Goal: Task Accomplishment & Management: Manage account settings

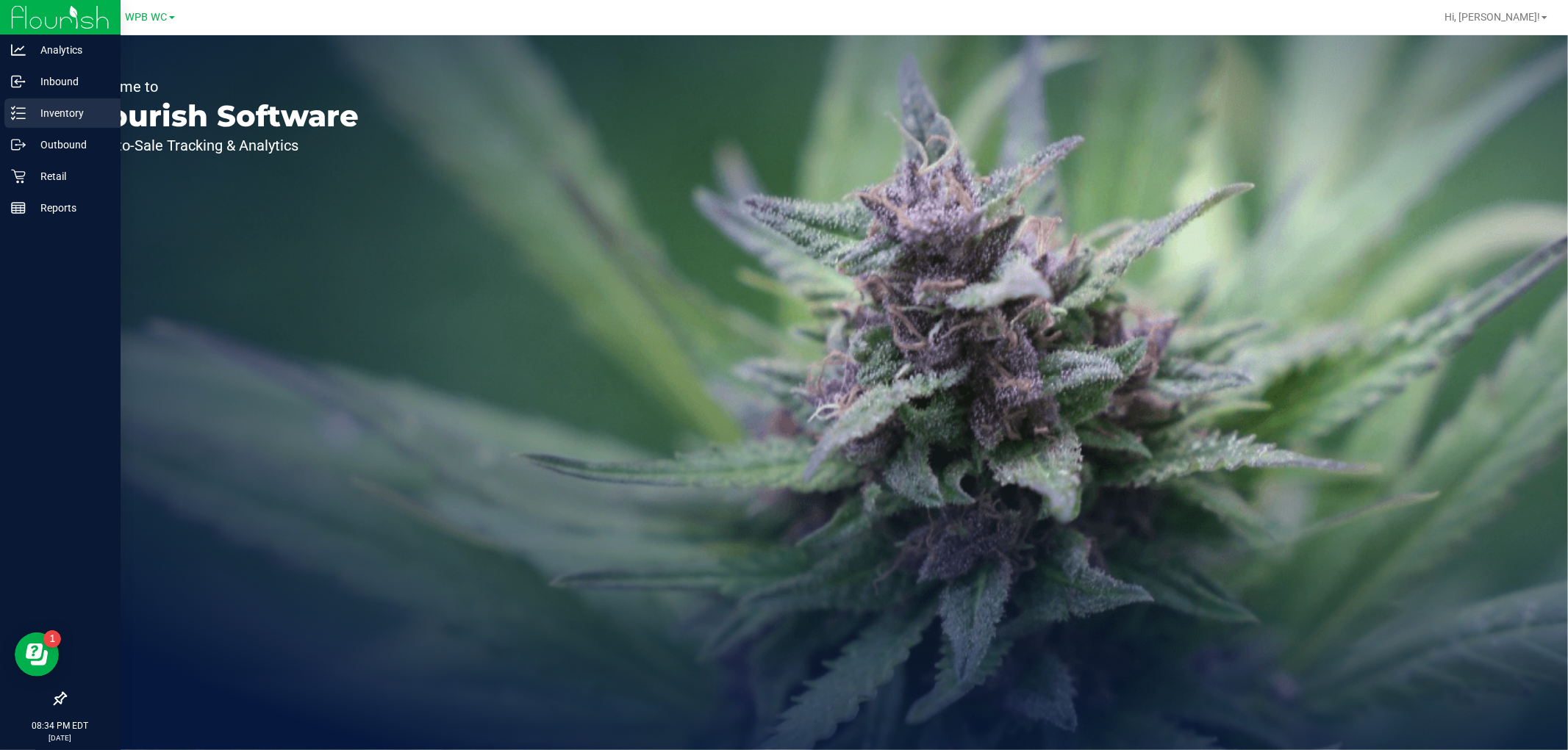
click at [64, 117] on p "Inventory" at bounding box center [70, 113] width 89 height 18
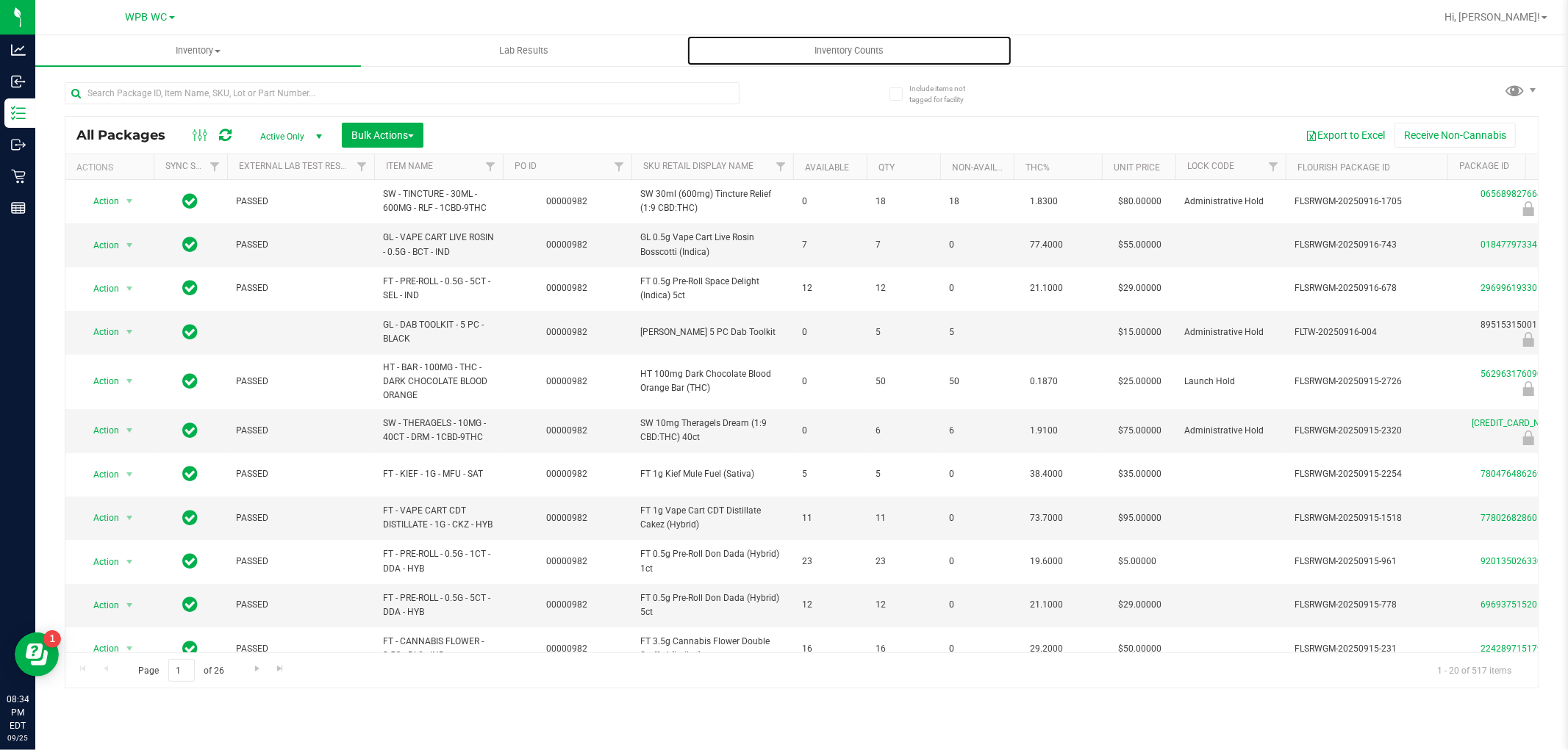
click at [855, 42] on uib-tab-heading "Inventory Counts" at bounding box center [850, 51] width 324 height 30
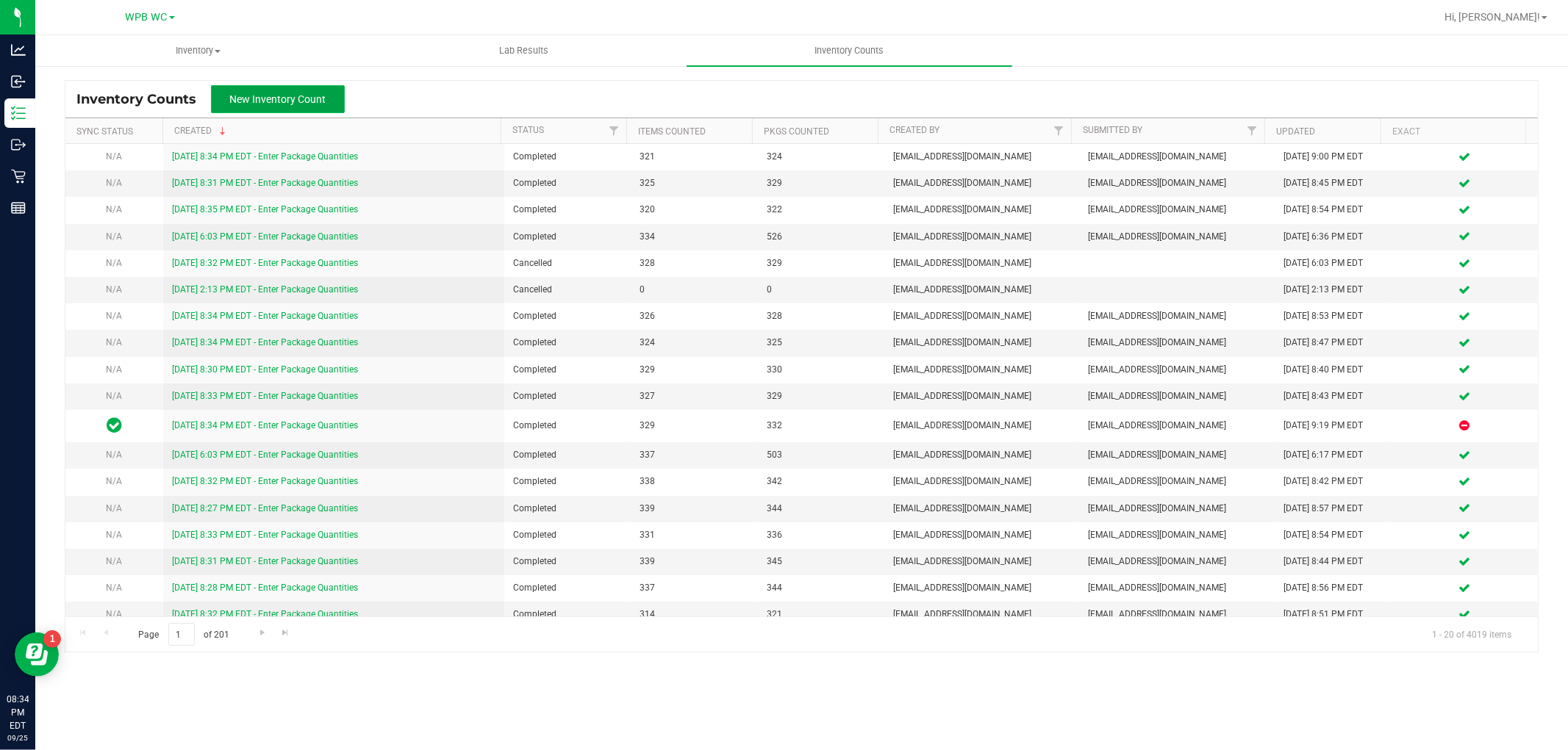
click at [277, 96] on span "New Inventory Count" at bounding box center [278, 99] width 96 height 12
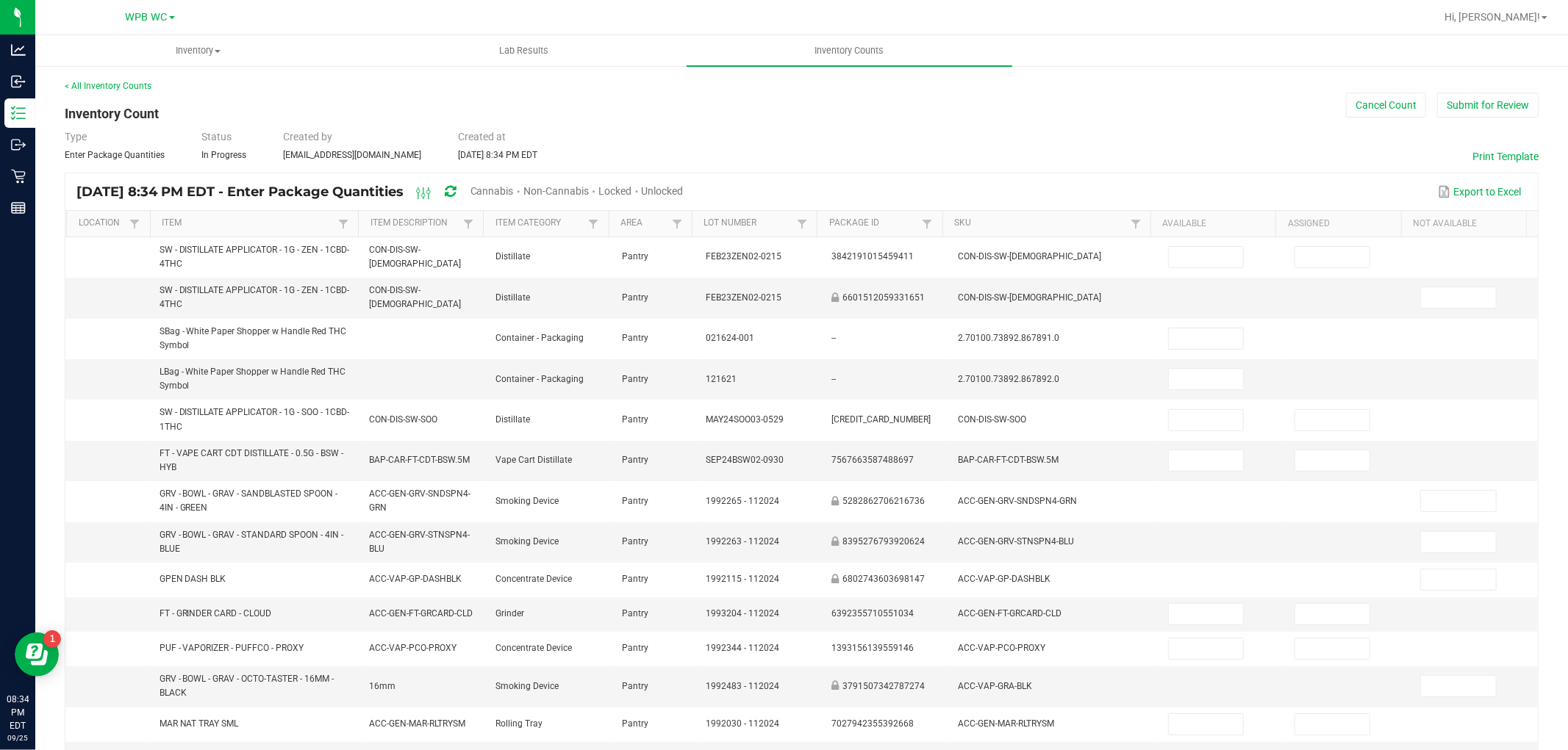
click at [684, 191] on span "Unlocked" at bounding box center [663, 191] width 42 height 12
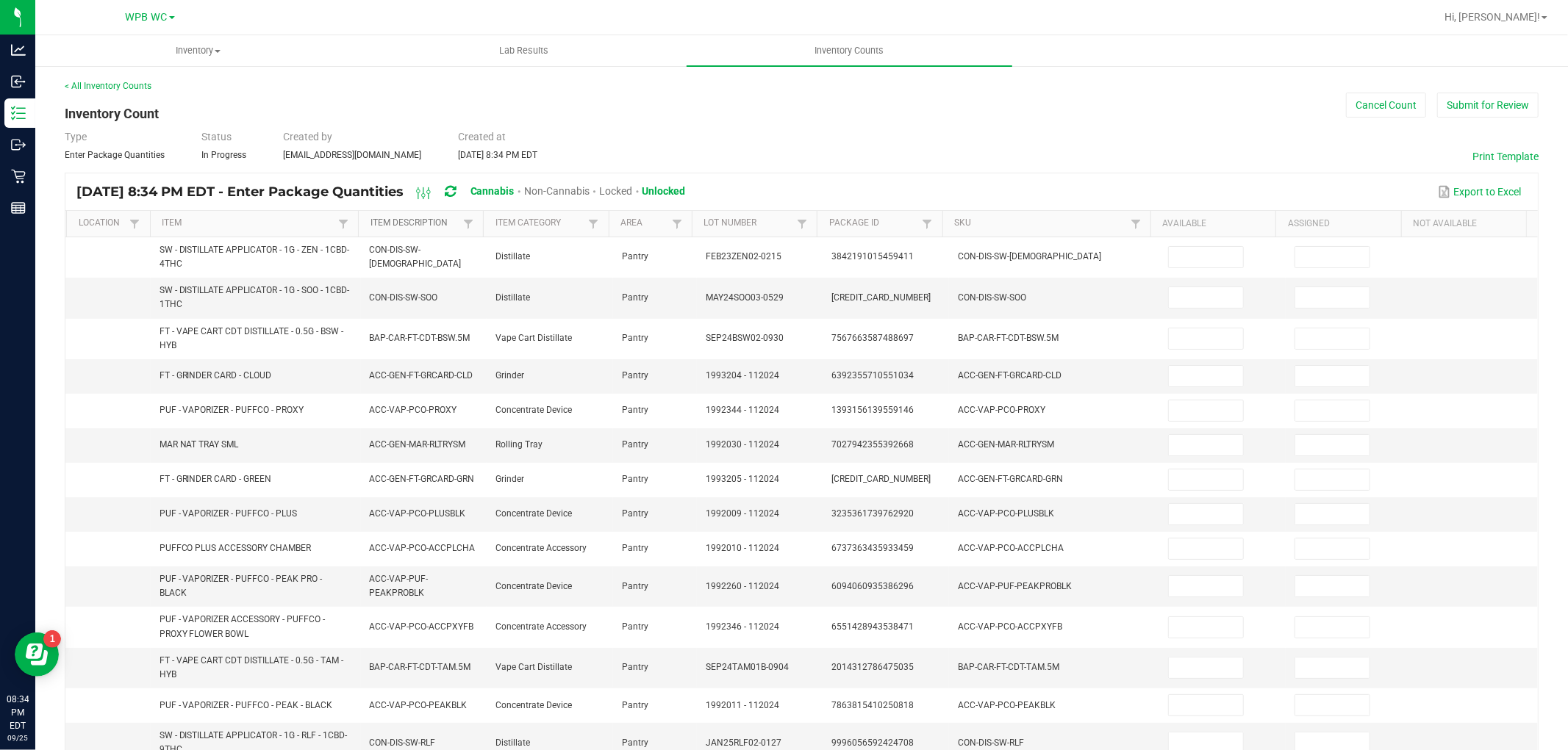
click at [432, 225] on link "Item Description" at bounding box center [416, 223] width 89 height 12
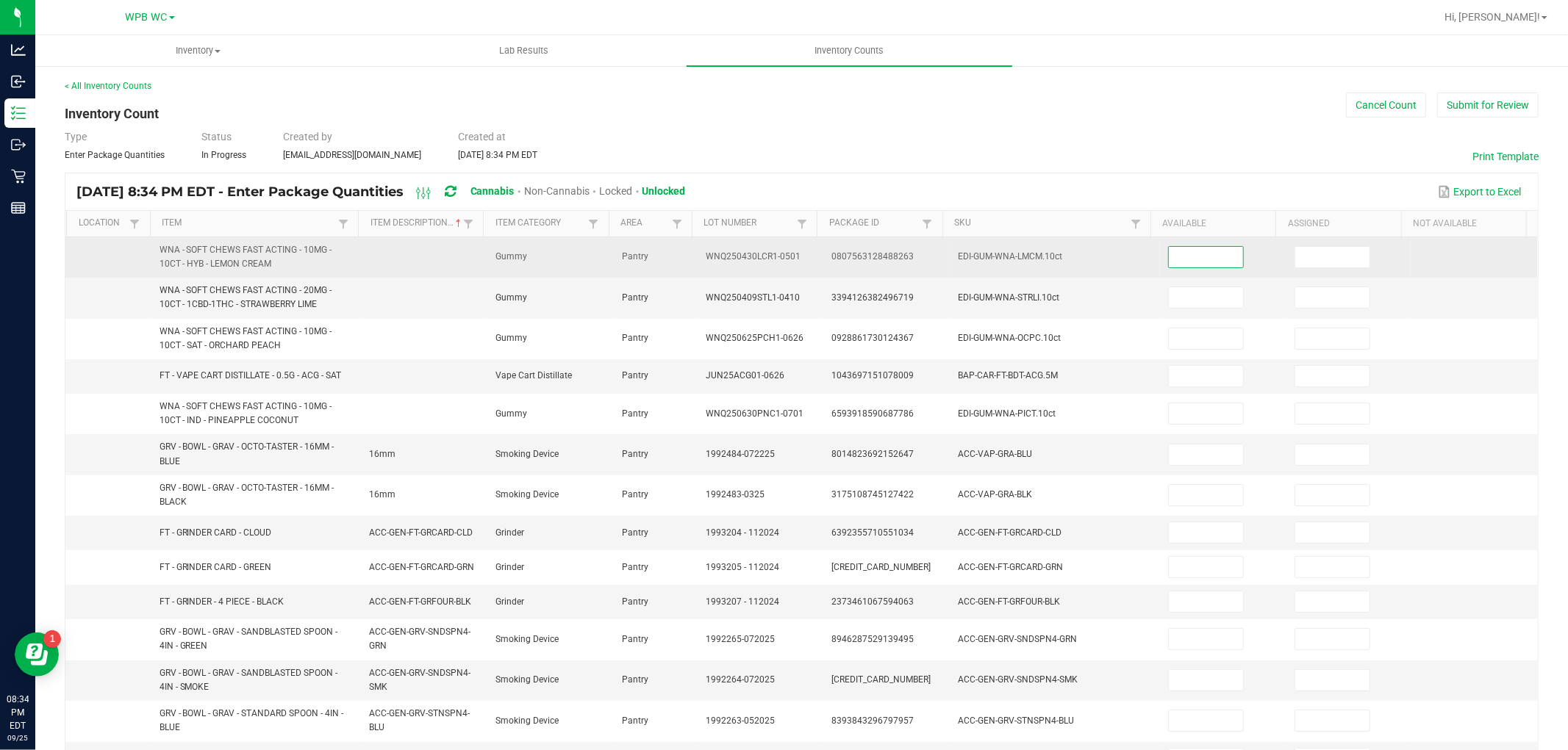
click at [1190, 251] on input at bounding box center [1206, 257] width 75 height 20
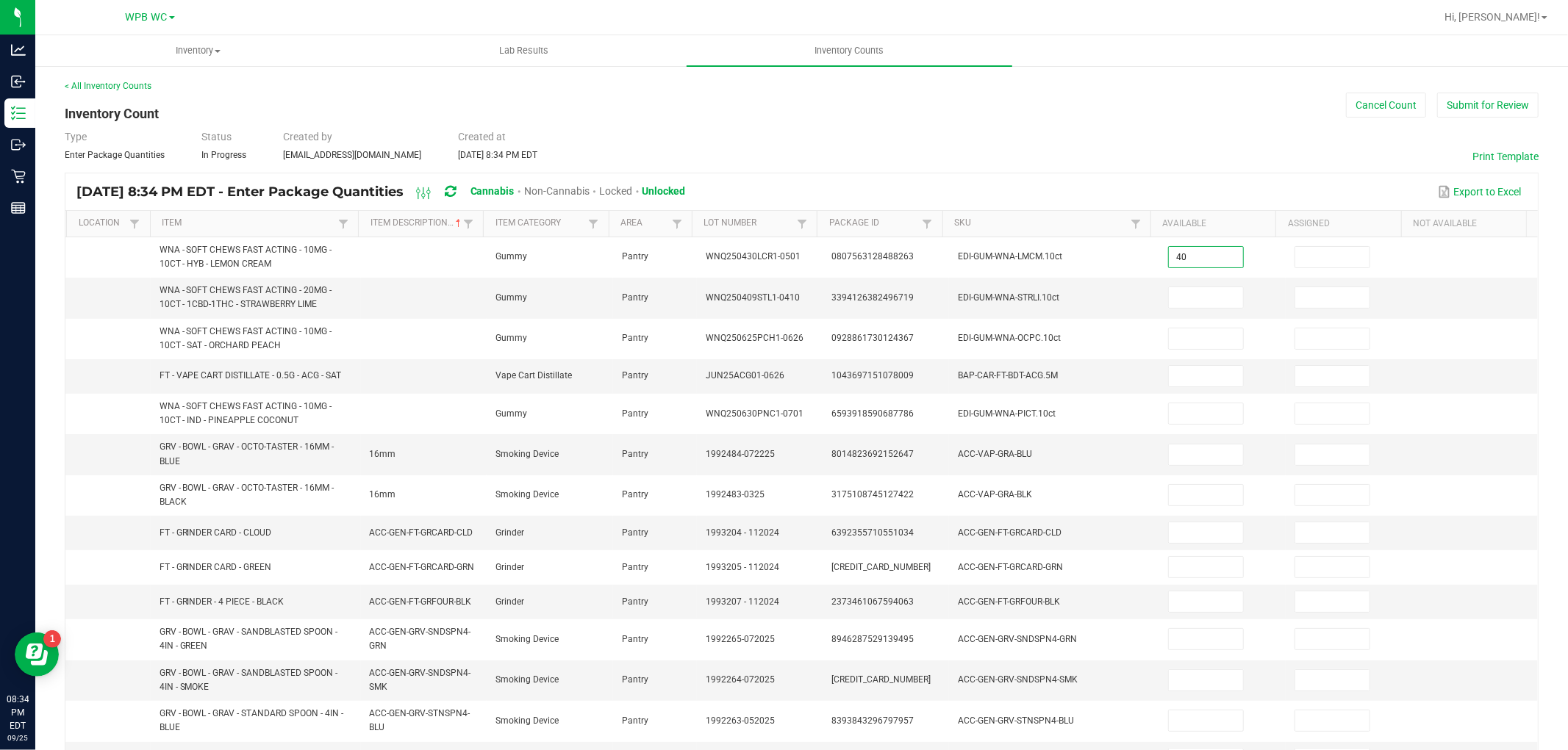
type input "40"
type input "7"
type input "23"
type input "12"
type input "2"
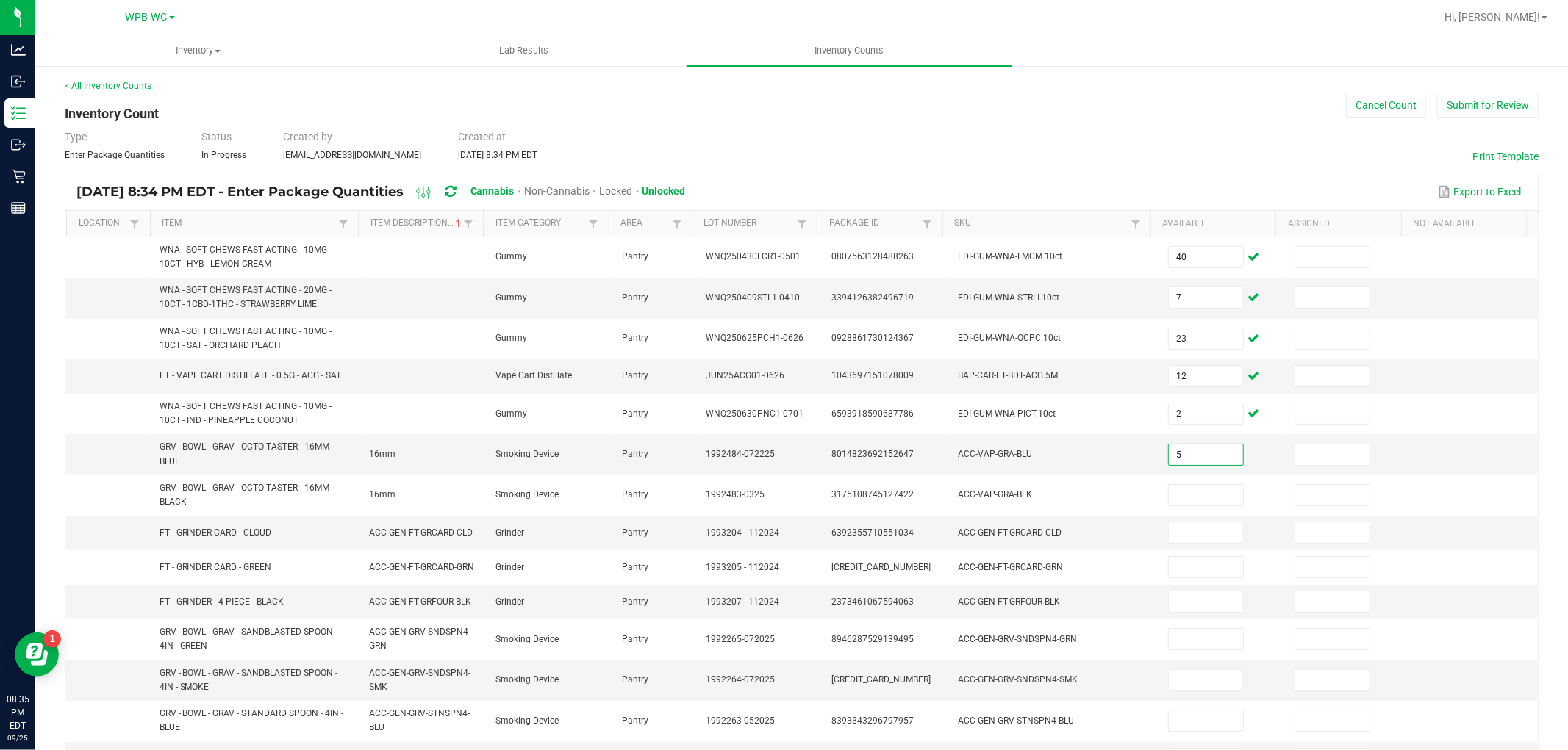
type input "5"
type input "1"
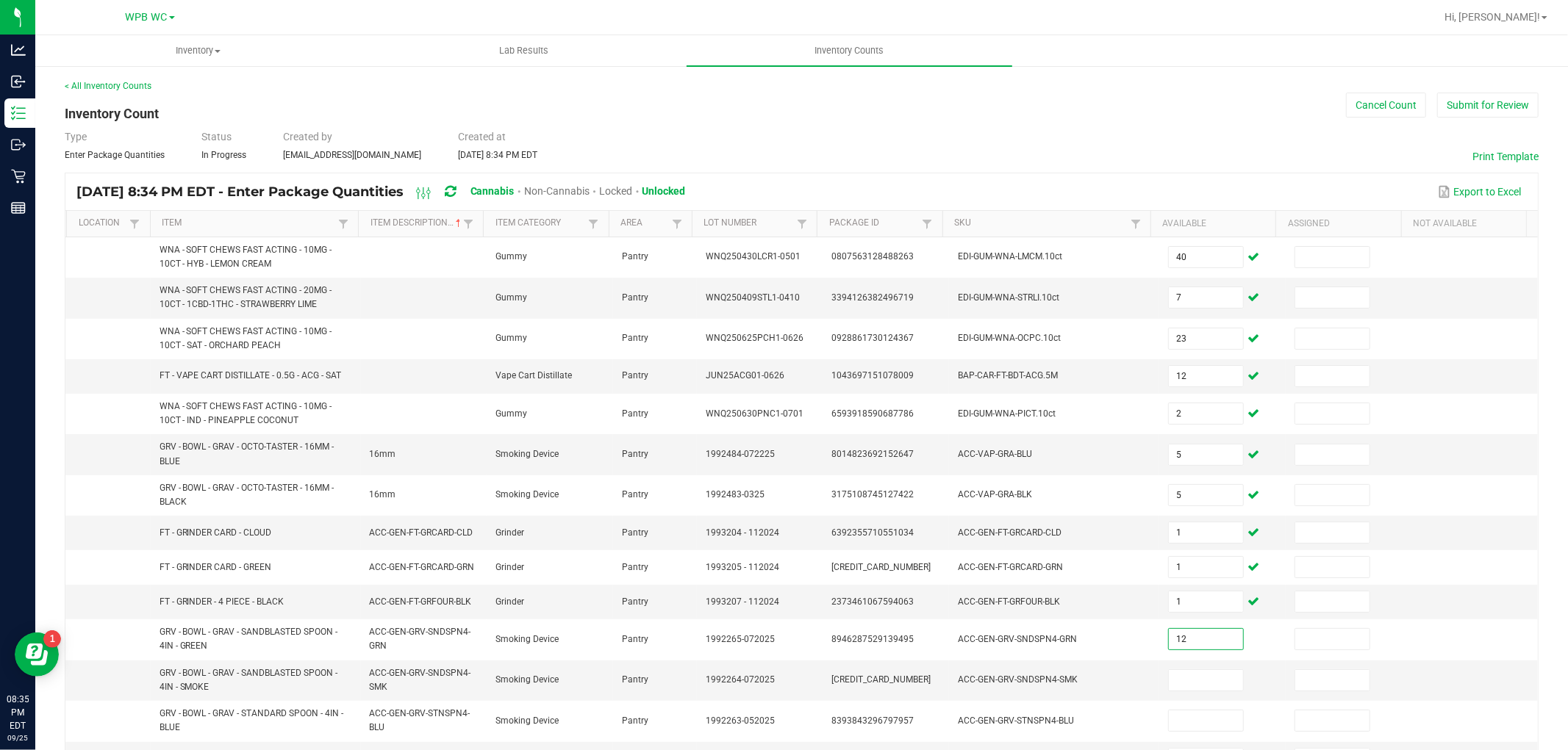
type input "12"
type input "14"
type input "3"
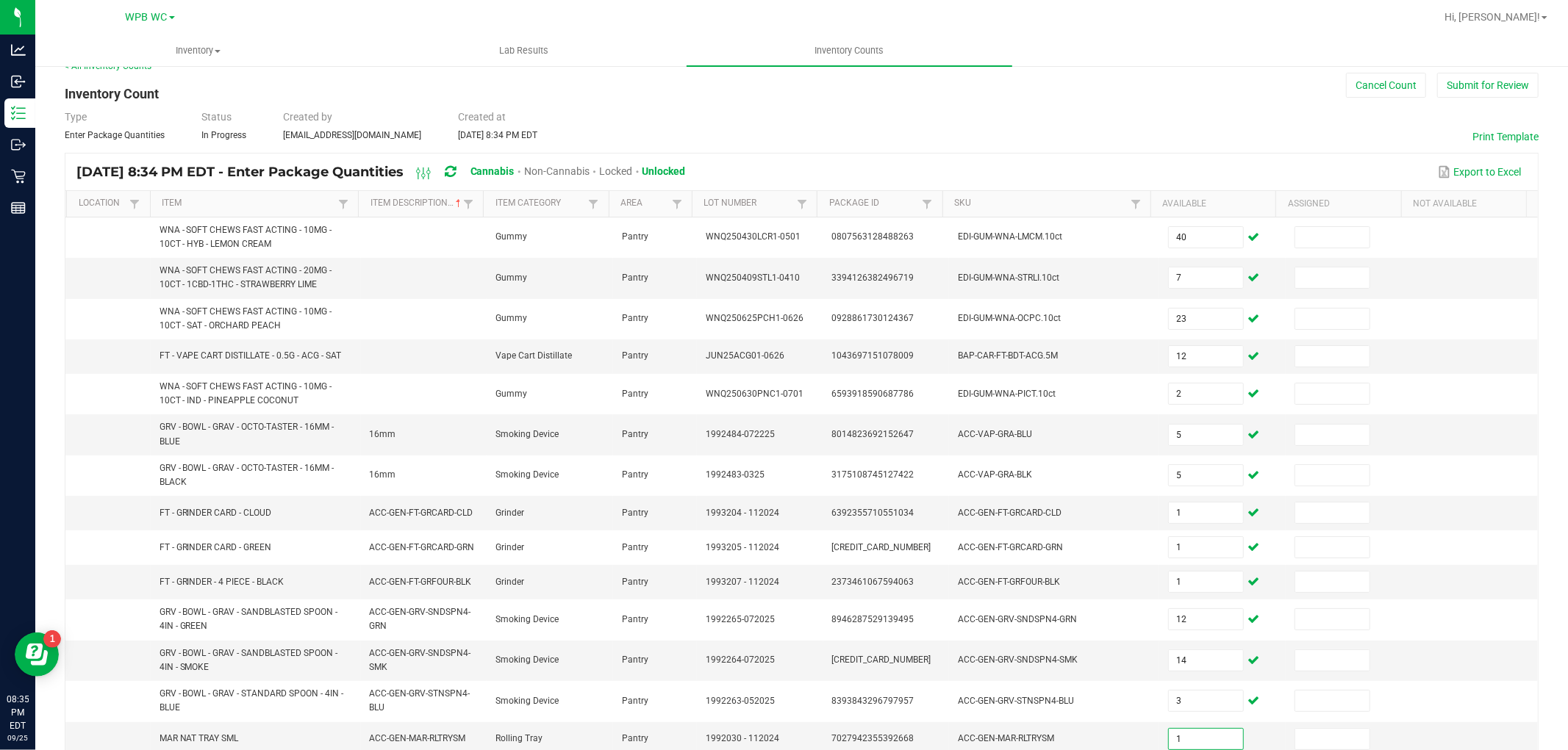
type input "1"
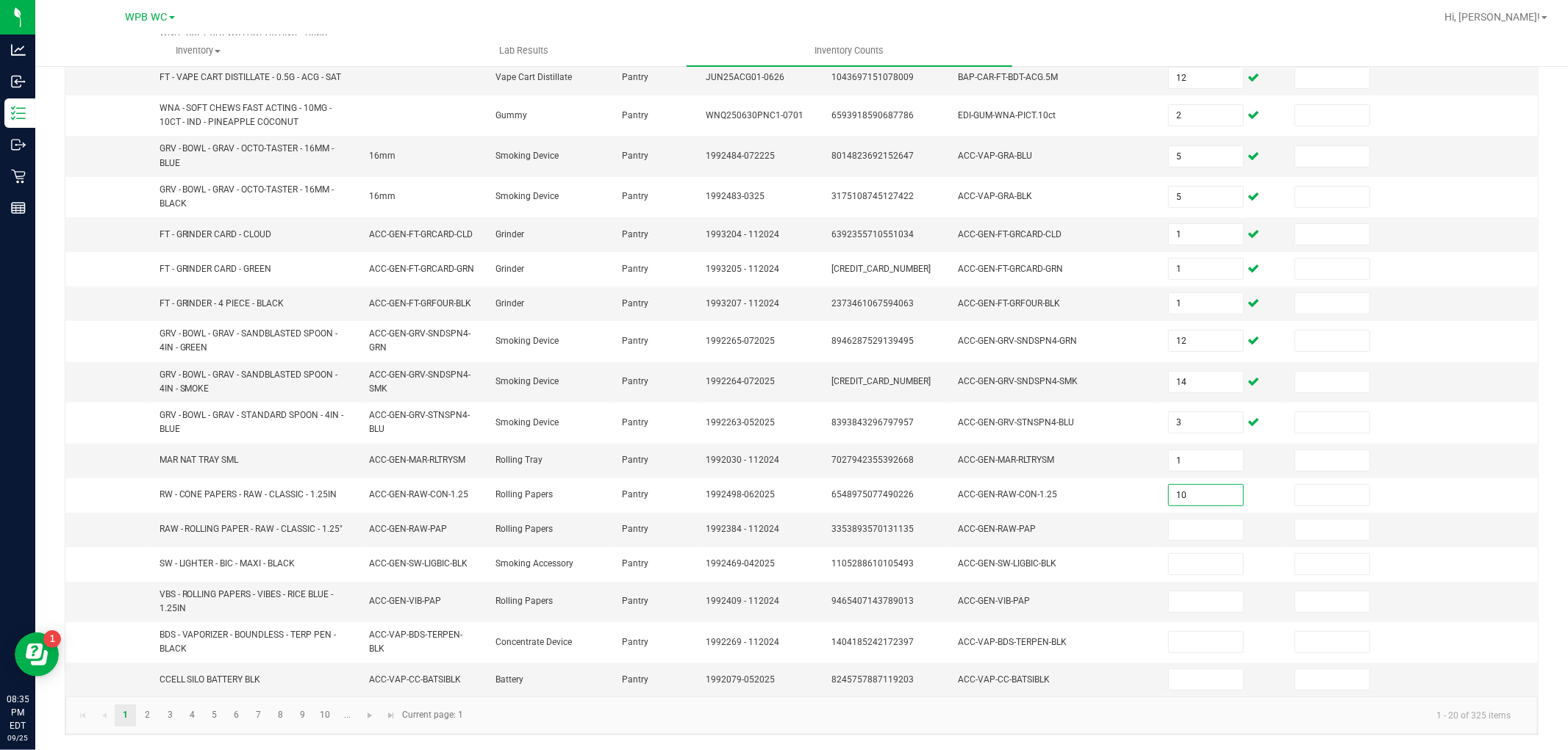
type input "10"
type input "14"
type input "17"
type input "32"
type input "6"
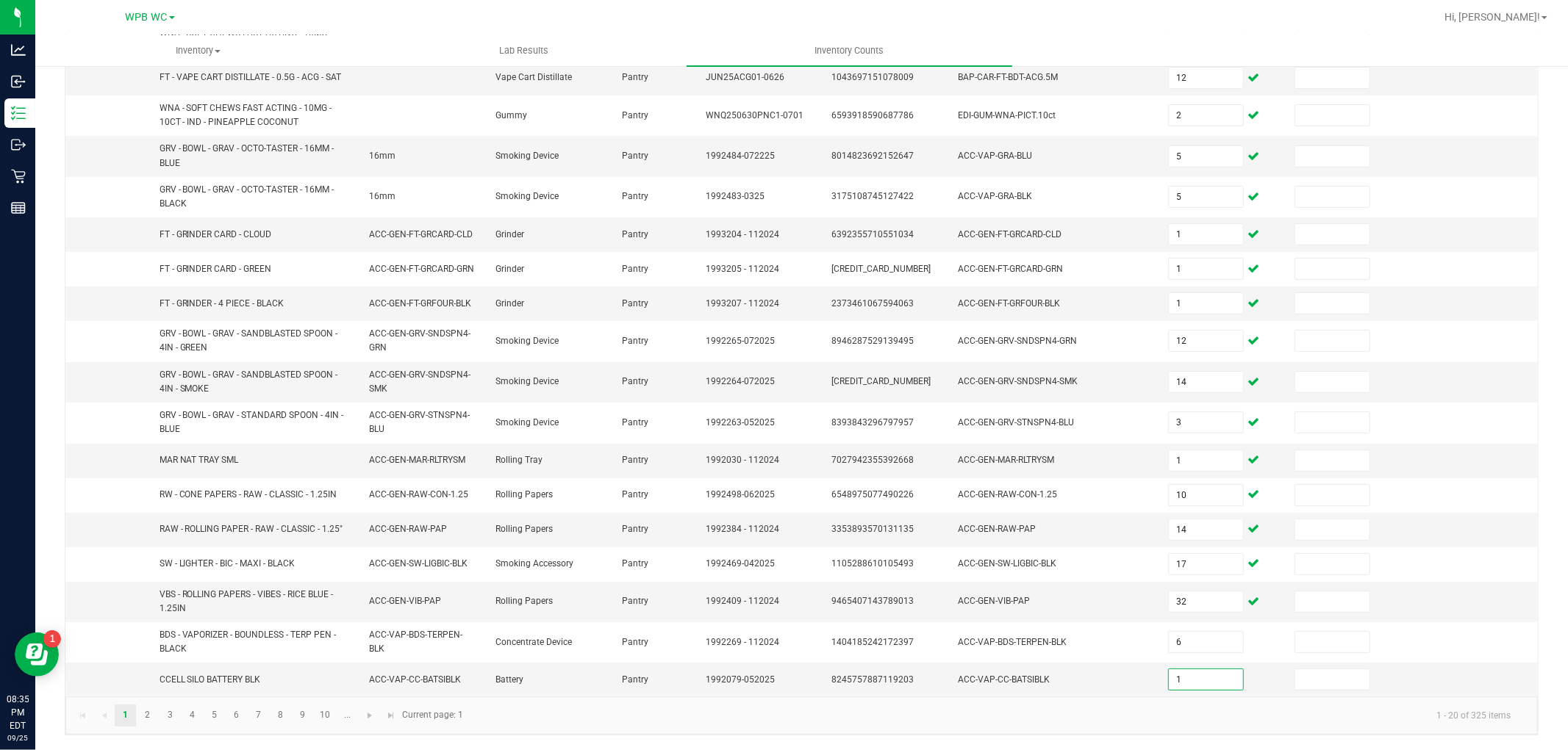
type input "1"
click at [150, 715] on link "2" at bounding box center [147, 716] width 21 height 22
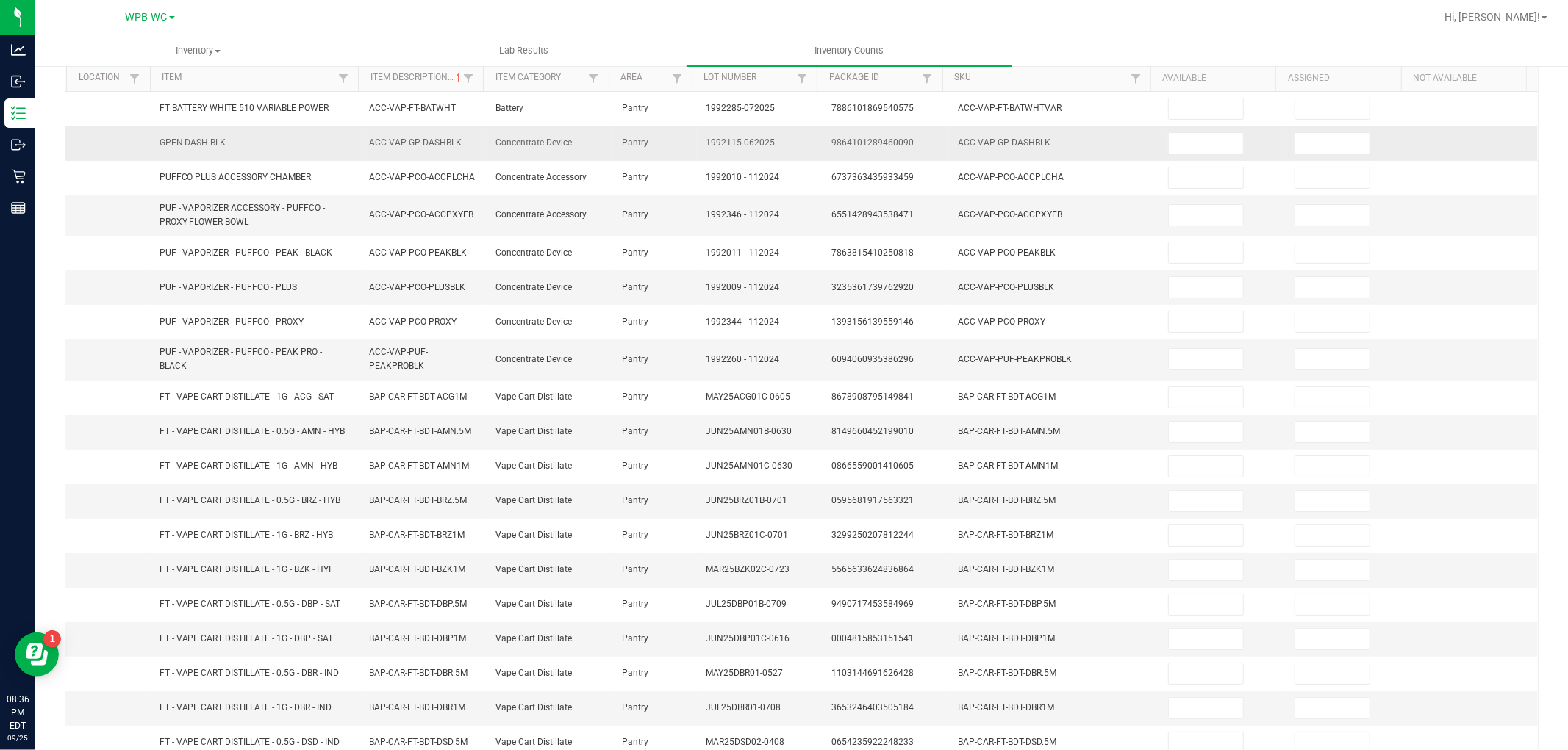
scroll to position [0, 0]
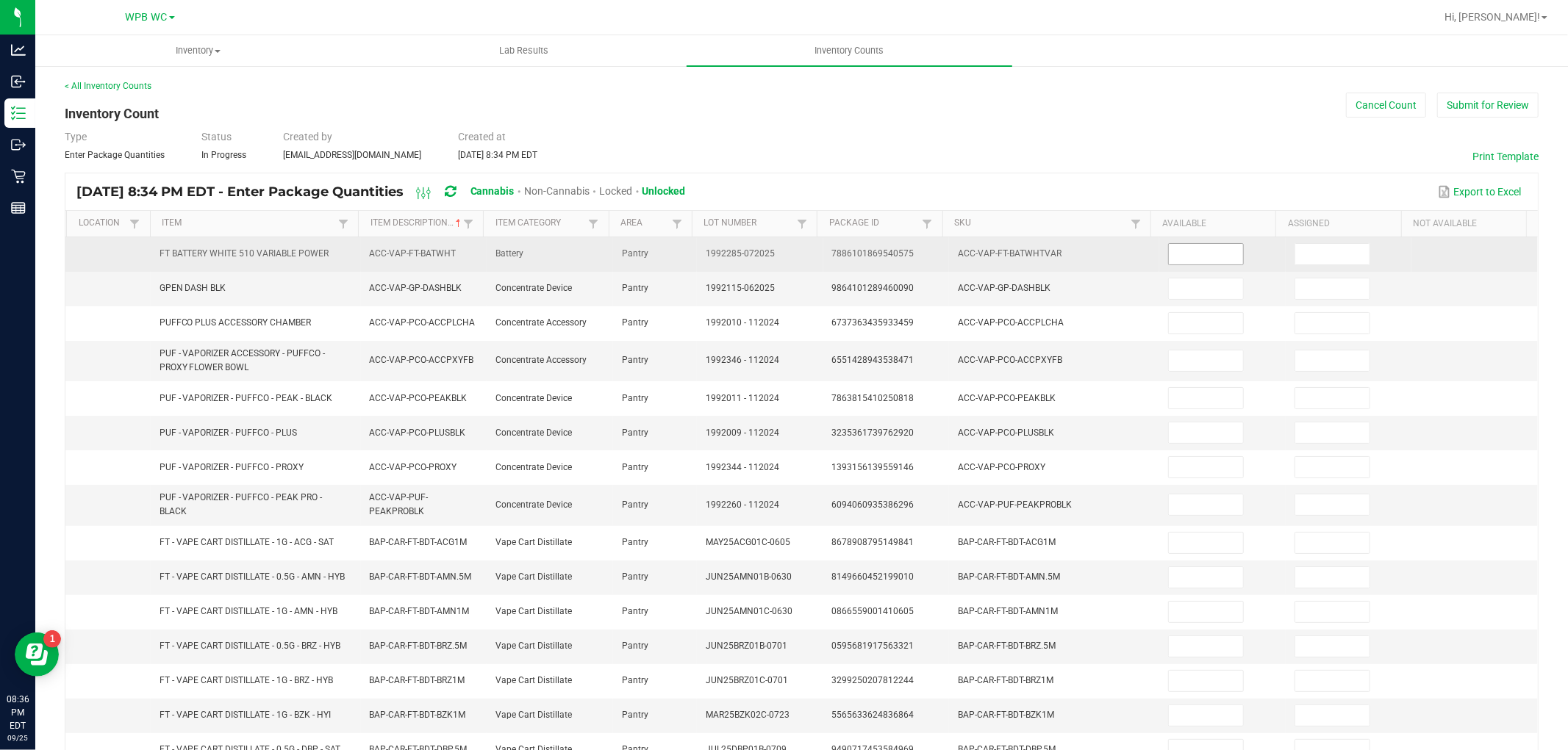
click at [1193, 255] on input at bounding box center [1206, 254] width 75 height 20
type input "13"
type input "3"
type input "1"
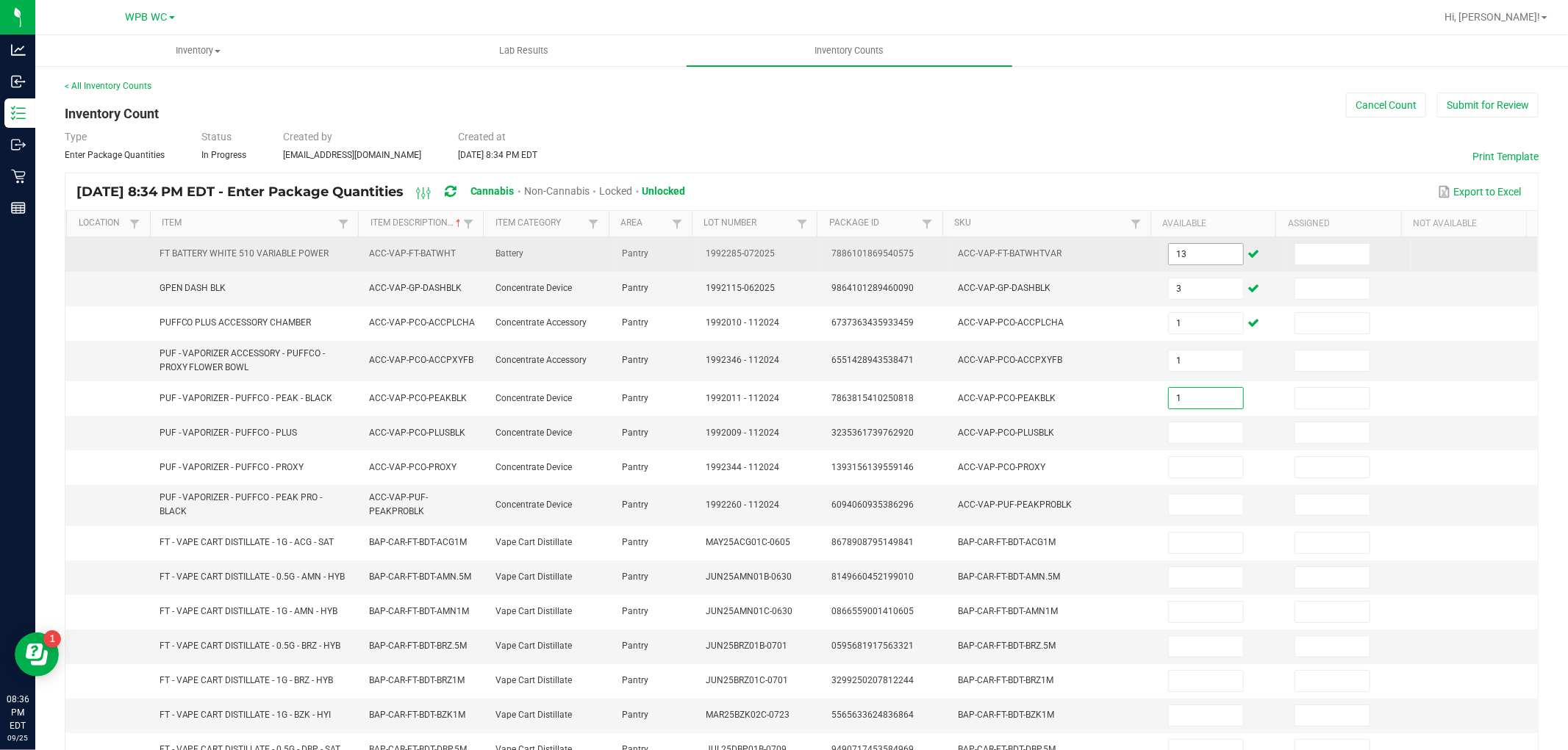
type input "1"
type input "3"
type input "4"
type input "1"
type input "8"
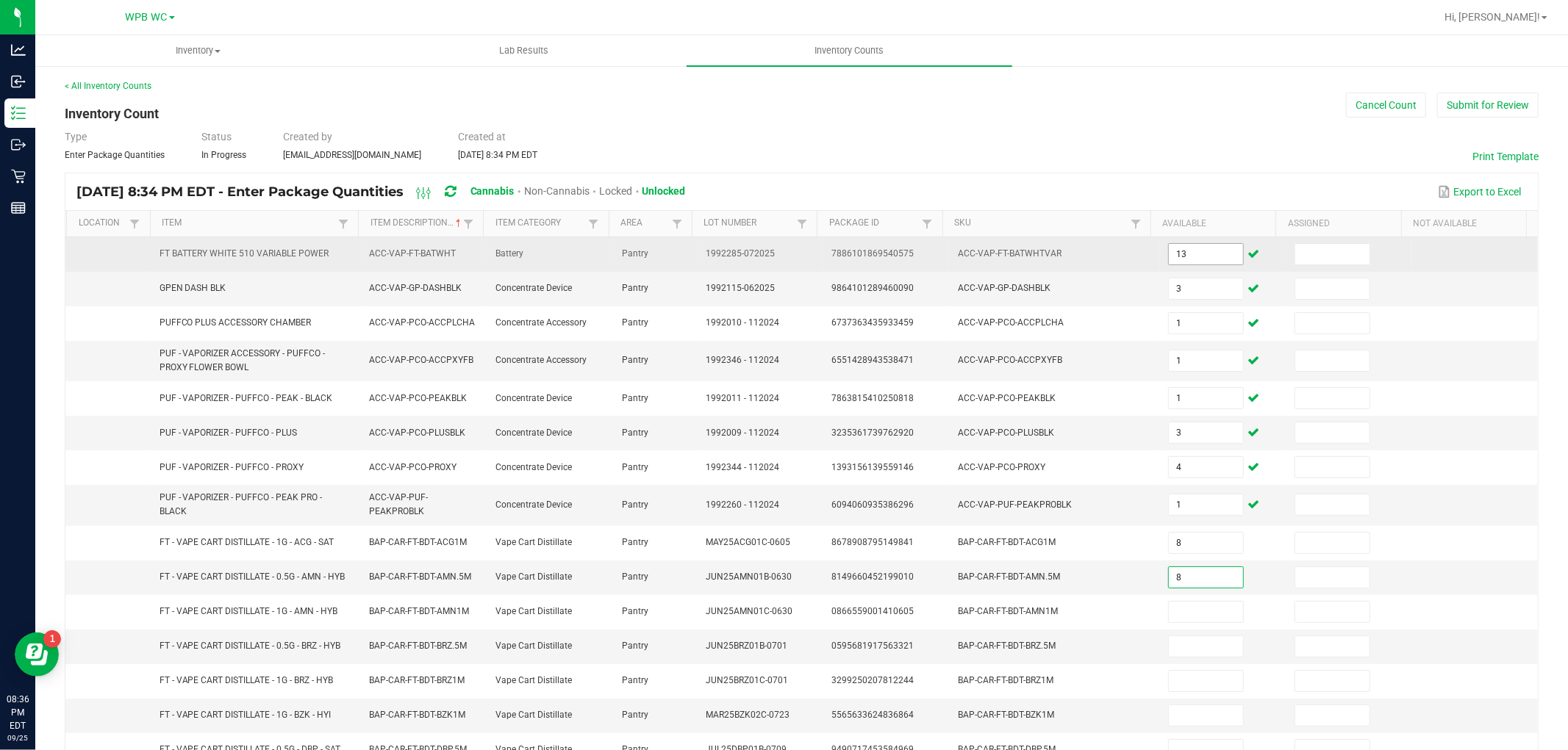
type input "8"
type input "4"
type input "7"
type input "2"
type input "3"
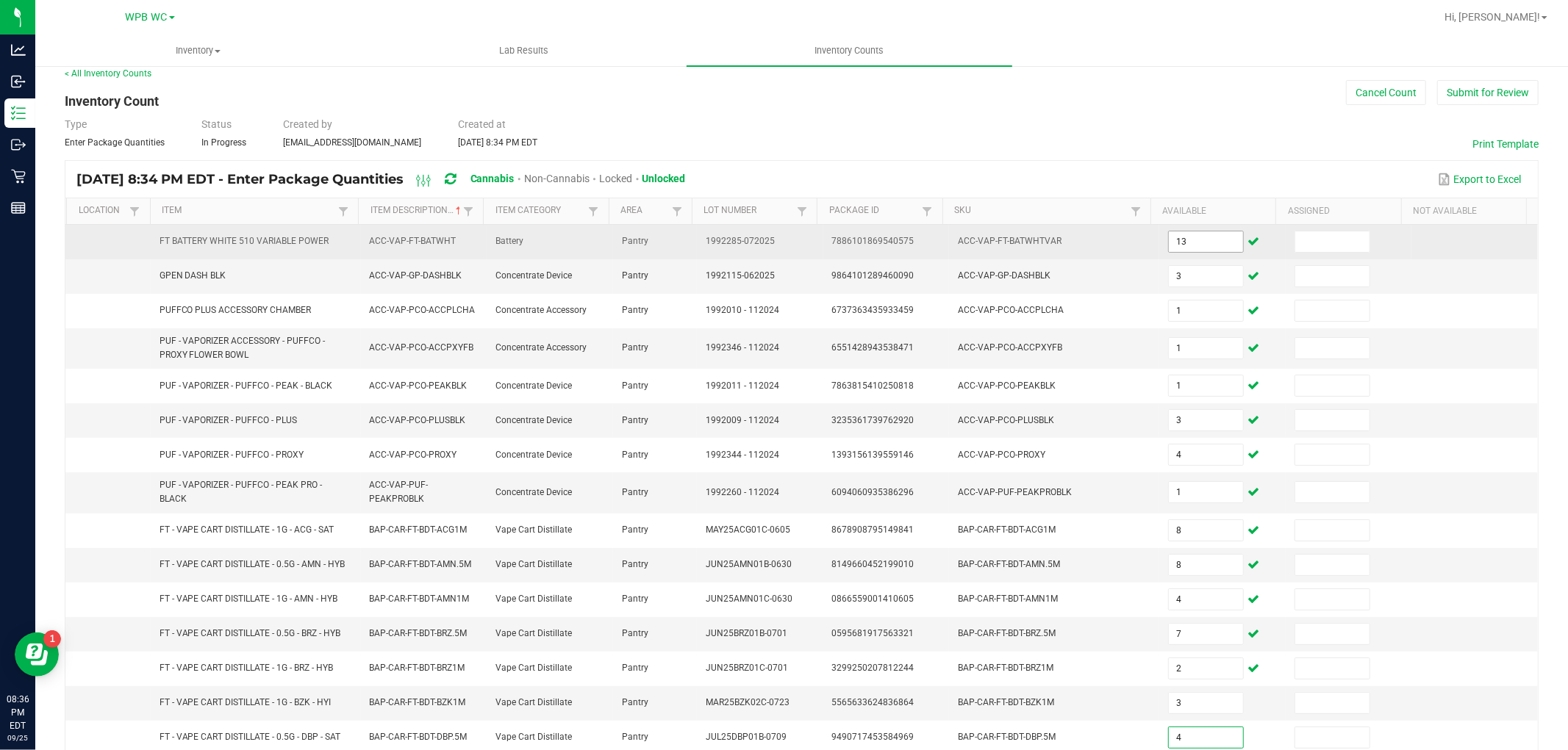
type input "4"
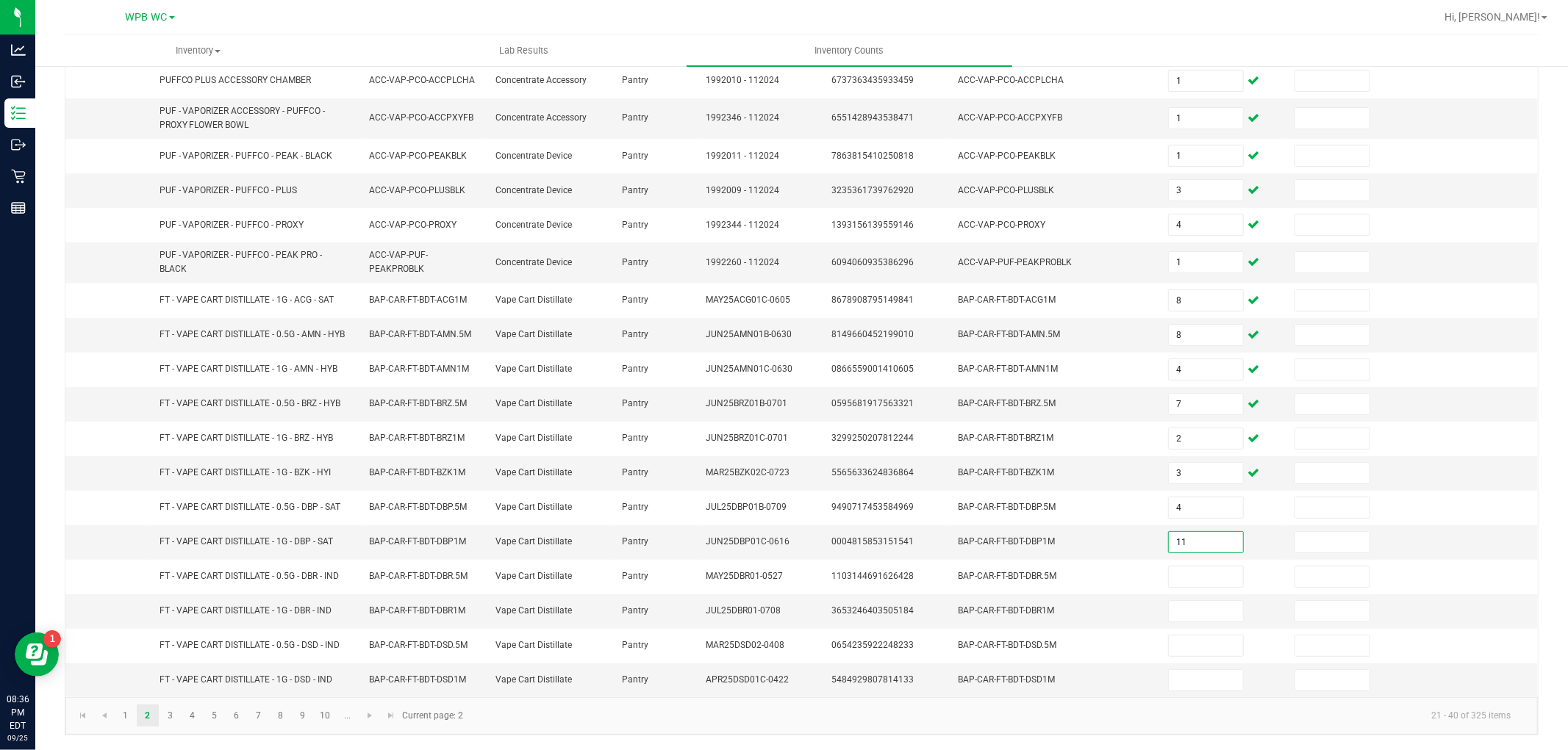
type input "11"
type input "3"
type input "10"
type input "3"
type input "4"
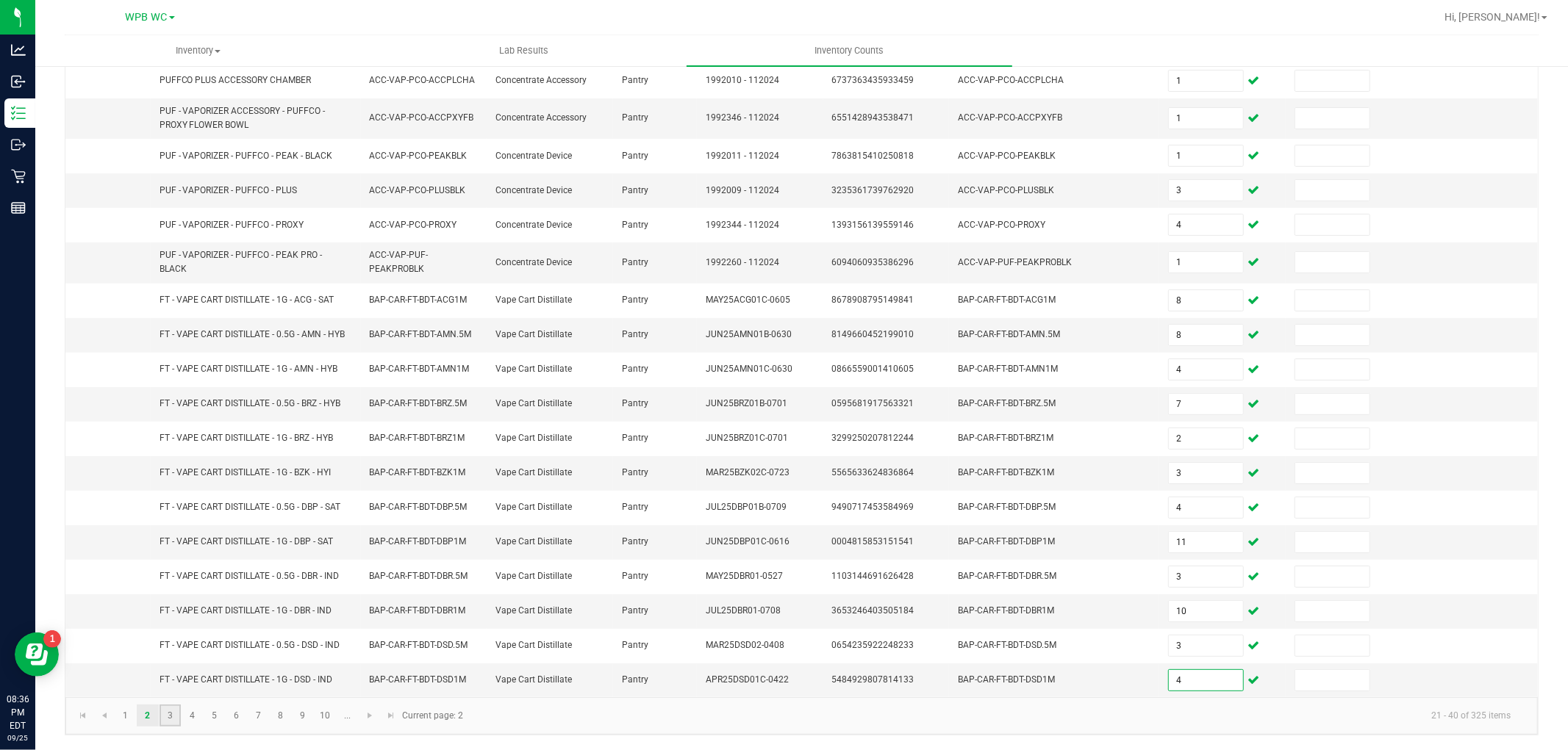
click at [162, 718] on link "3" at bounding box center [170, 716] width 21 height 22
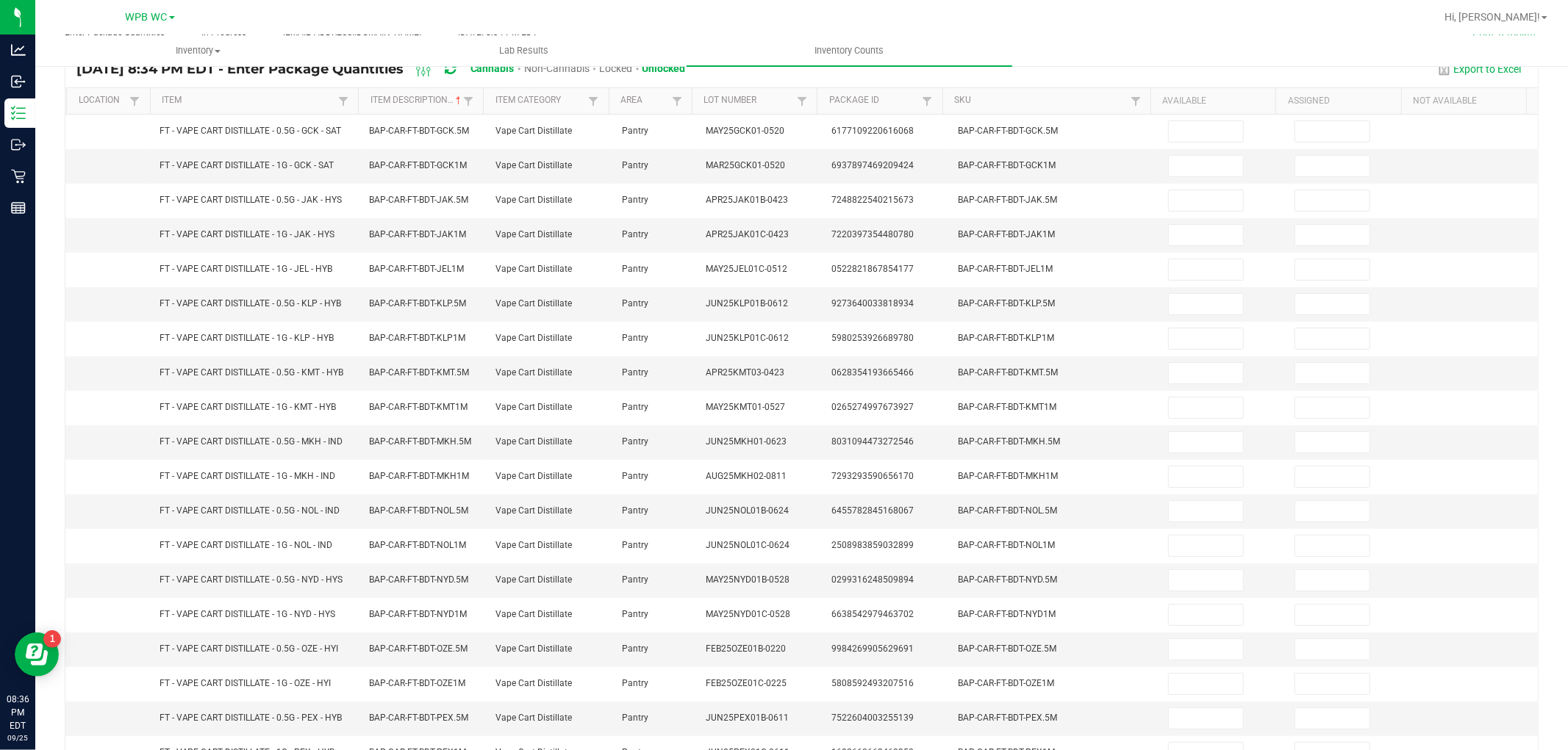
scroll to position [0, 0]
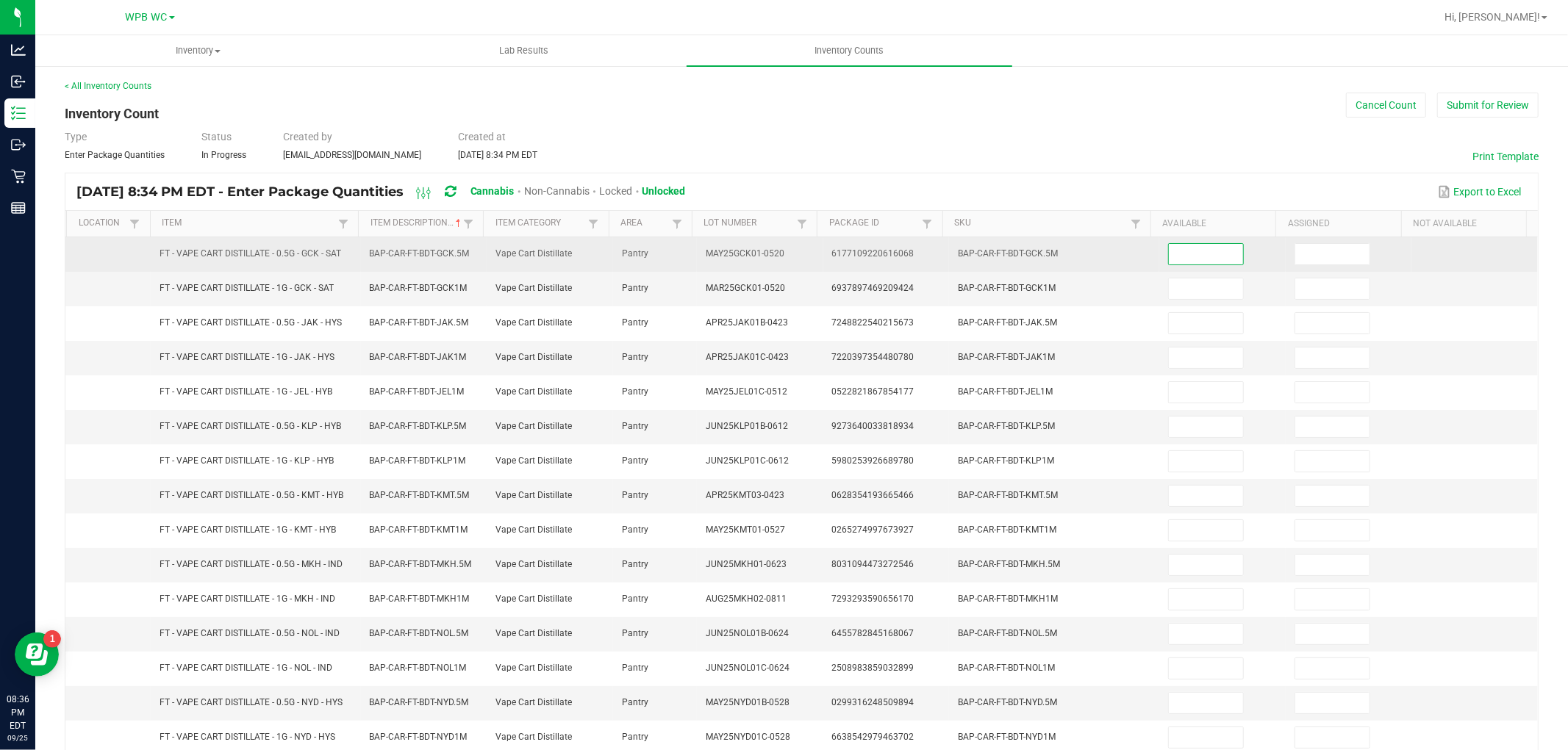
click at [1192, 252] on input at bounding box center [1206, 254] width 75 height 20
type input "5"
type input "10"
type input "2"
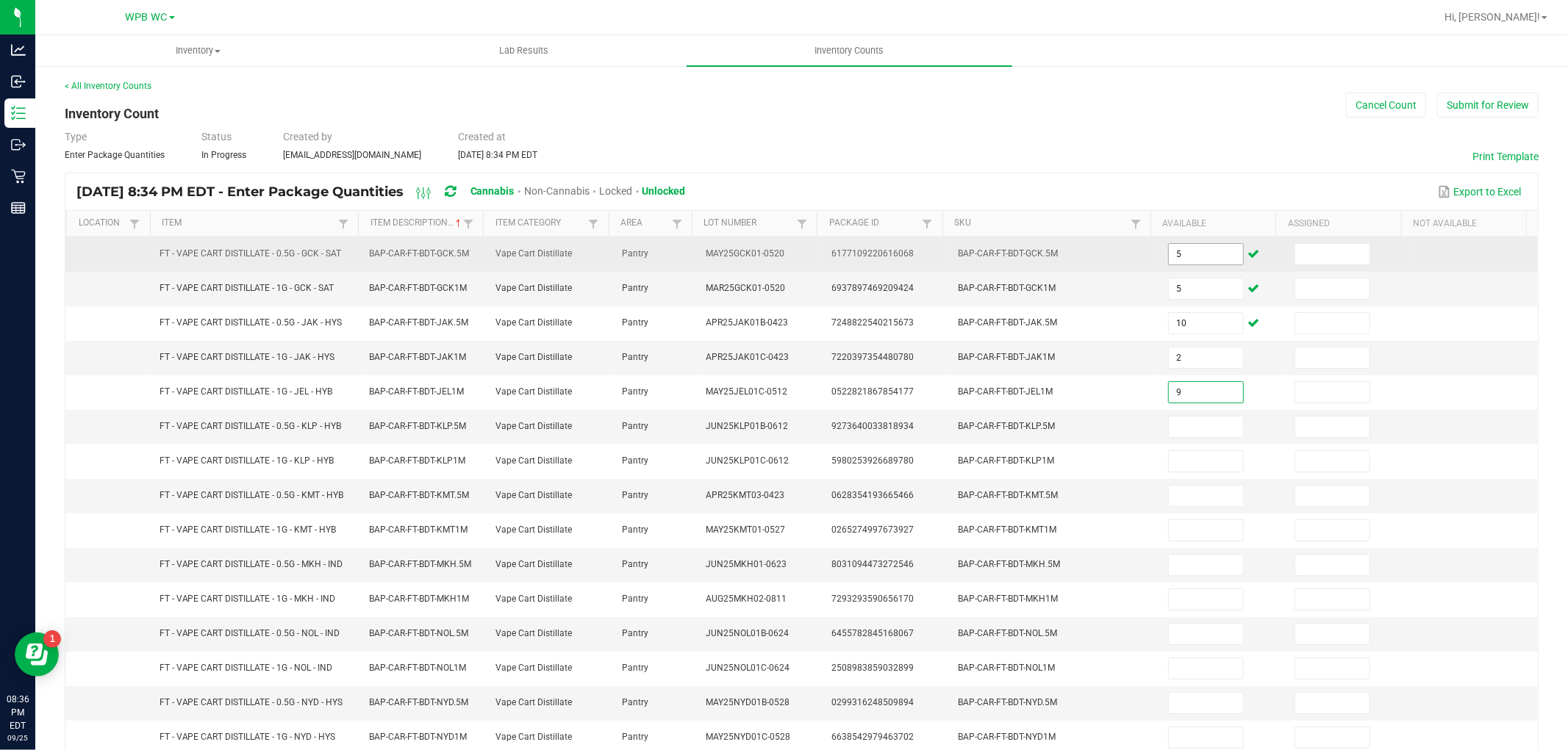
type input "9"
type input "4"
type input "1"
type input "5"
type input "8"
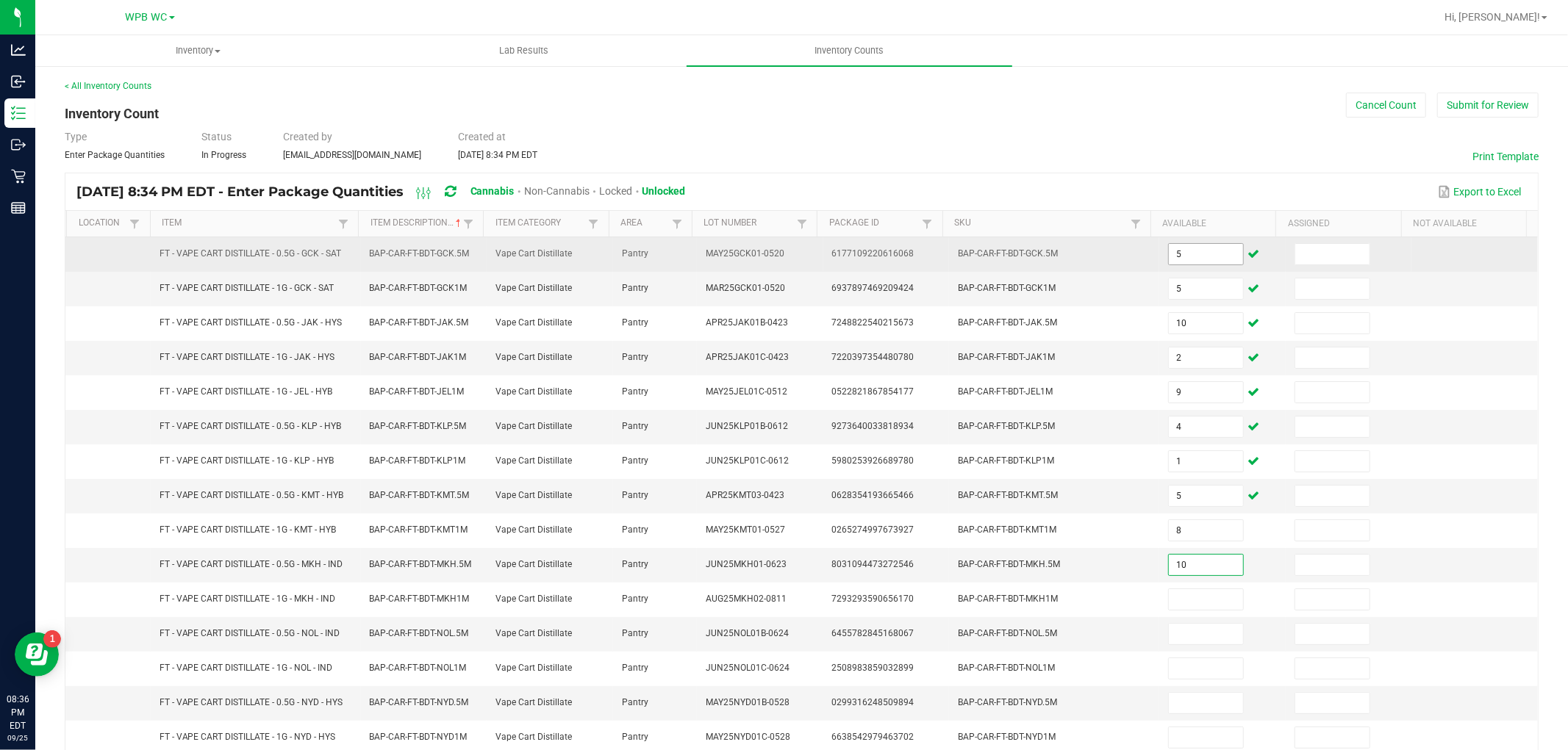
type input "10"
type input "6"
type input "7"
type input "2"
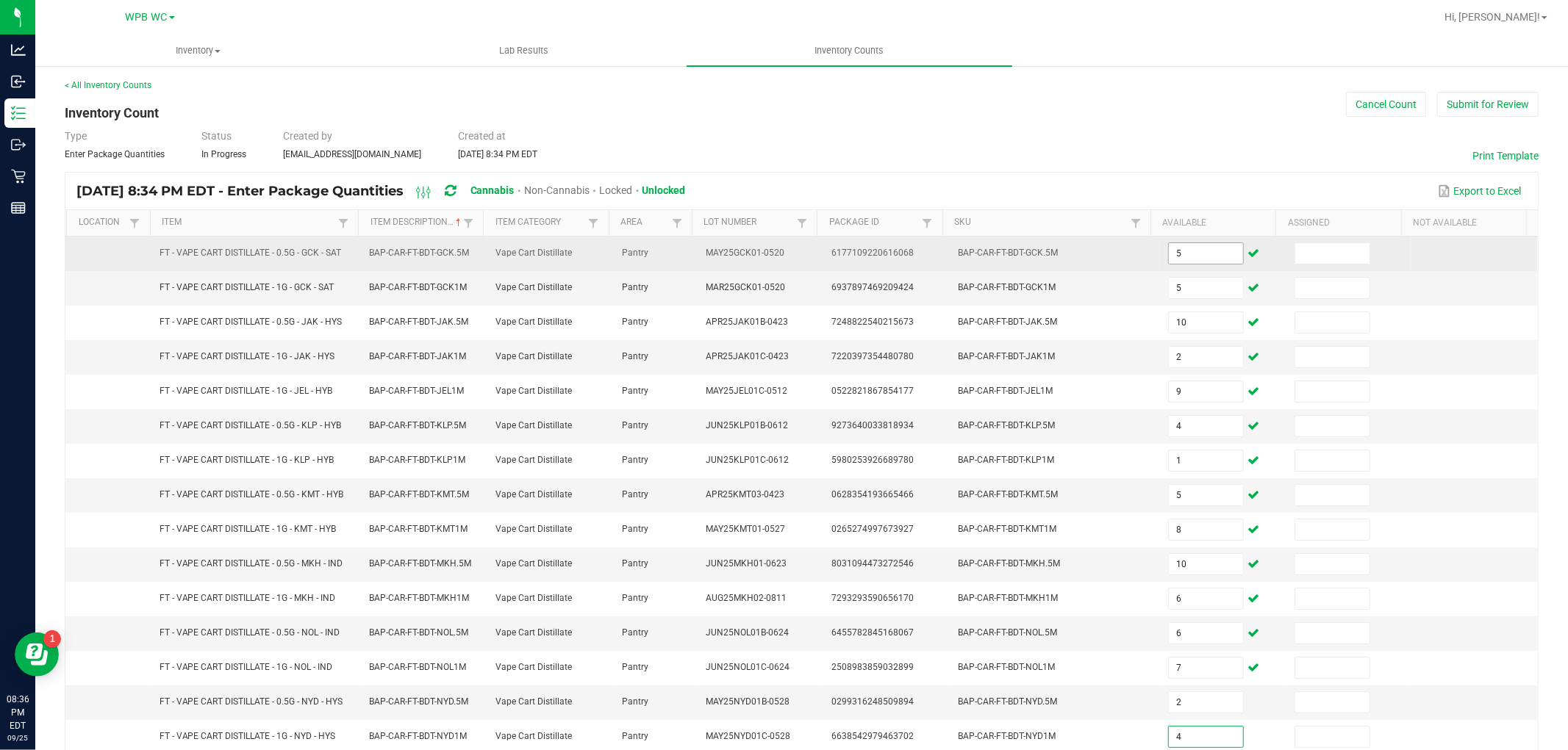
type input "4"
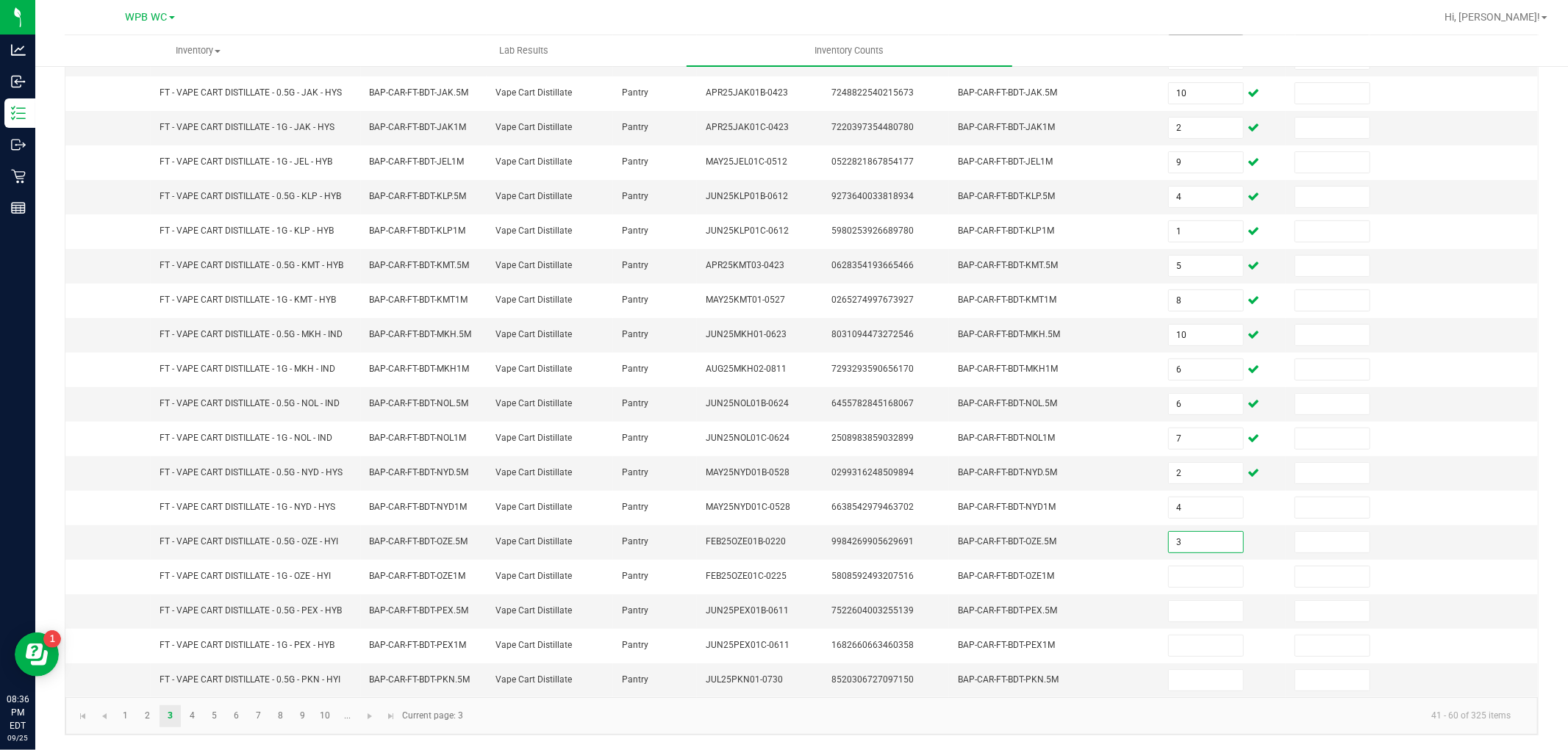
type input "3"
type input "2"
type input "1"
type input "3"
type input "13"
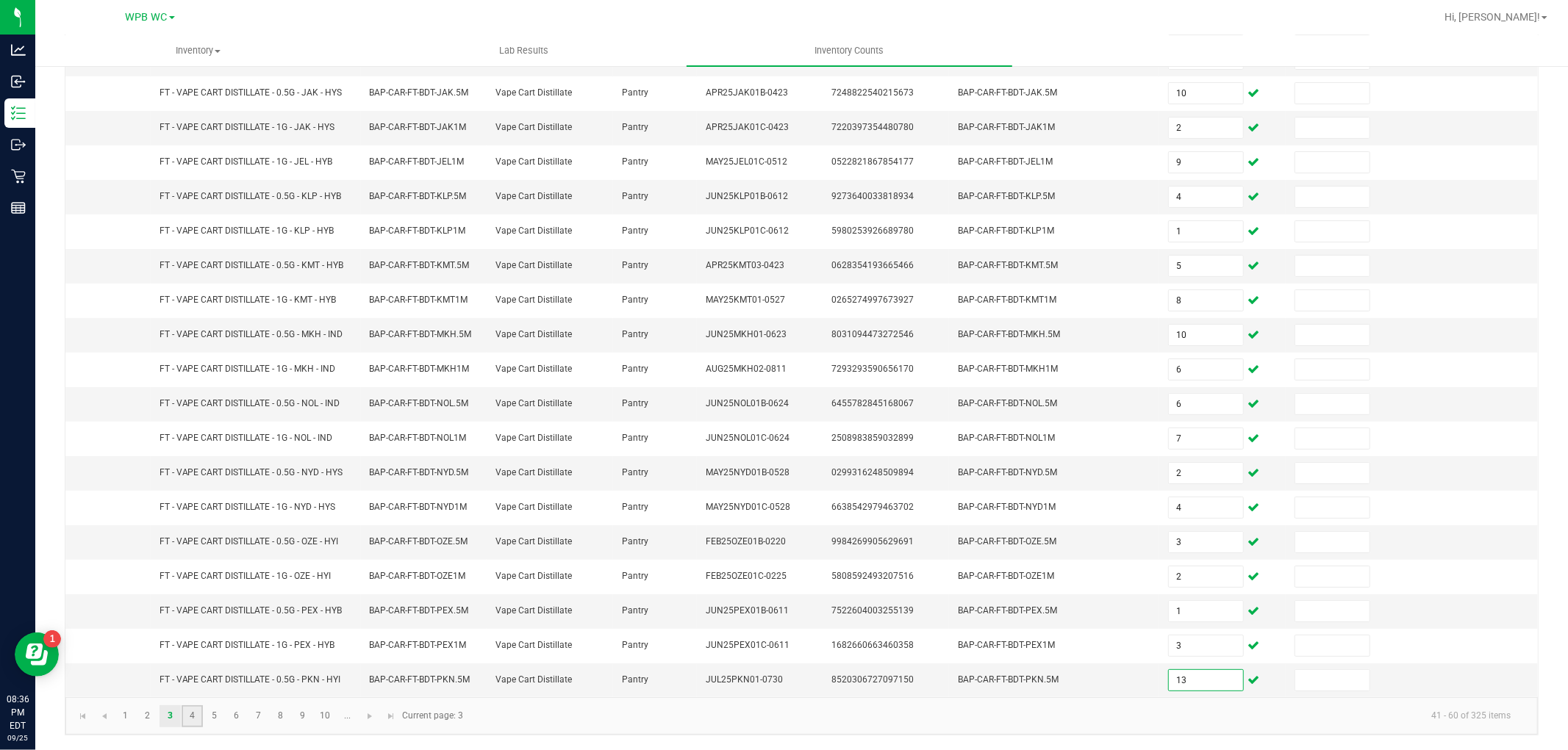
click at [187, 721] on link "4" at bounding box center [192, 716] width 21 height 22
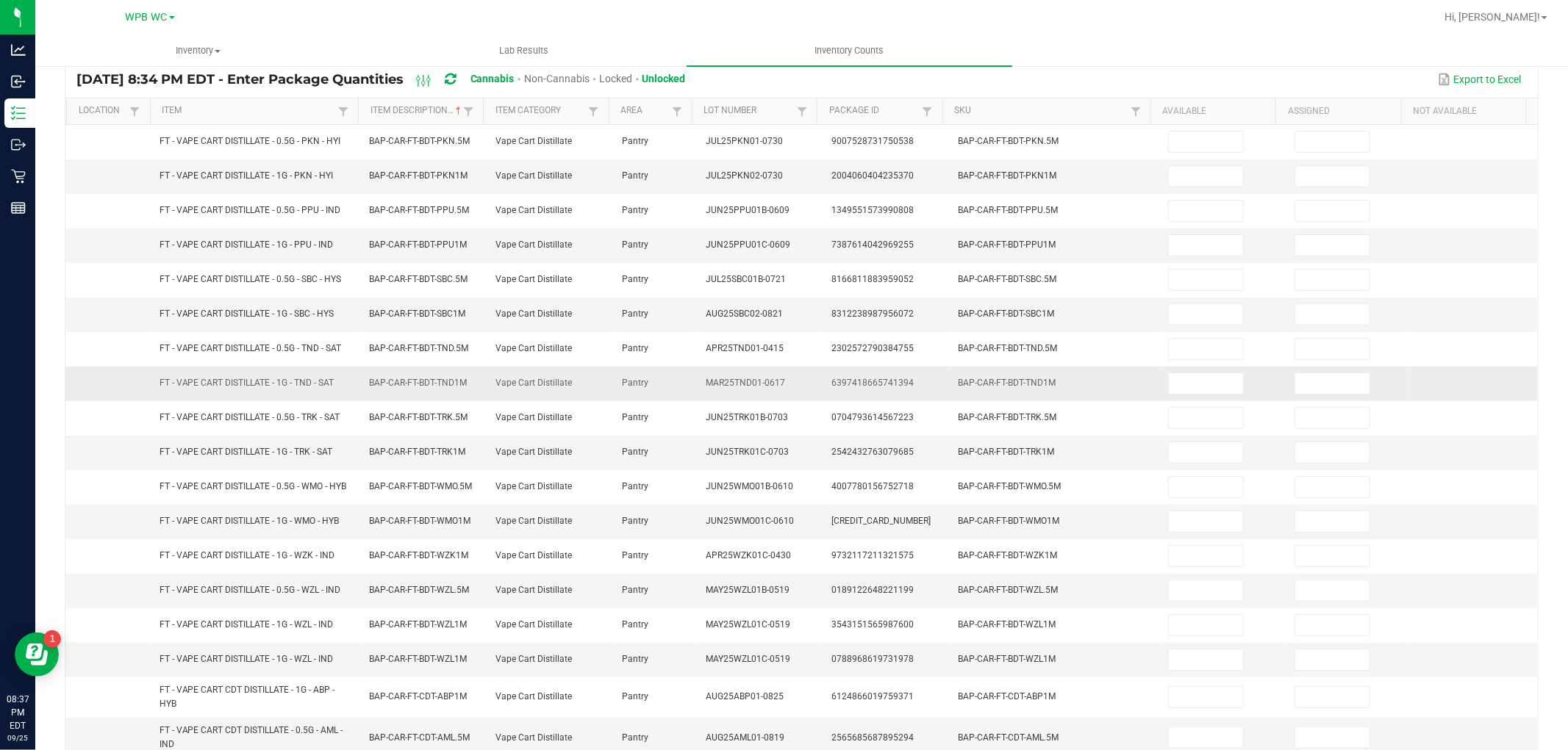
scroll to position [0, 0]
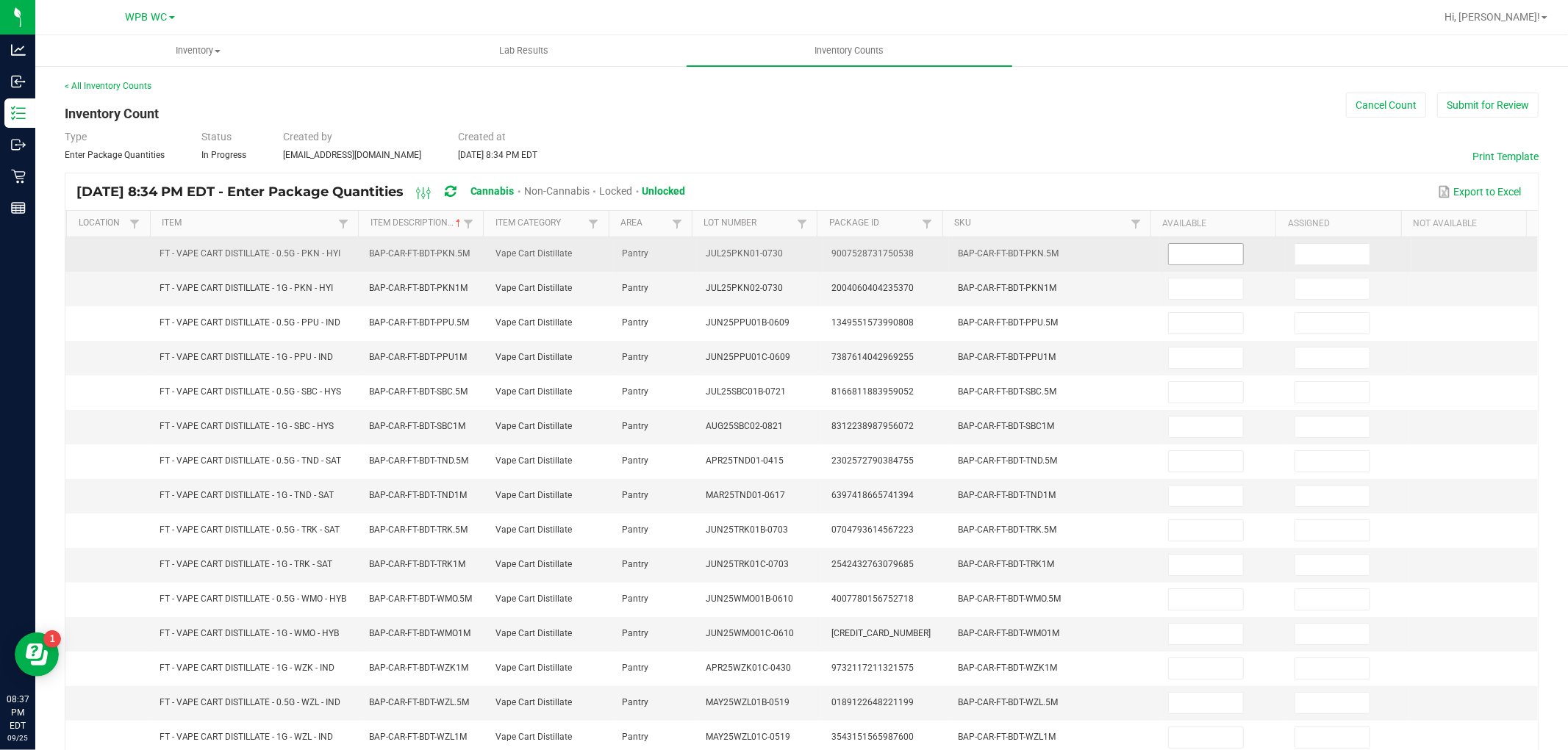
click at [1206, 245] on input at bounding box center [1206, 254] width 75 height 20
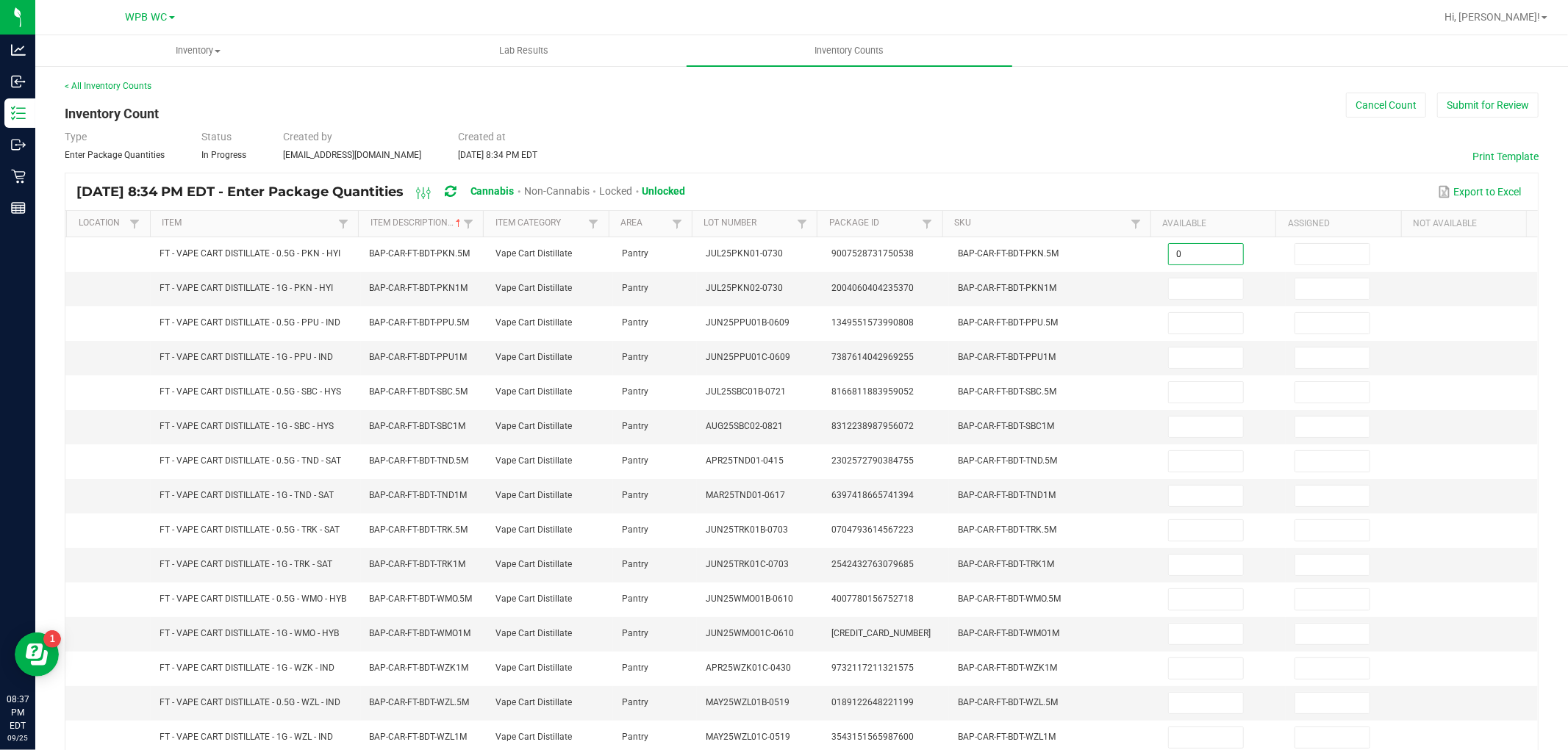
type input "0"
type input "1"
type input "3"
type input "9"
type input "4"
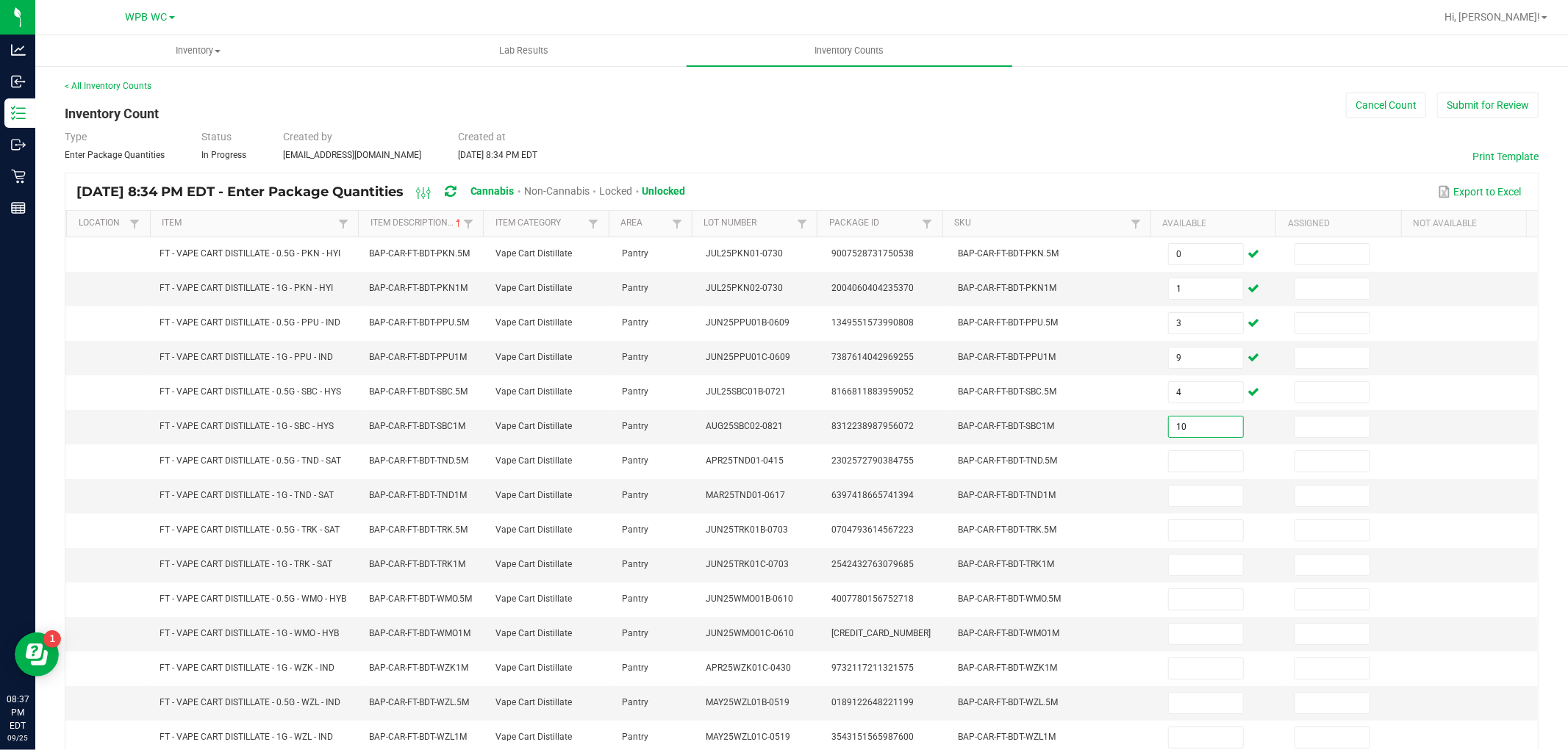
type input "10"
type input "2"
type input "3"
type input "2"
type input "4"
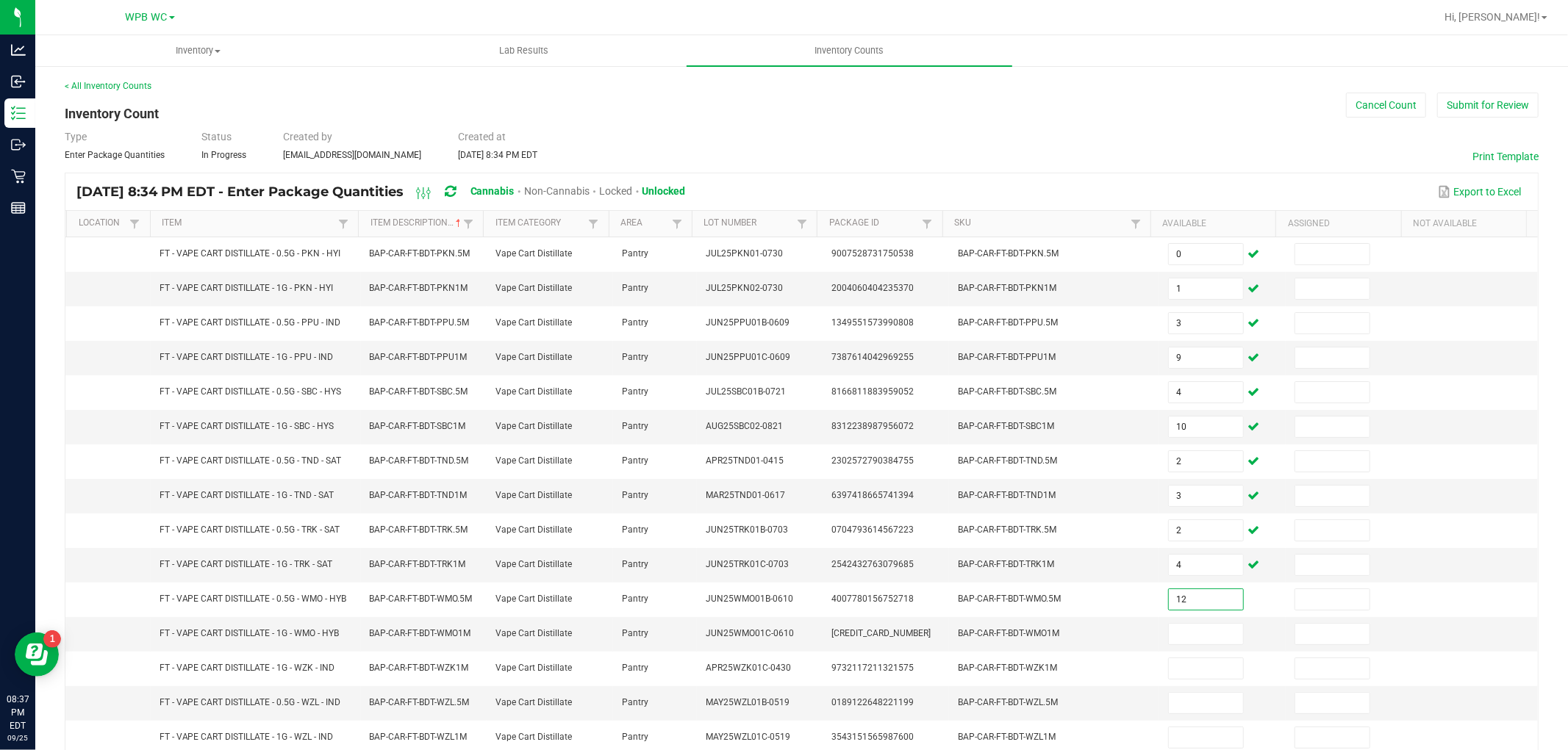
type input "12"
type input "1"
type input "12"
type input "11"
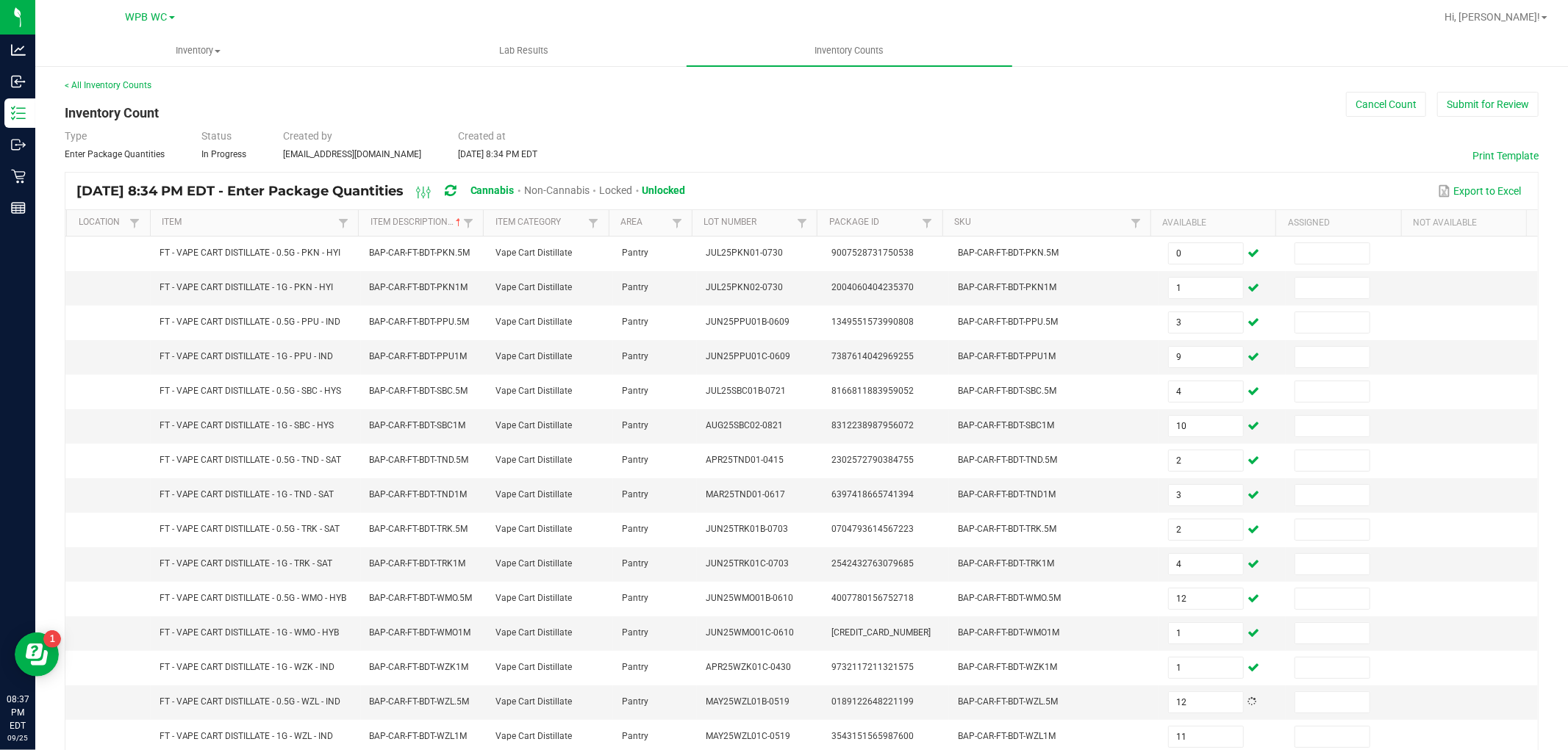
scroll to position [259, 0]
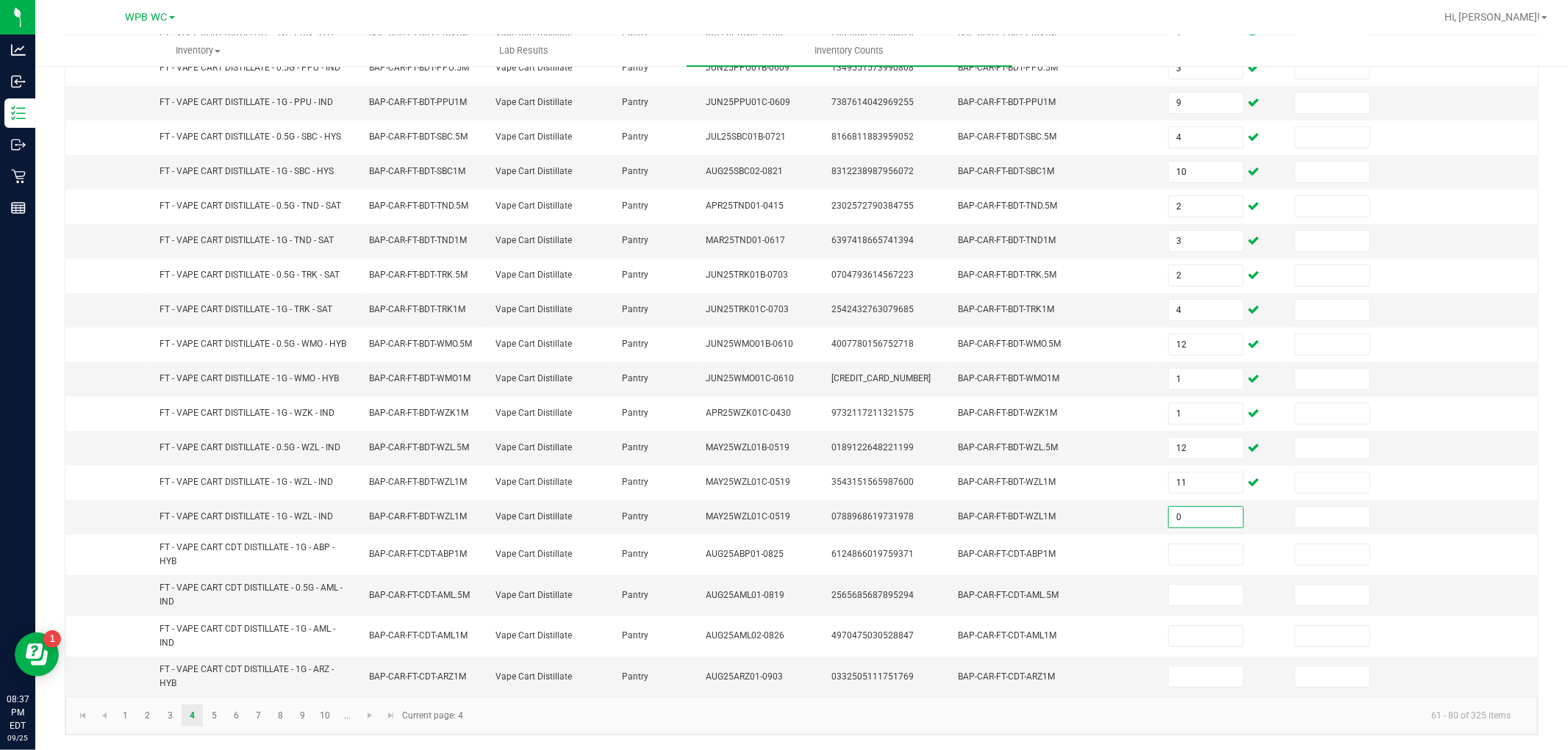
type input "0"
type input "11"
type input "5"
type input "6"
type input "10"
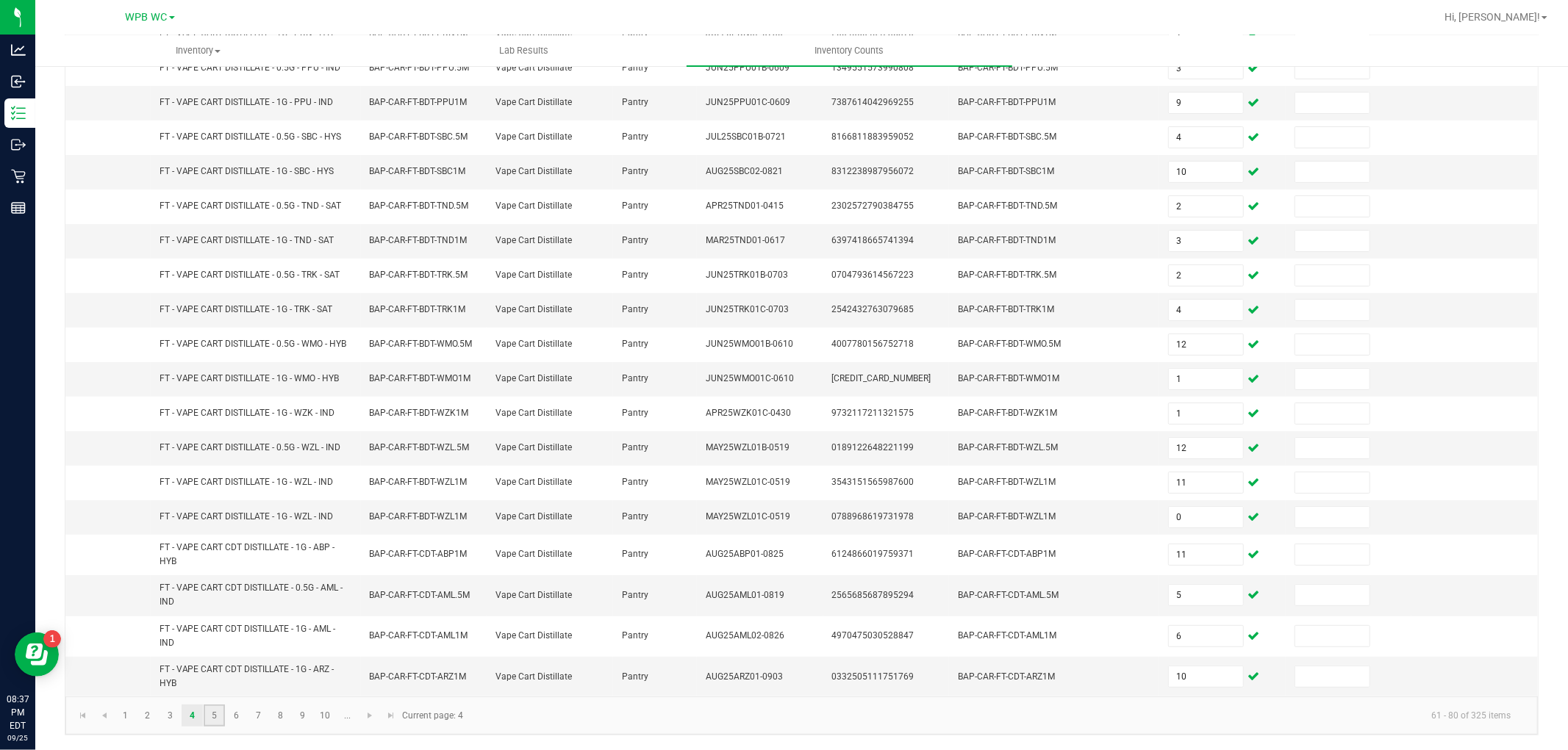
click at [210, 721] on link "5" at bounding box center [213, 716] width 21 height 22
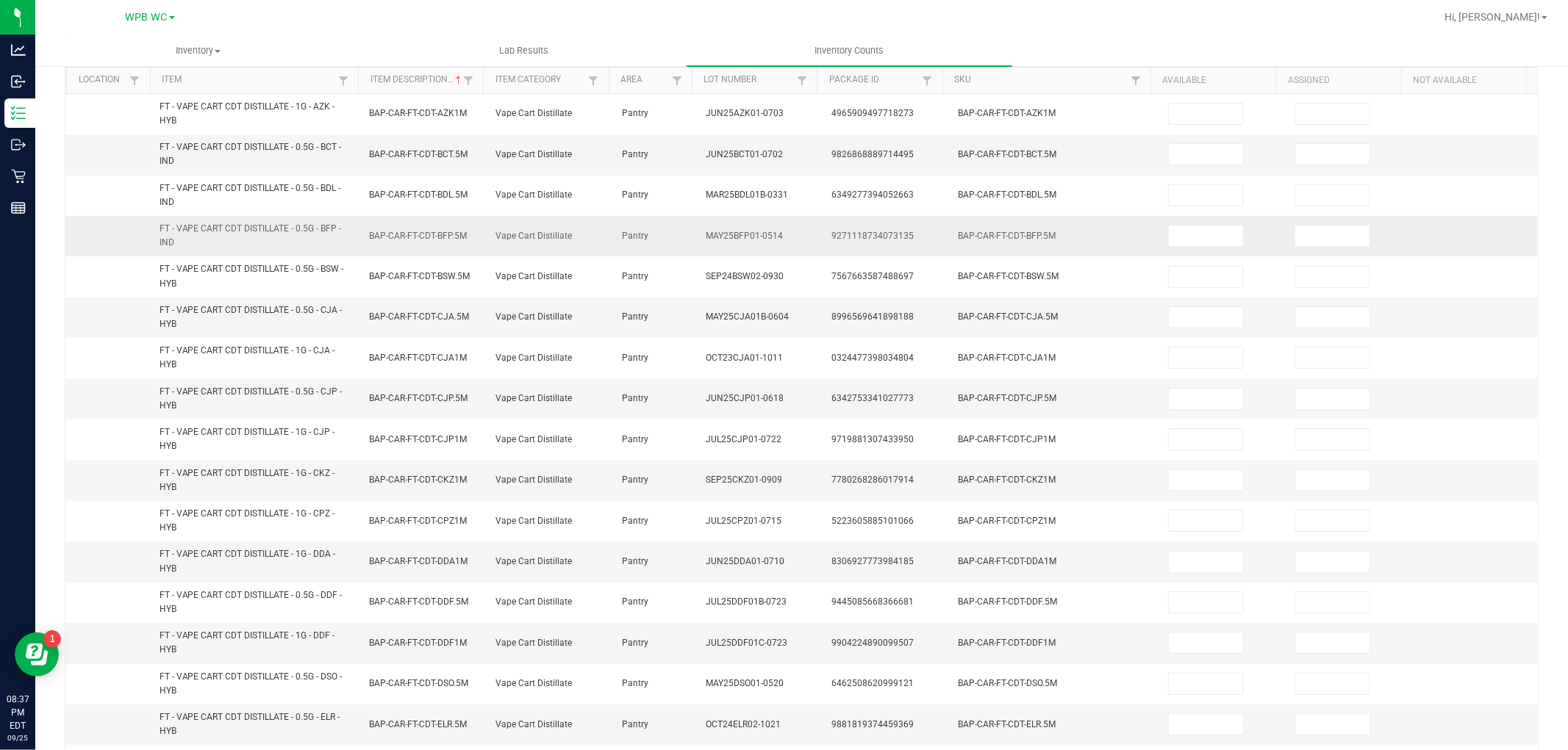
scroll to position [0, 0]
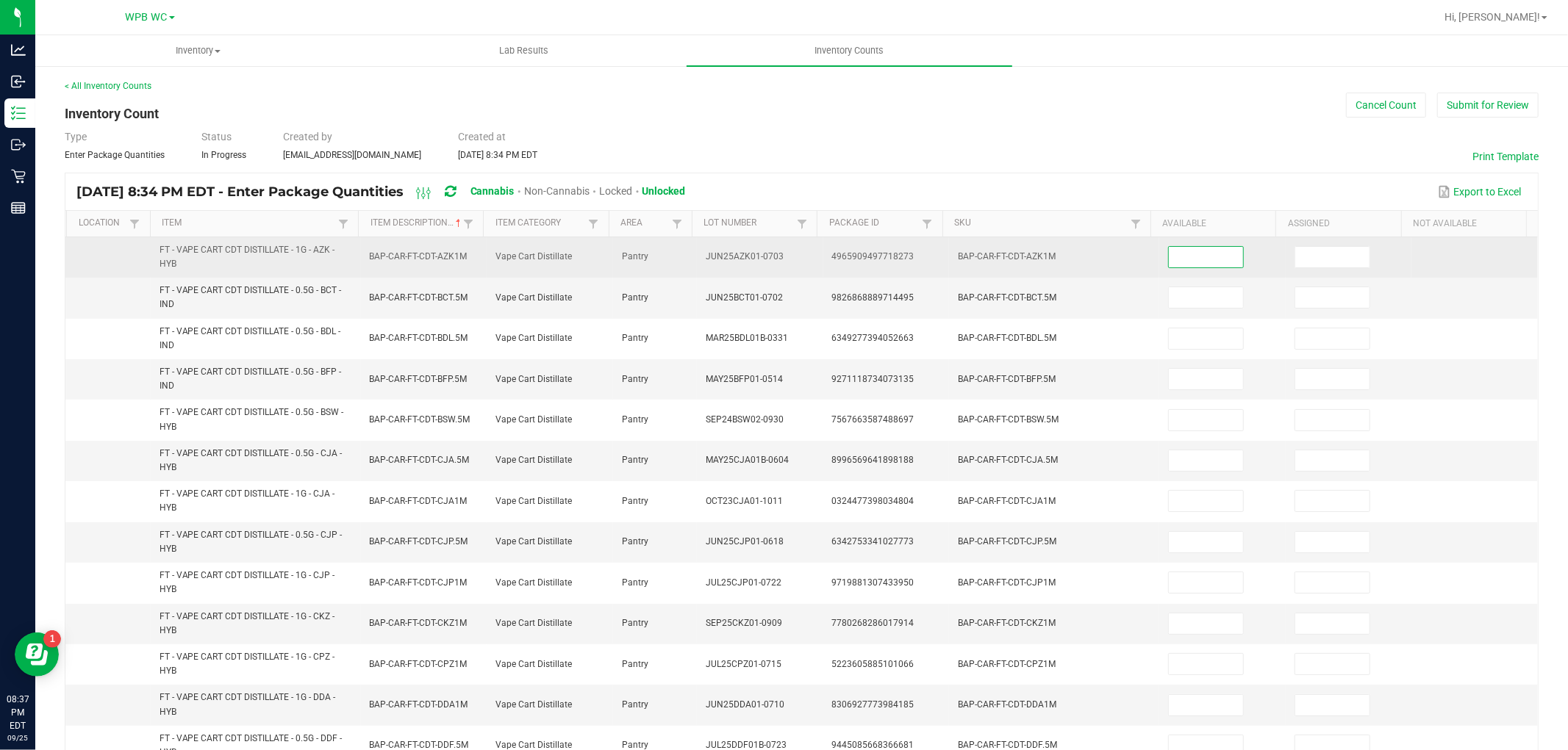
click at [1174, 255] on input at bounding box center [1206, 257] width 75 height 20
type input "2"
type input "9"
type input "1"
type input "8"
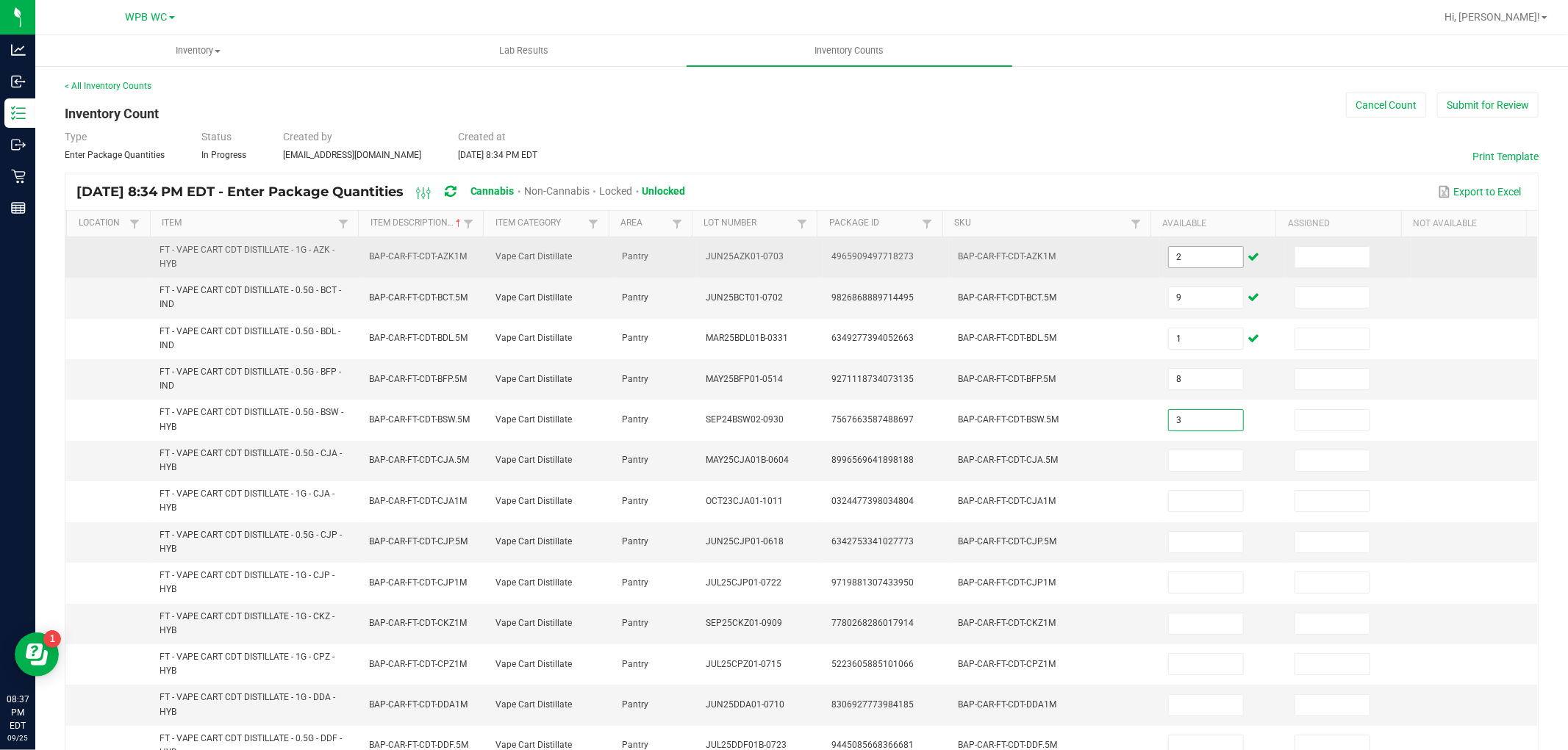
type input "3"
type input "9"
type input "3"
type input "7"
type input "5"
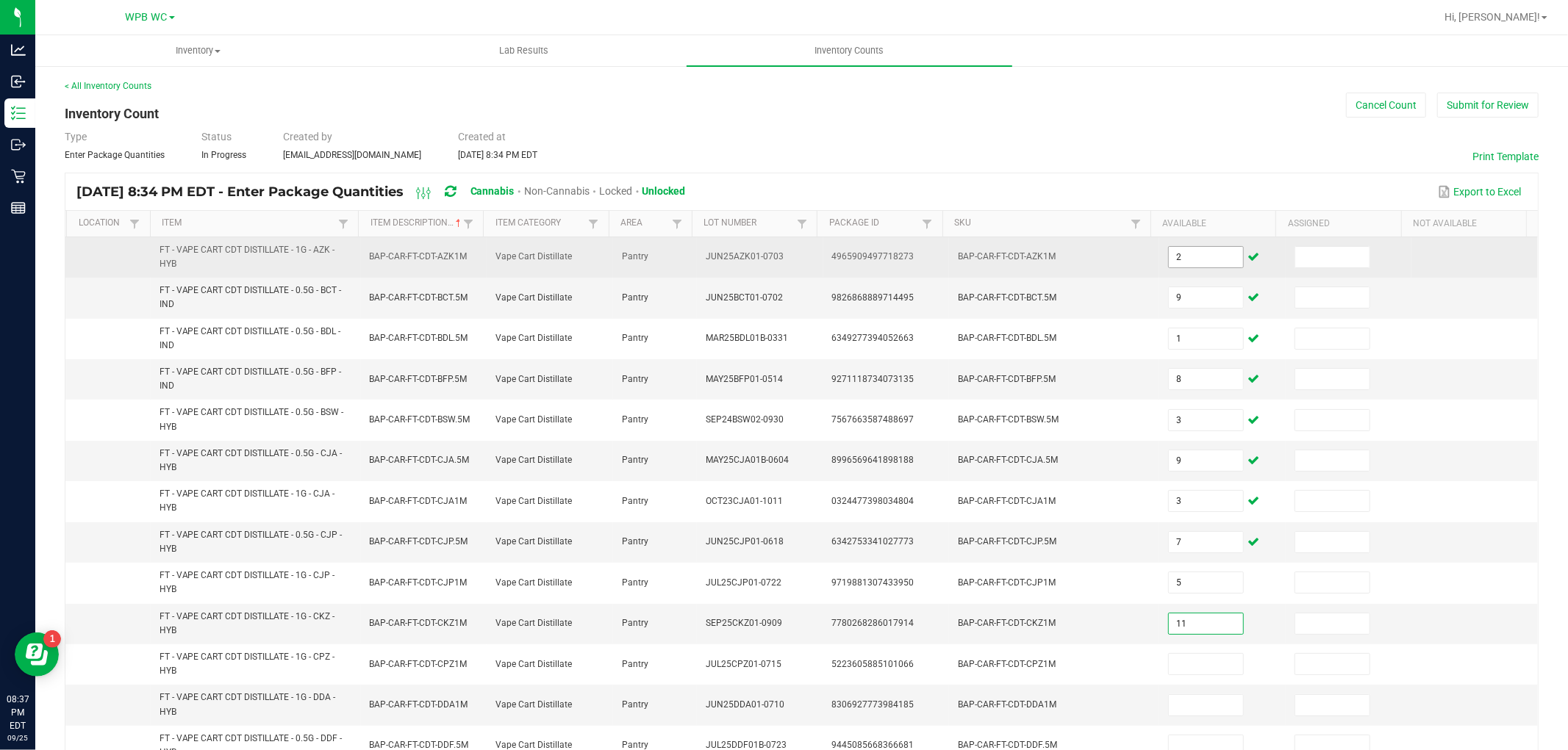
type input "11"
type input "1"
type input "12"
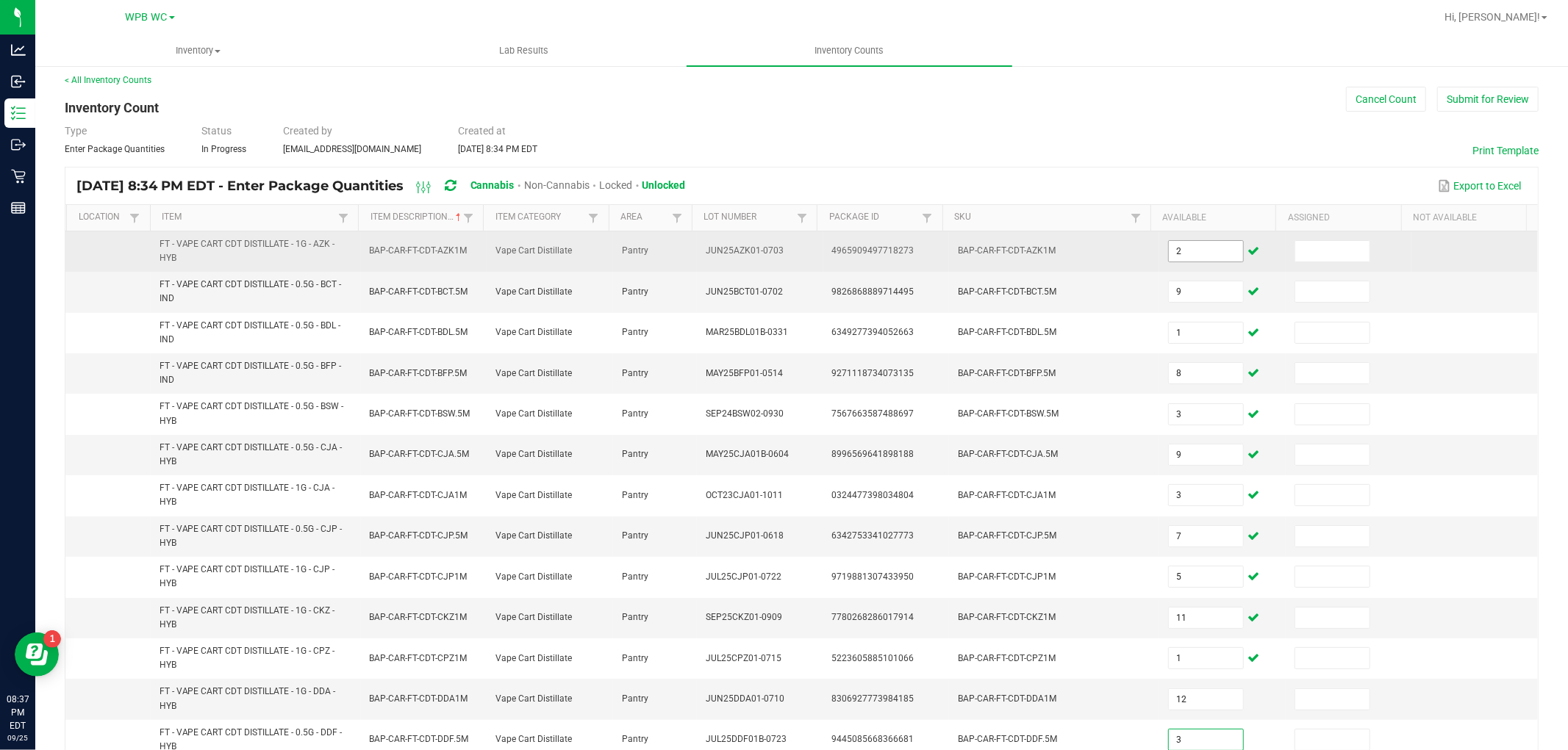
type input "3"
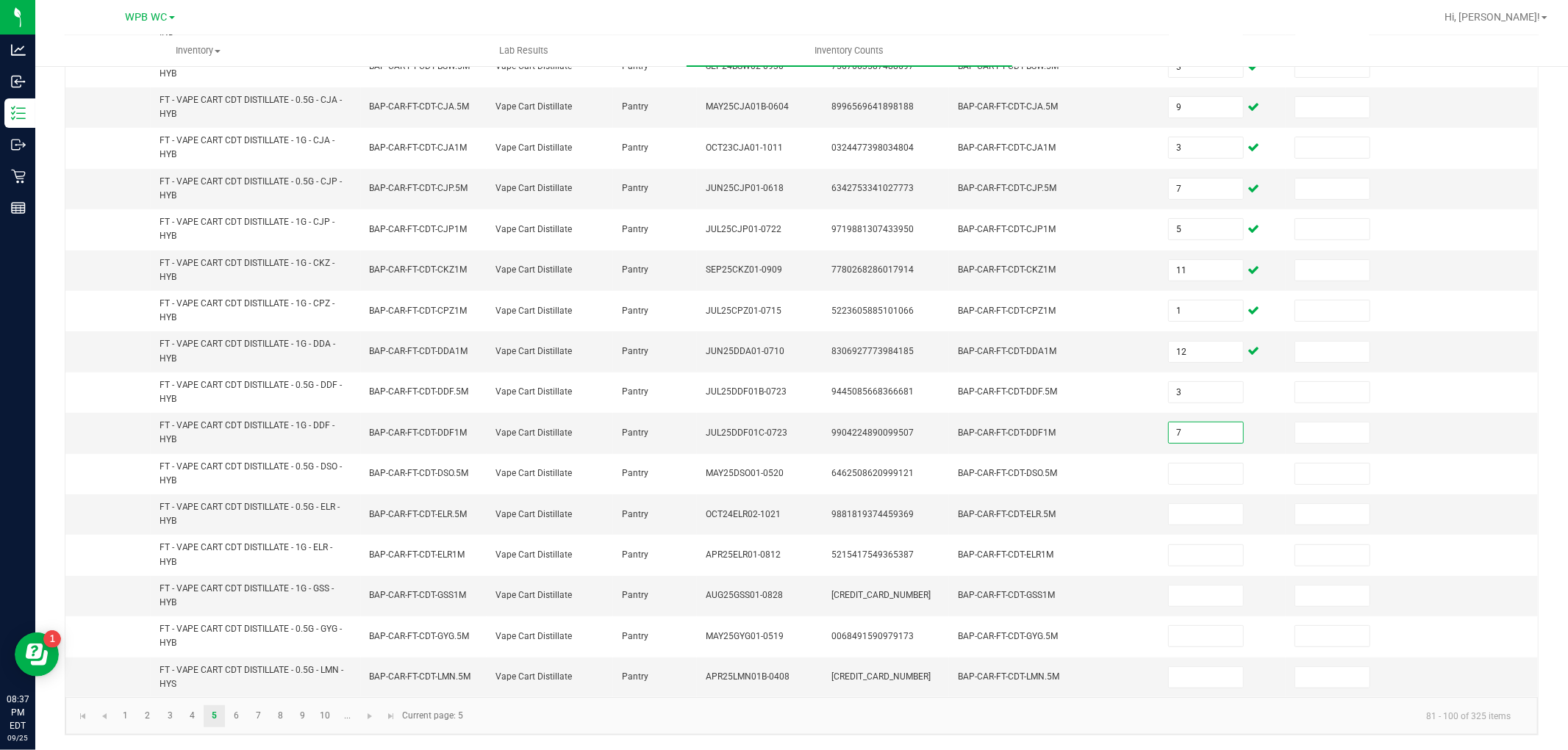
type input "7"
type input "3"
type input "22"
type input "3"
type input "23"
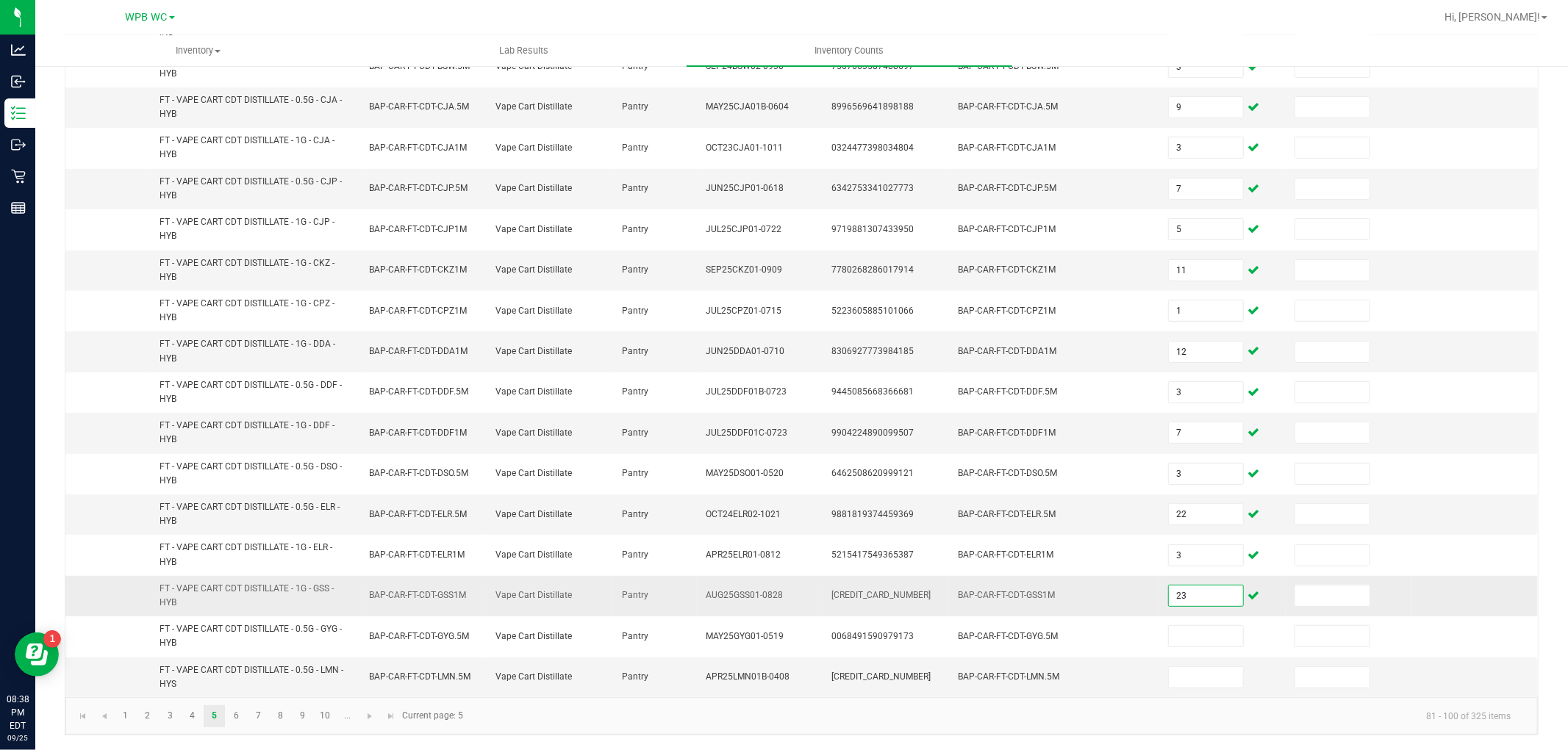
click at [1169, 604] on input "23" at bounding box center [1206, 596] width 75 height 20
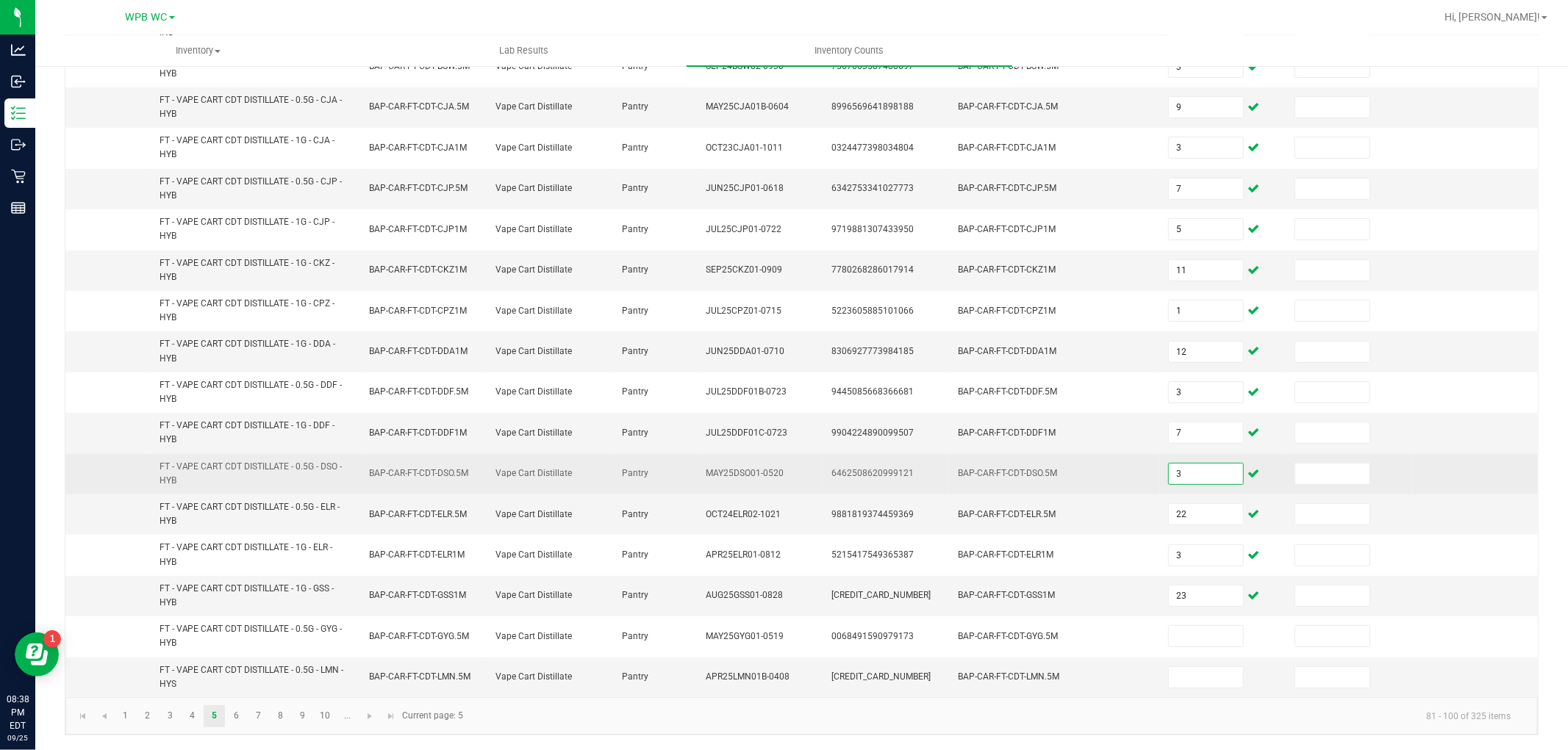
click at [1190, 481] on input "3" at bounding box center [1206, 474] width 75 height 20
type input "11"
type input "2"
type input "12"
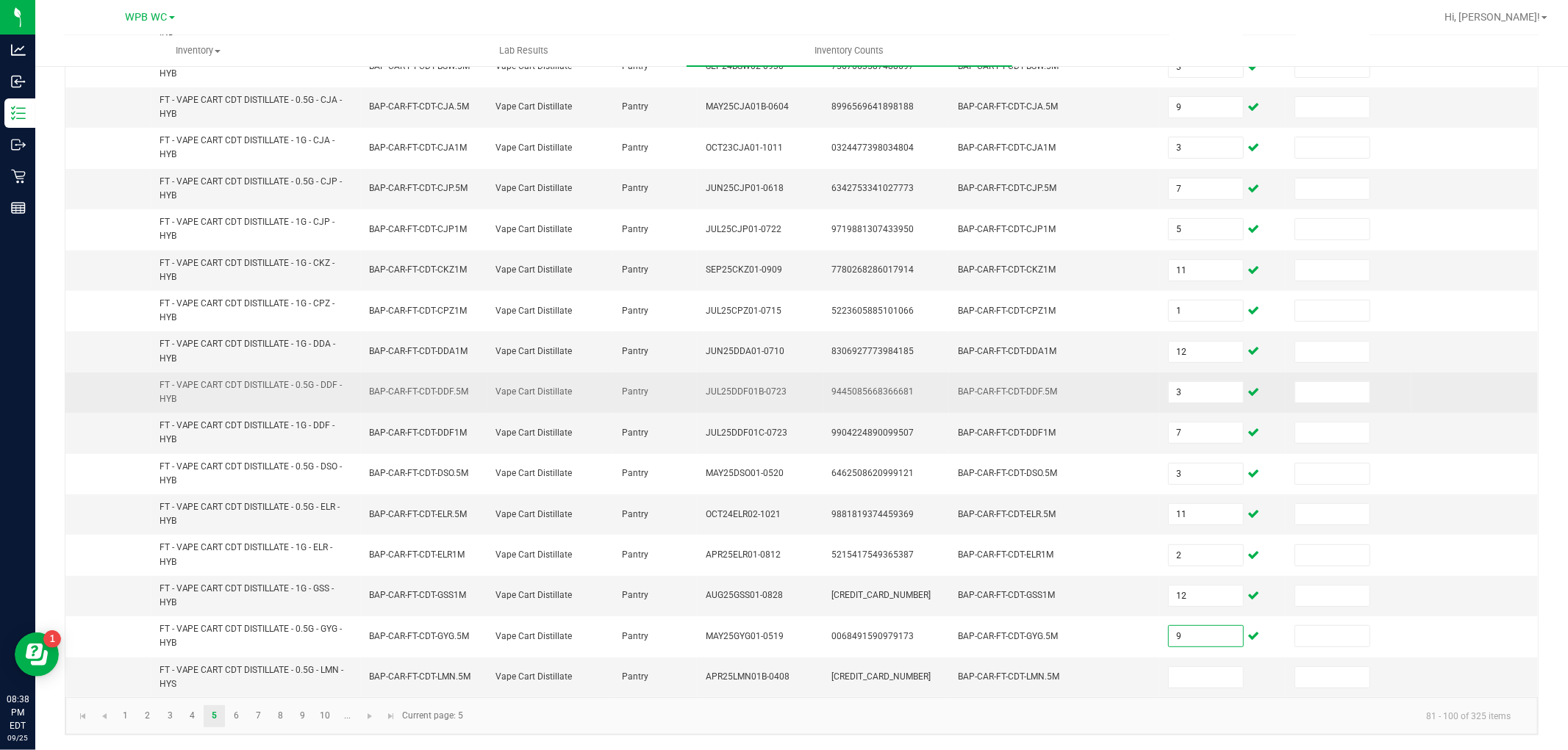
type input "9"
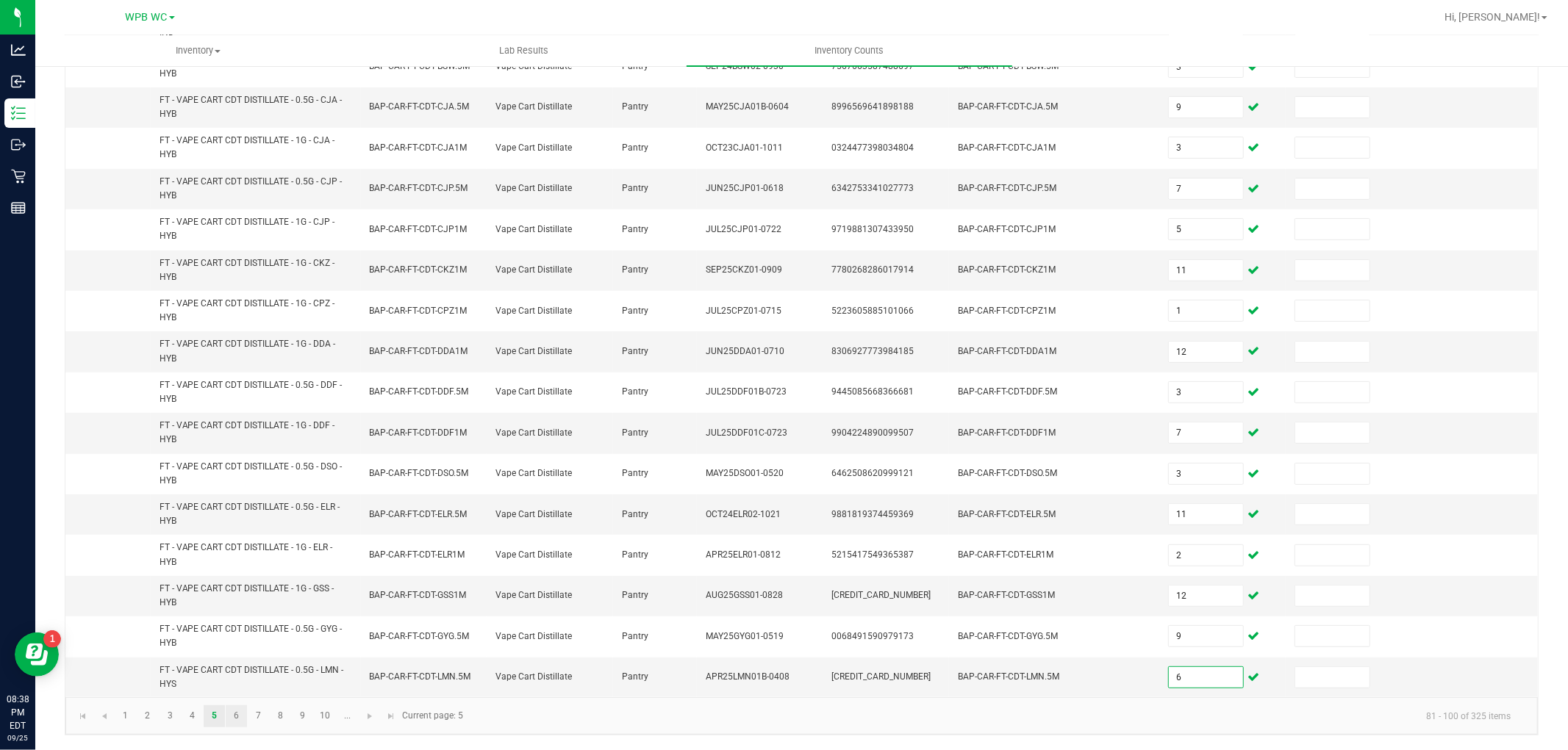
type input "6"
click at [231, 717] on link "6" at bounding box center [236, 716] width 21 height 22
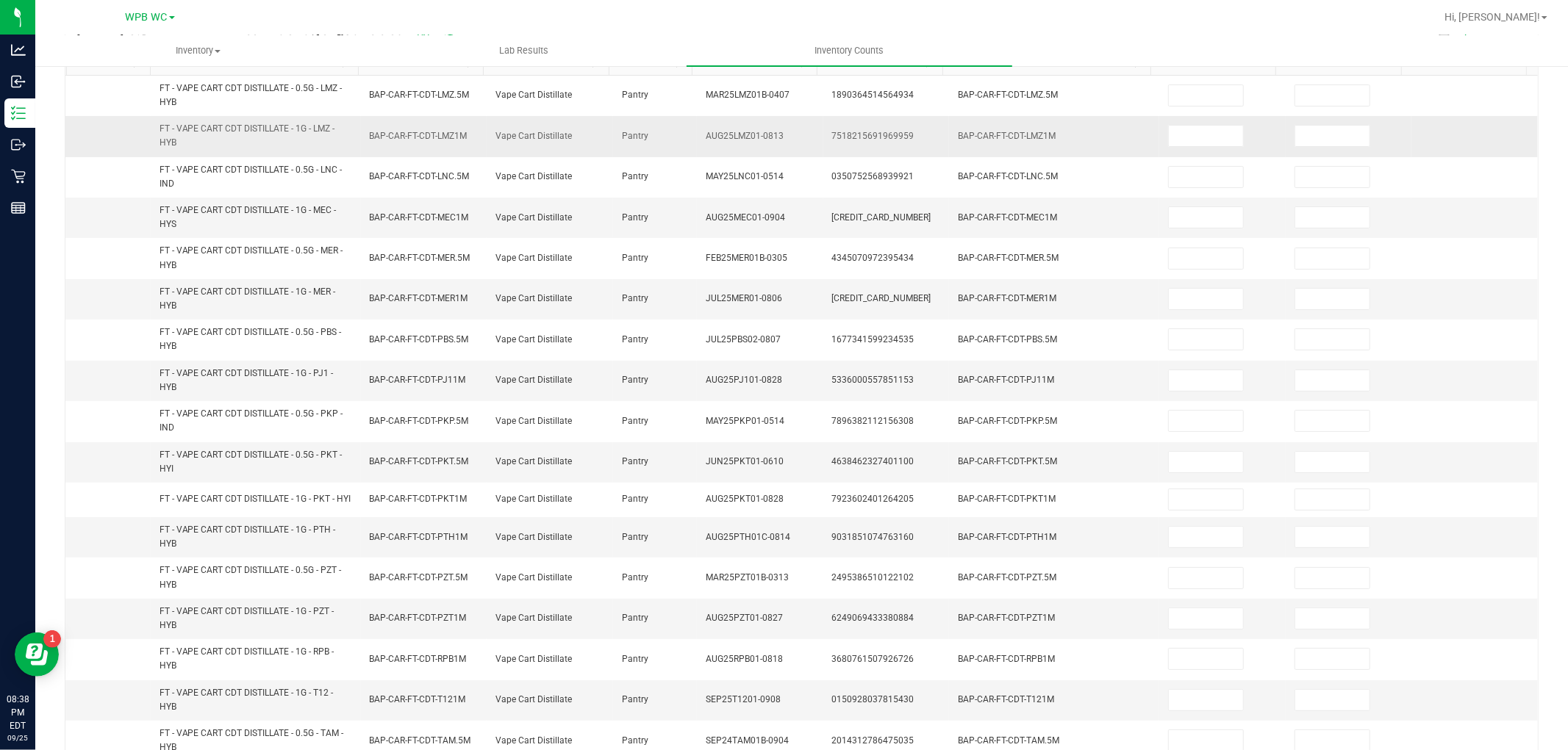
scroll to position [0, 0]
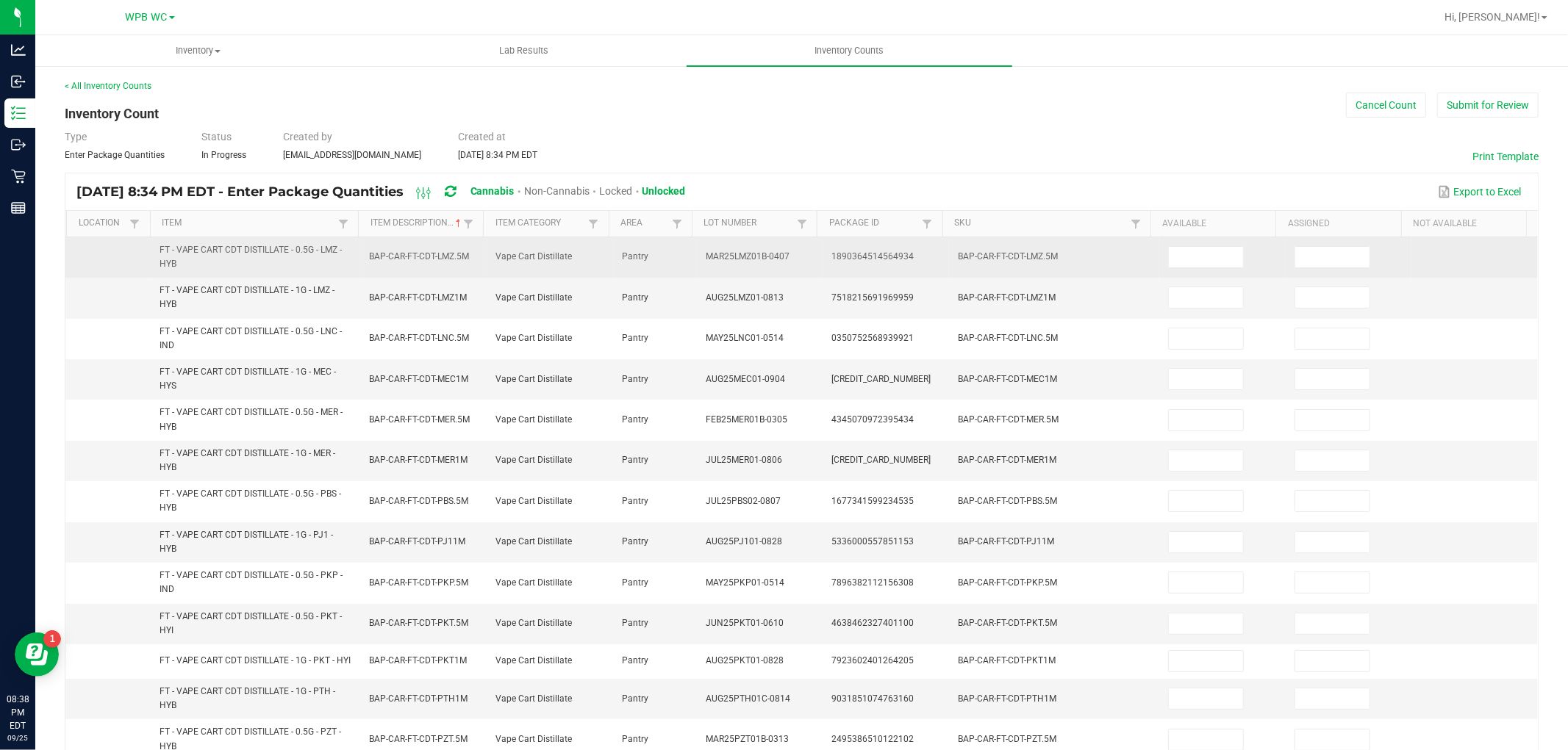
click at [1173, 244] on td at bounding box center [1223, 257] width 127 height 40
click at [1172, 255] on input at bounding box center [1206, 257] width 75 height 20
click at [1175, 261] on input "5" at bounding box center [1206, 257] width 75 height 20
click at [1312, 259] on input "5" at bounding box center [1333, 257] width 75 height 20
click at [1303, 259] on input "5" at bounding box center [1333, 257] width 75 height 20
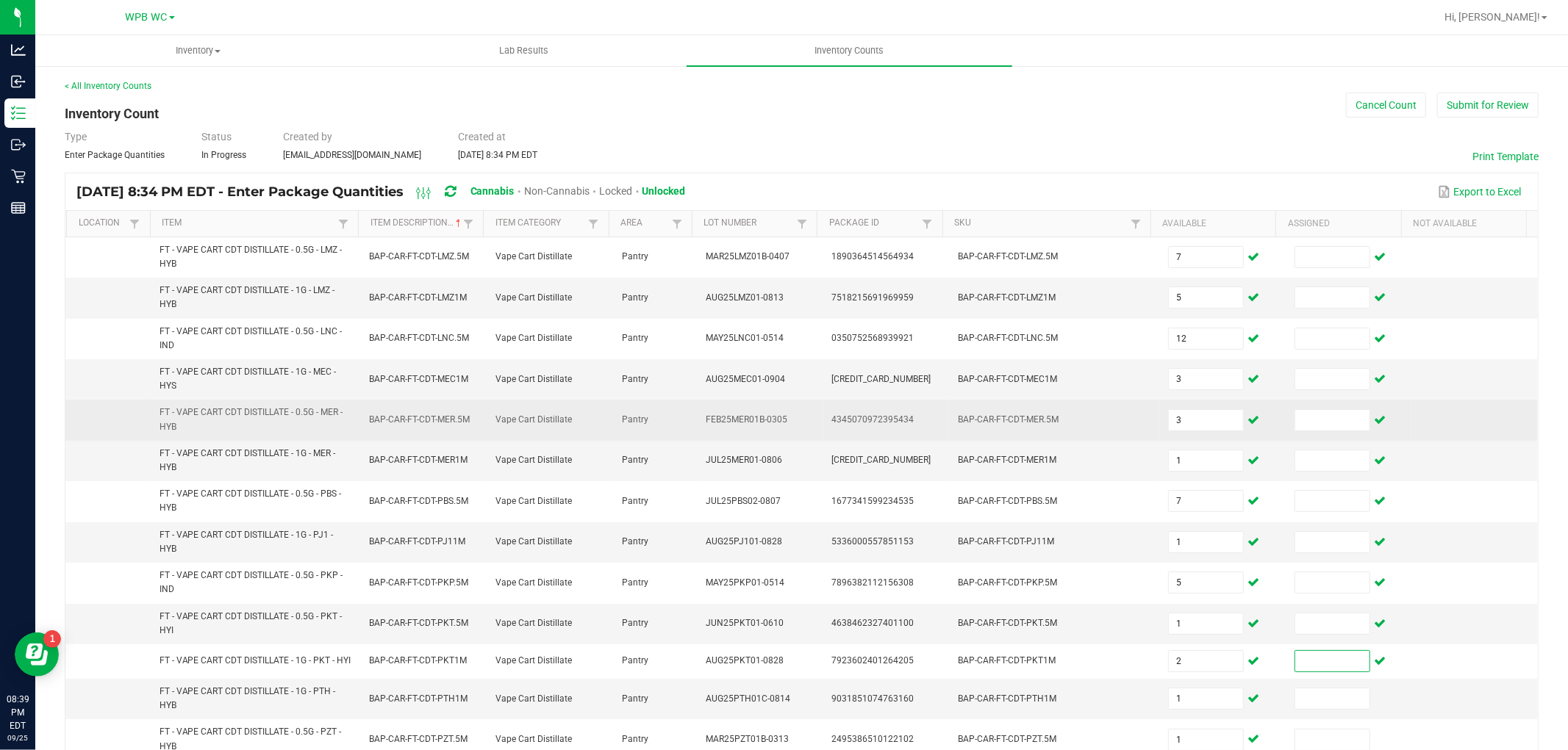
click at [1509, 407] on td at bounding box center [1475, 419] width 127 height 40
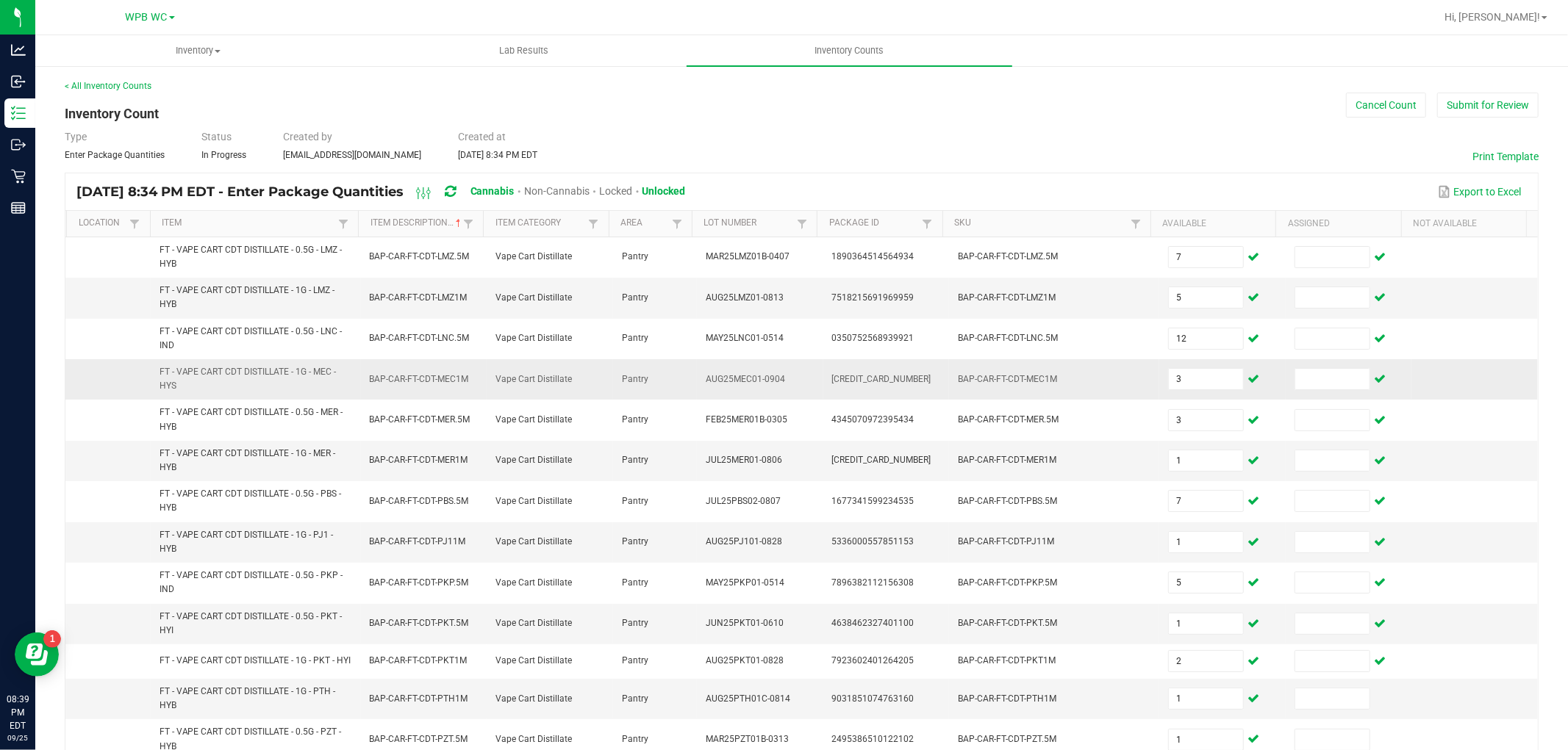
scroll to position [349, 0]
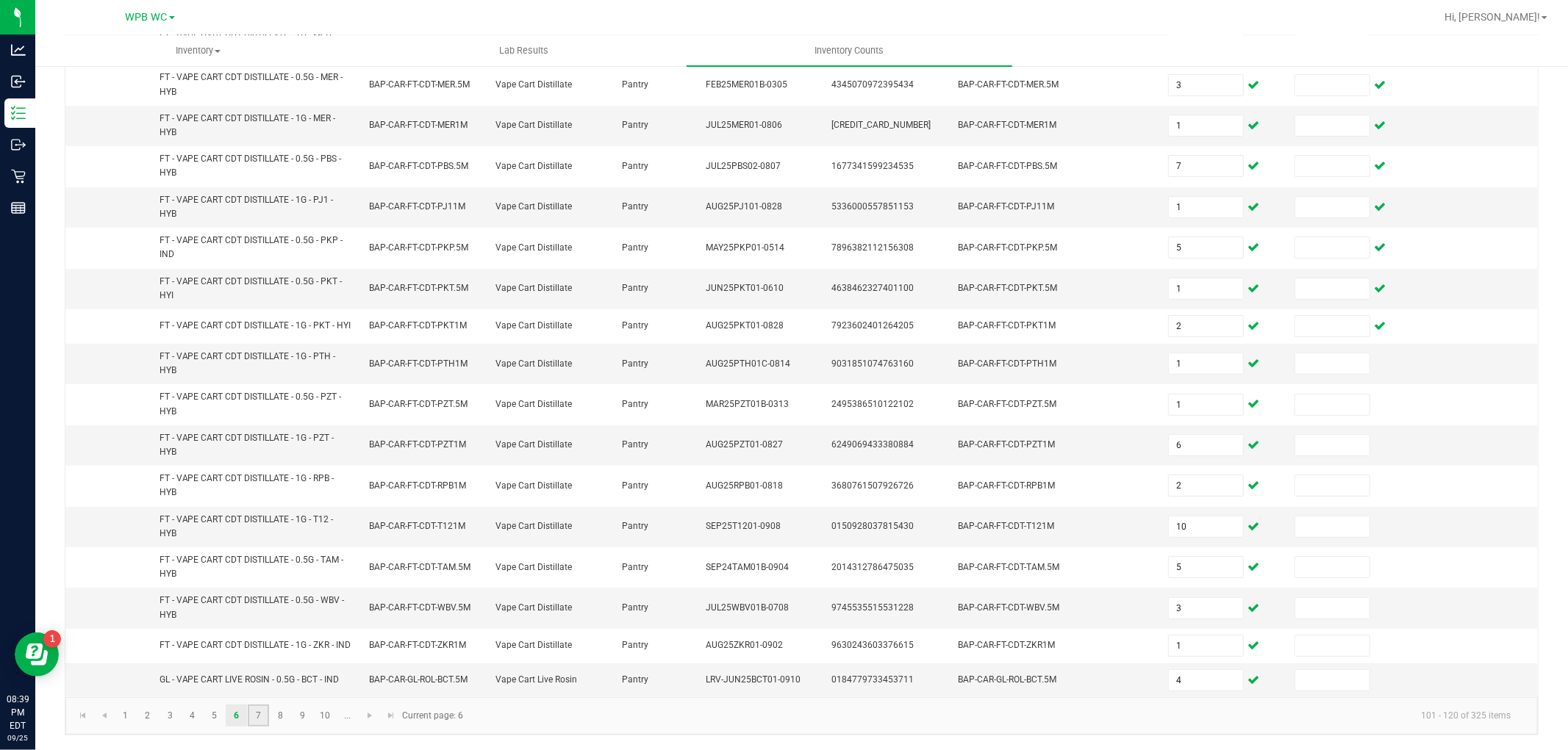
click at [254, 716] on link "7" at bounding box center [258, 716] width 21 height 22
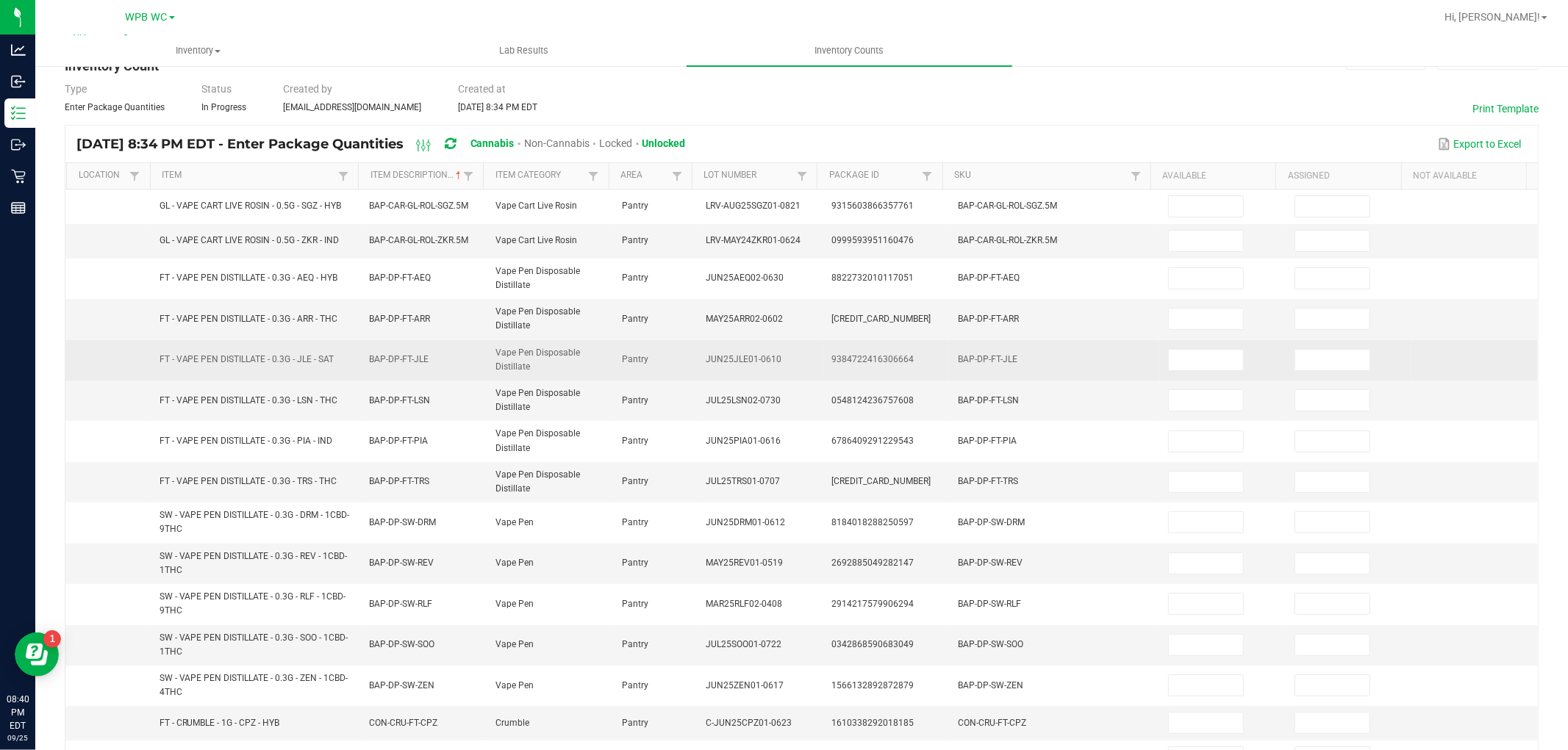
scroll to position [0, 0]
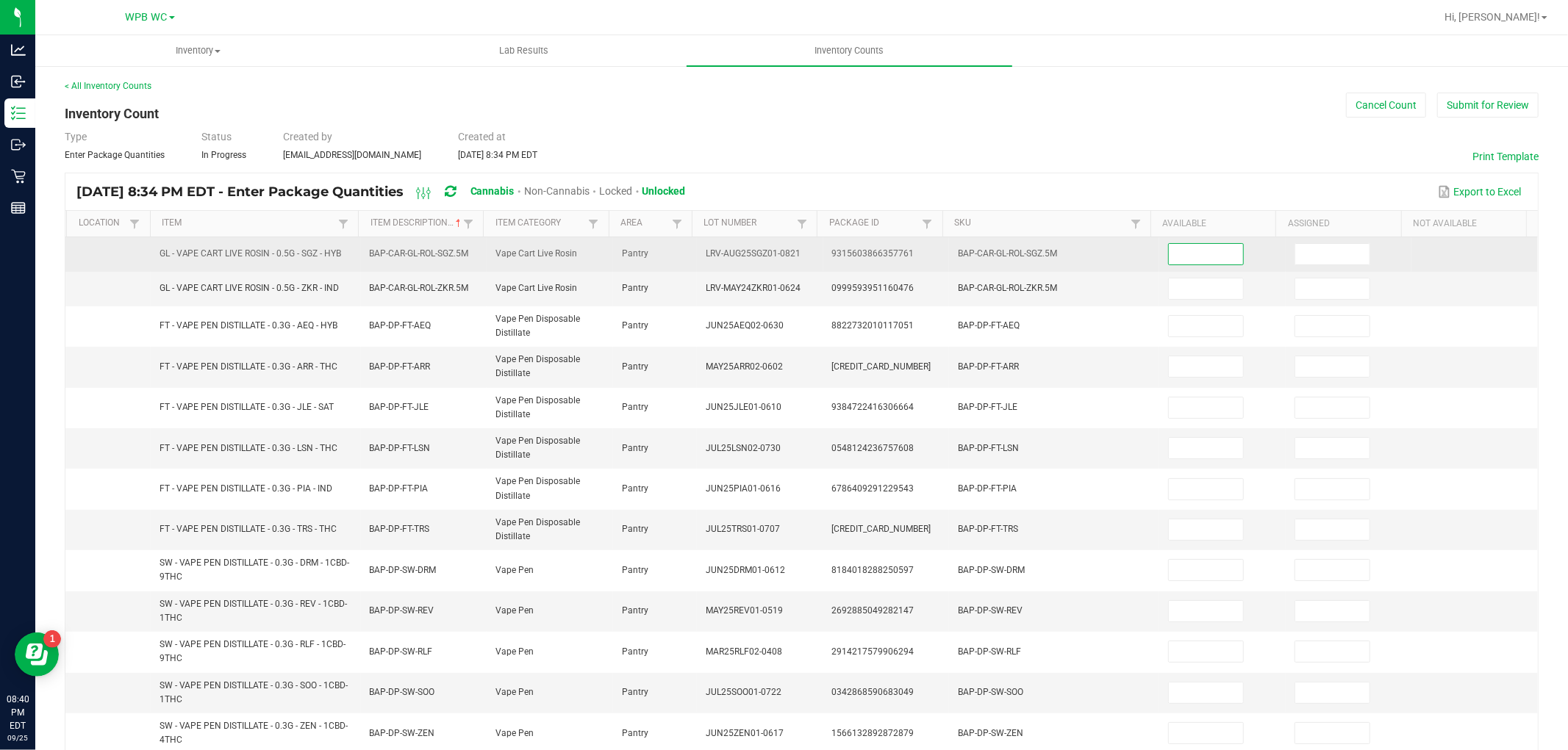
click at [1170, 254] on input at bounding box center [1206, 254] width 75 height 20
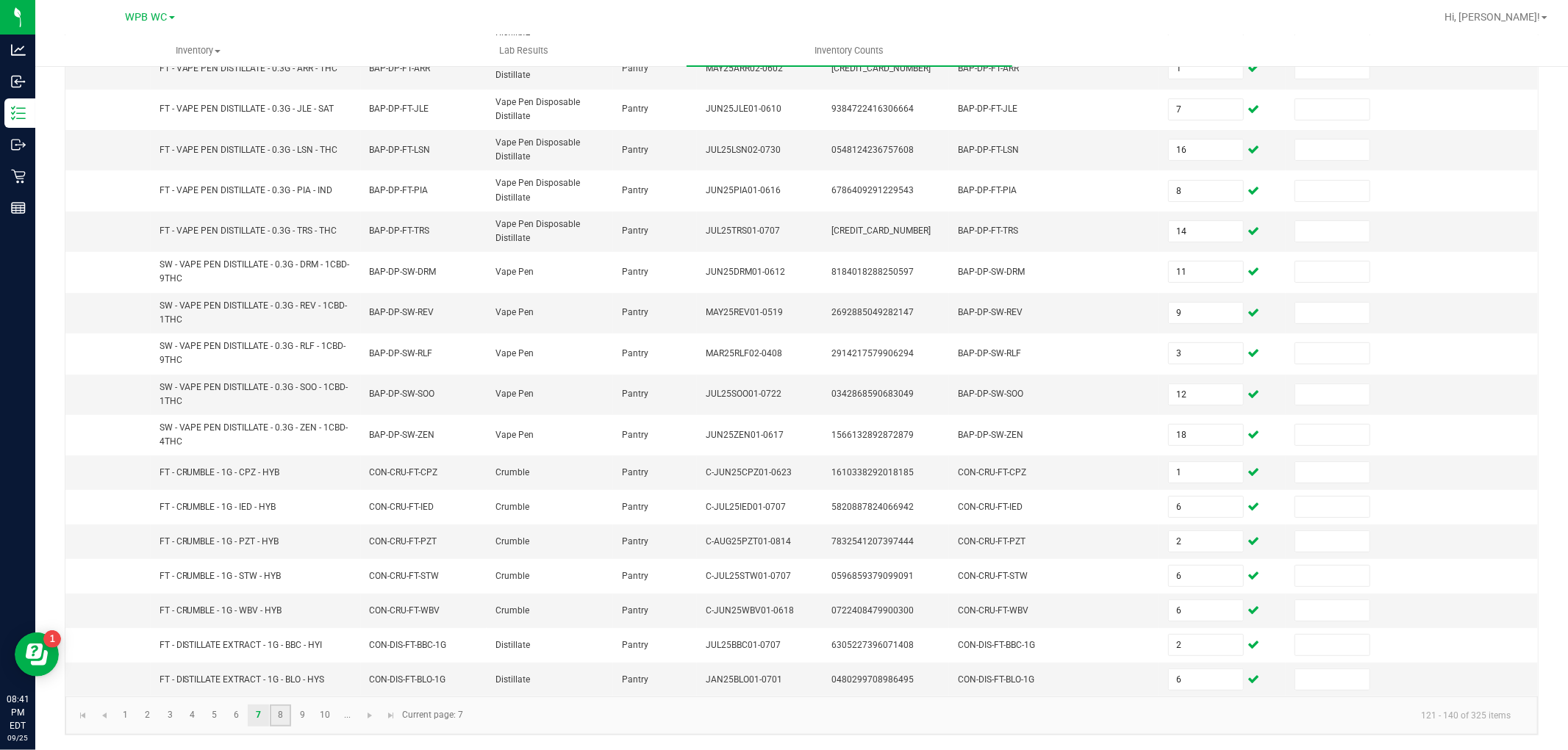
click at [283, 721] on link "8" at bounding box center [280, 716] width 21 height 22
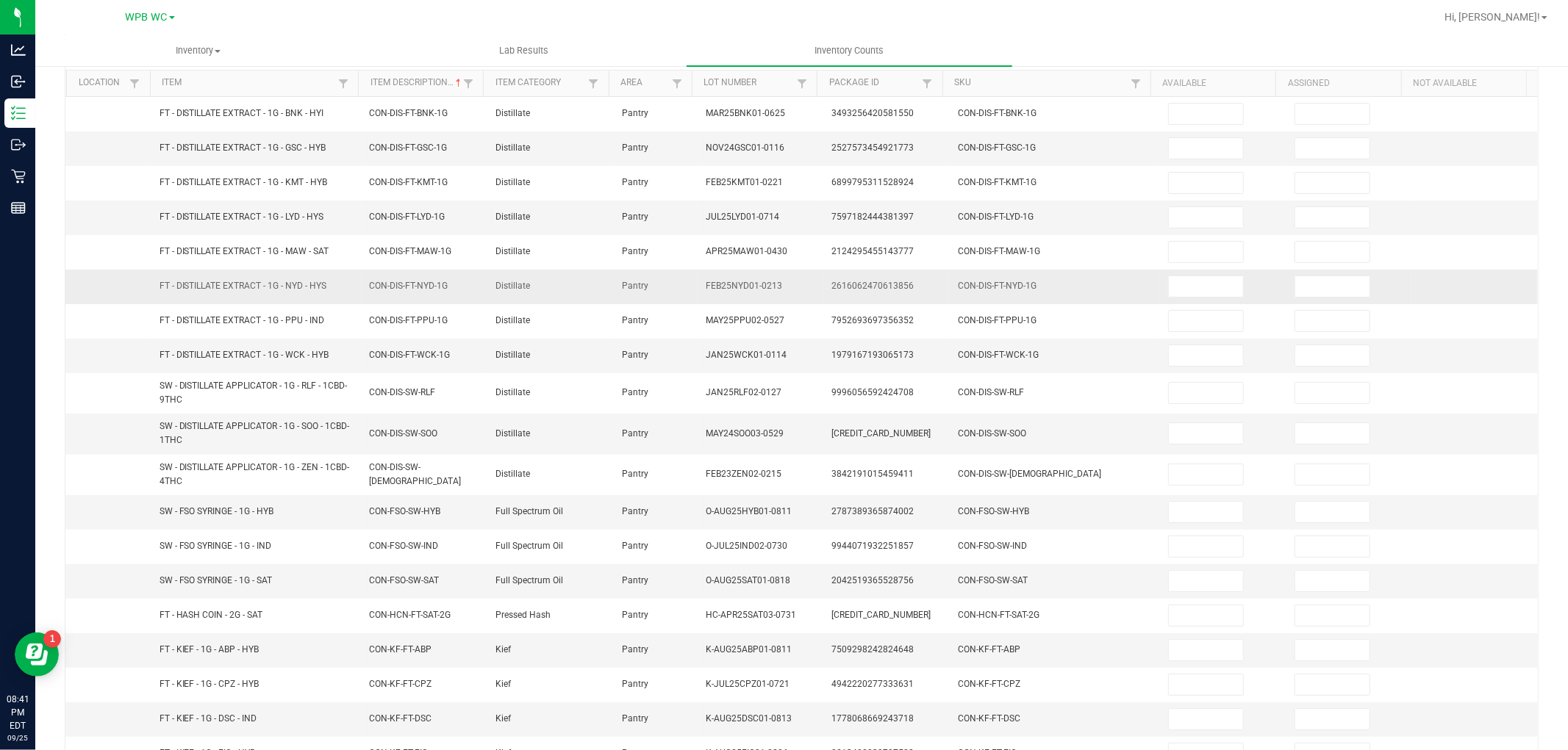
scroll to position [0, 0]
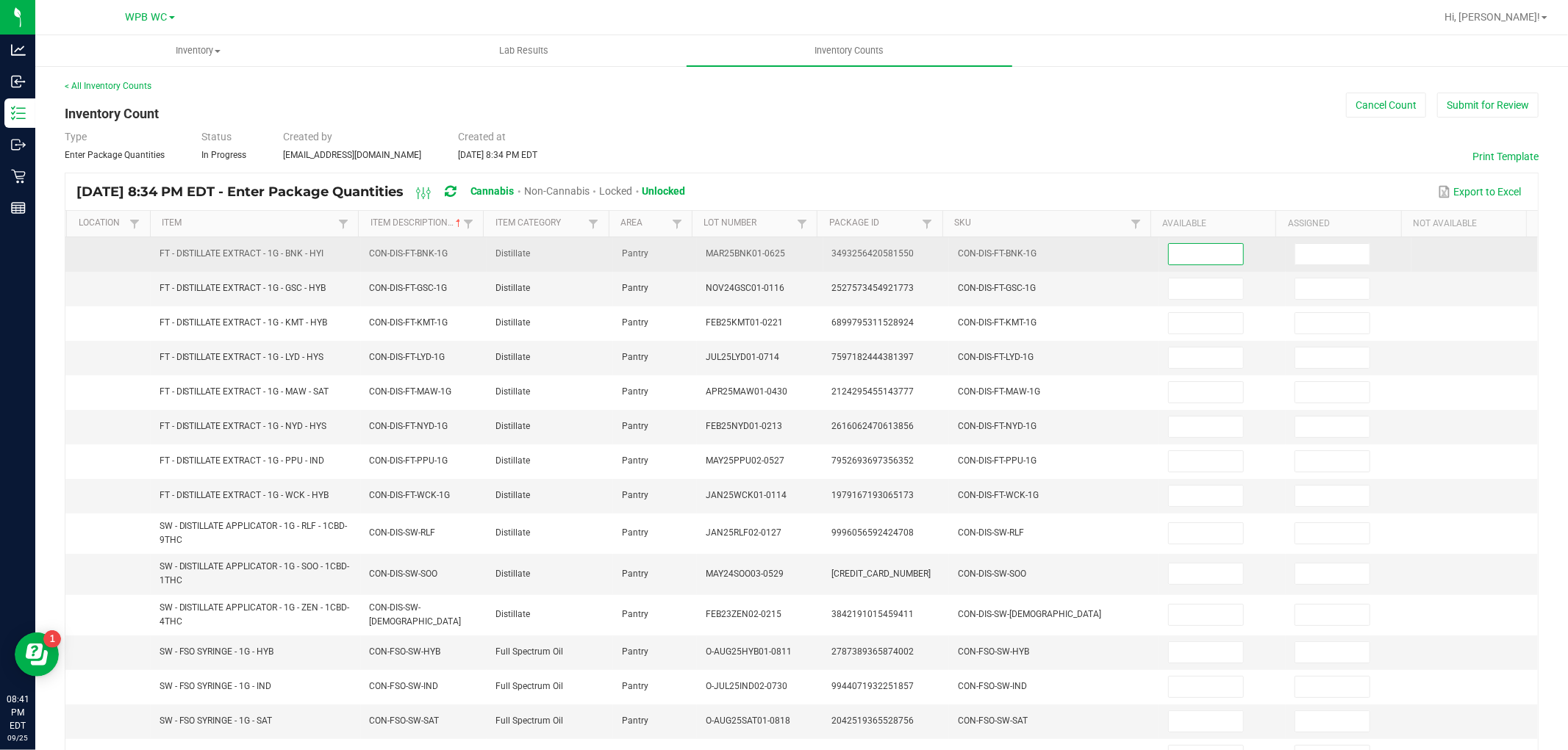
click at [1169, 254] on input at bounding box center [1206, 254] width 75 height 20
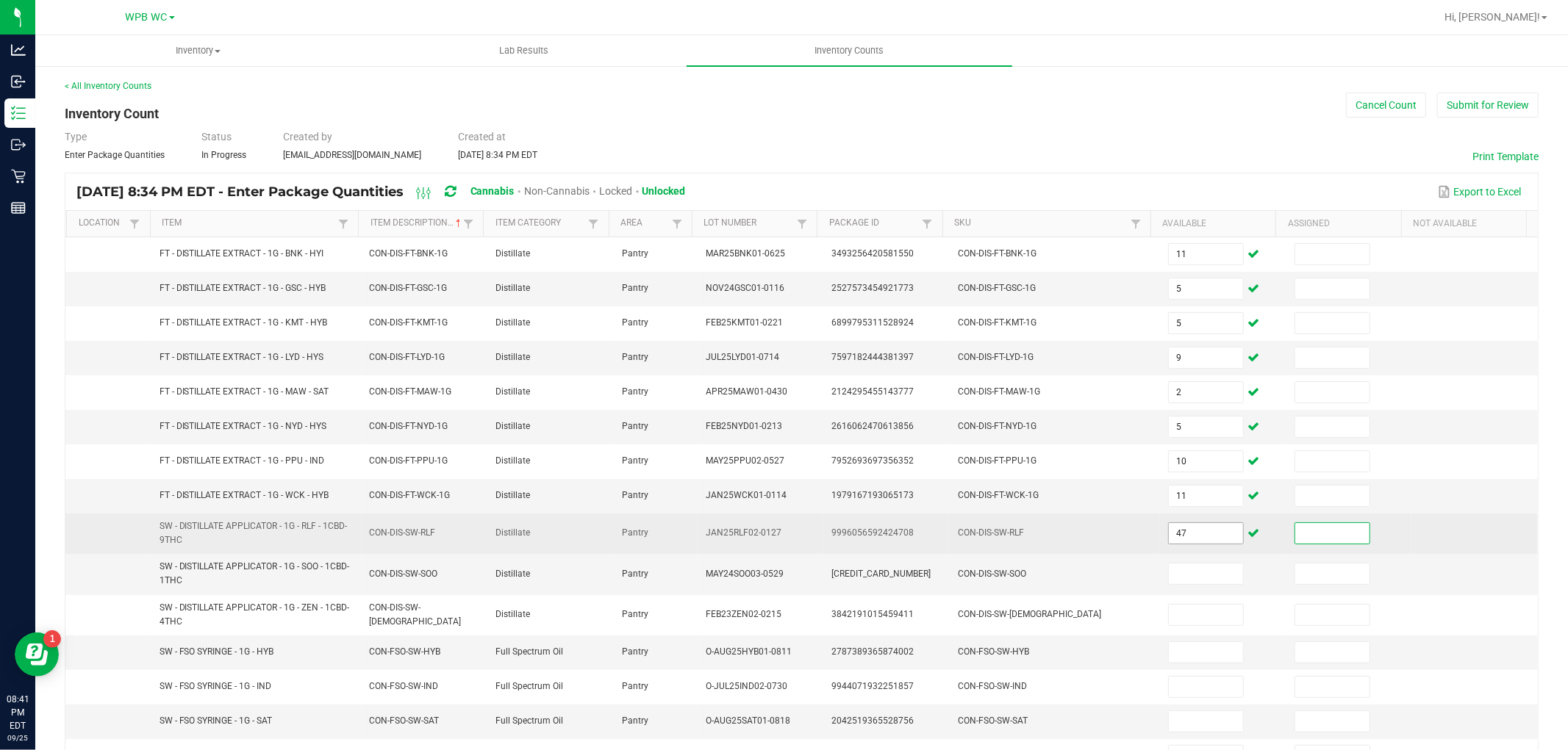
click at [1186, 534] on input "47" at bounding box center [1206, 534] width 75 height 20
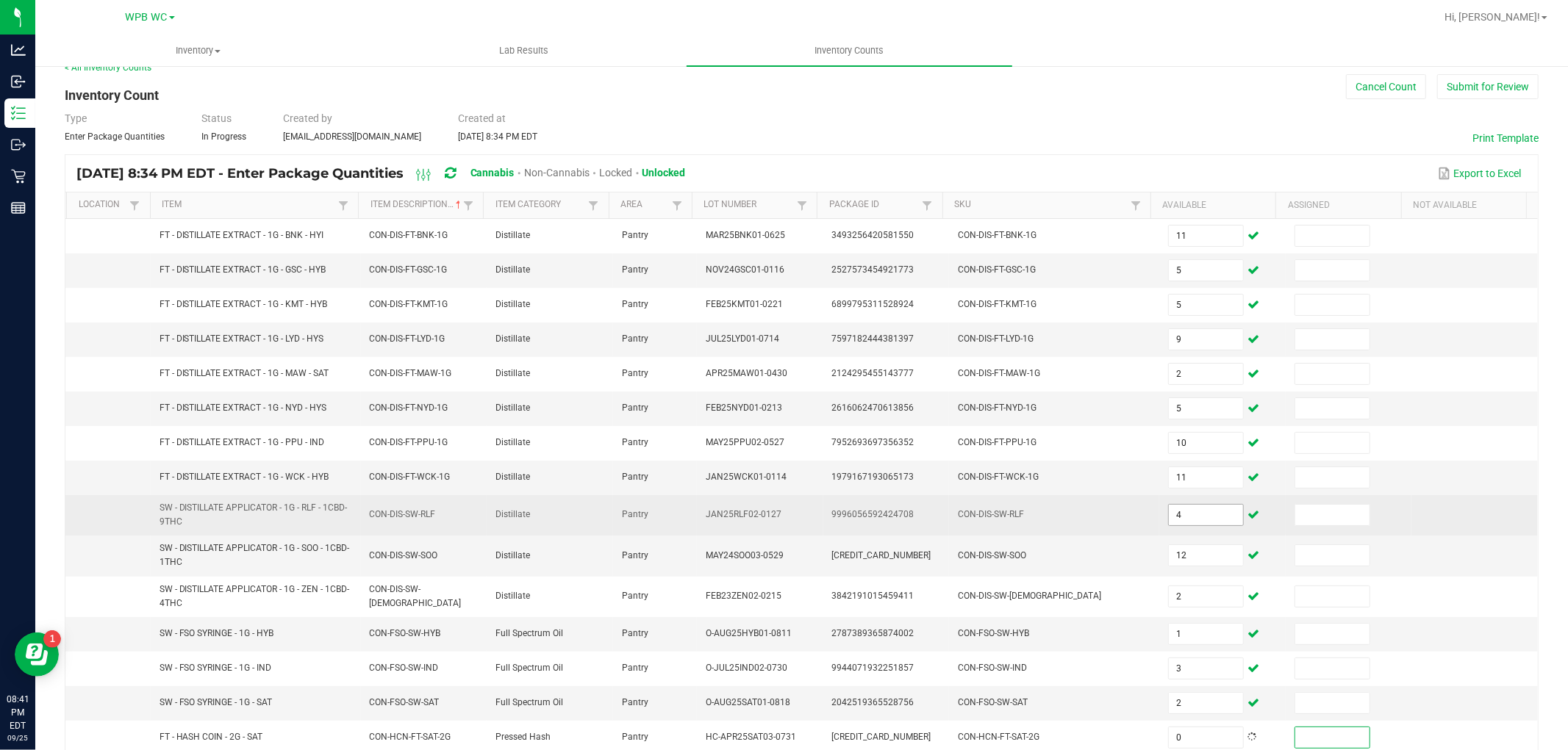
scroll to position [252, 0]
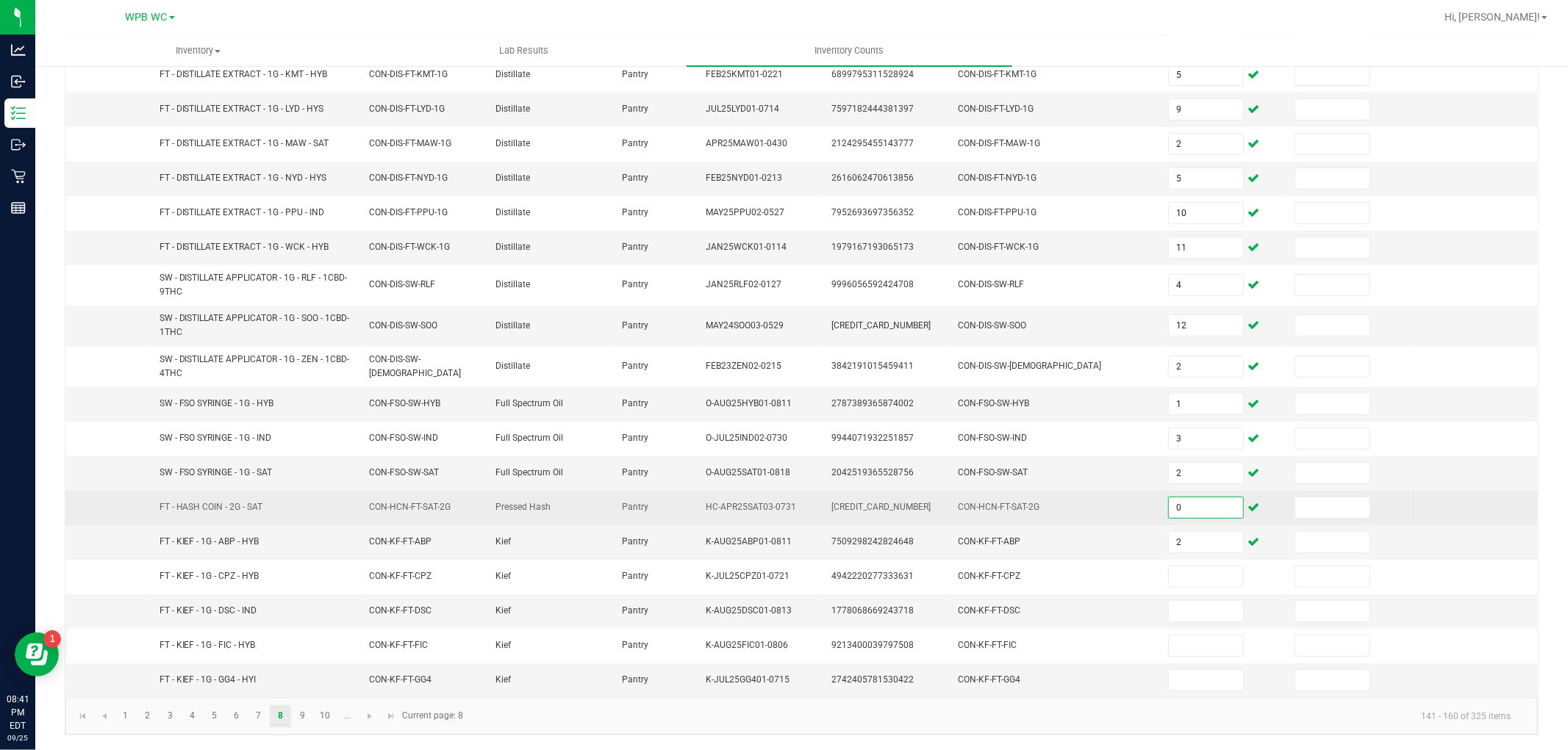
click at [1192, 505] on input "0" at bounding box center [1206, 508] width 75 height 20
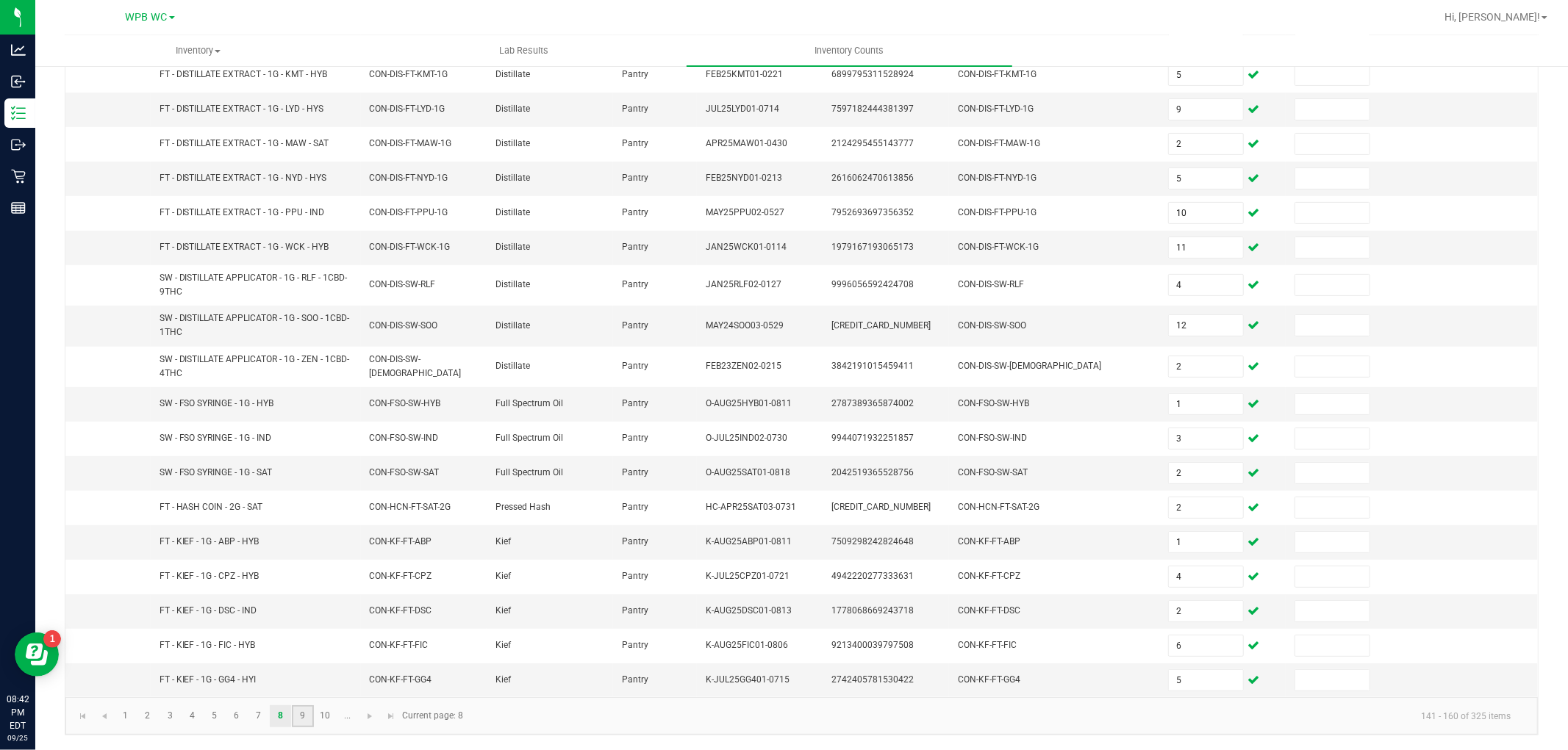
click at [306, 716] on link "9" at bounding box center [302, 716] width 21 height 22
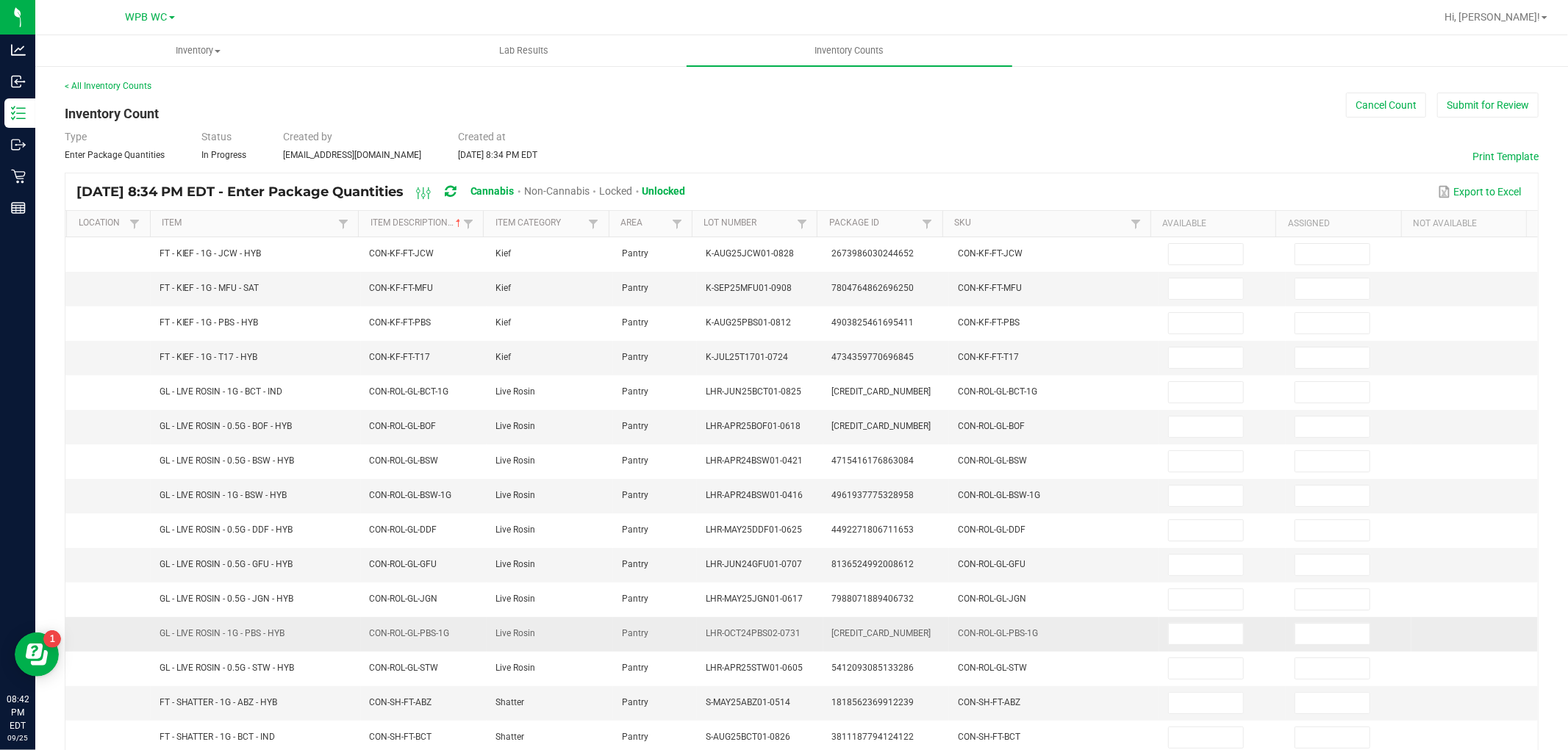
scroll to position [234, 0]
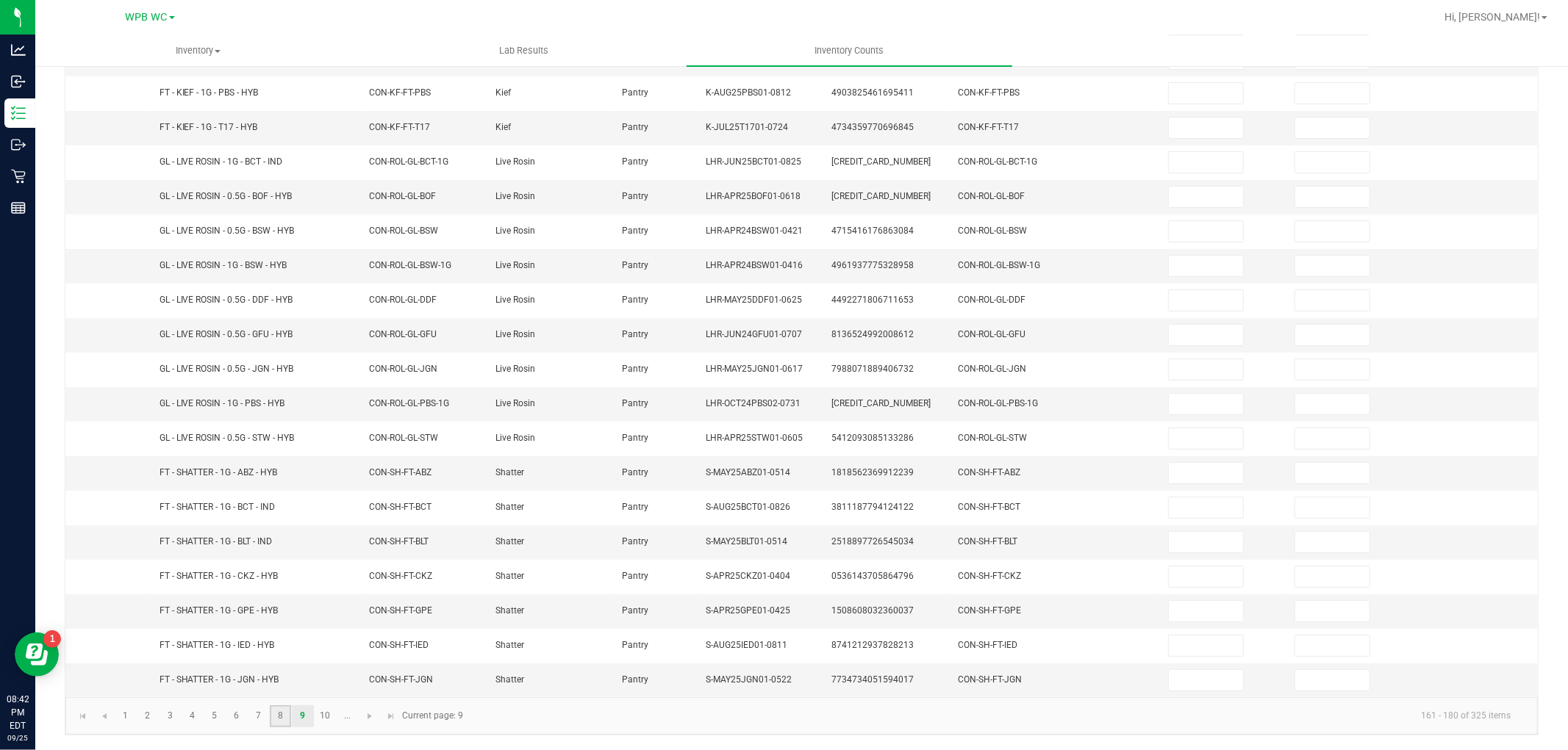
click at [282, 712] on link "8" at bounding box center [280, 716] width 21 height 22
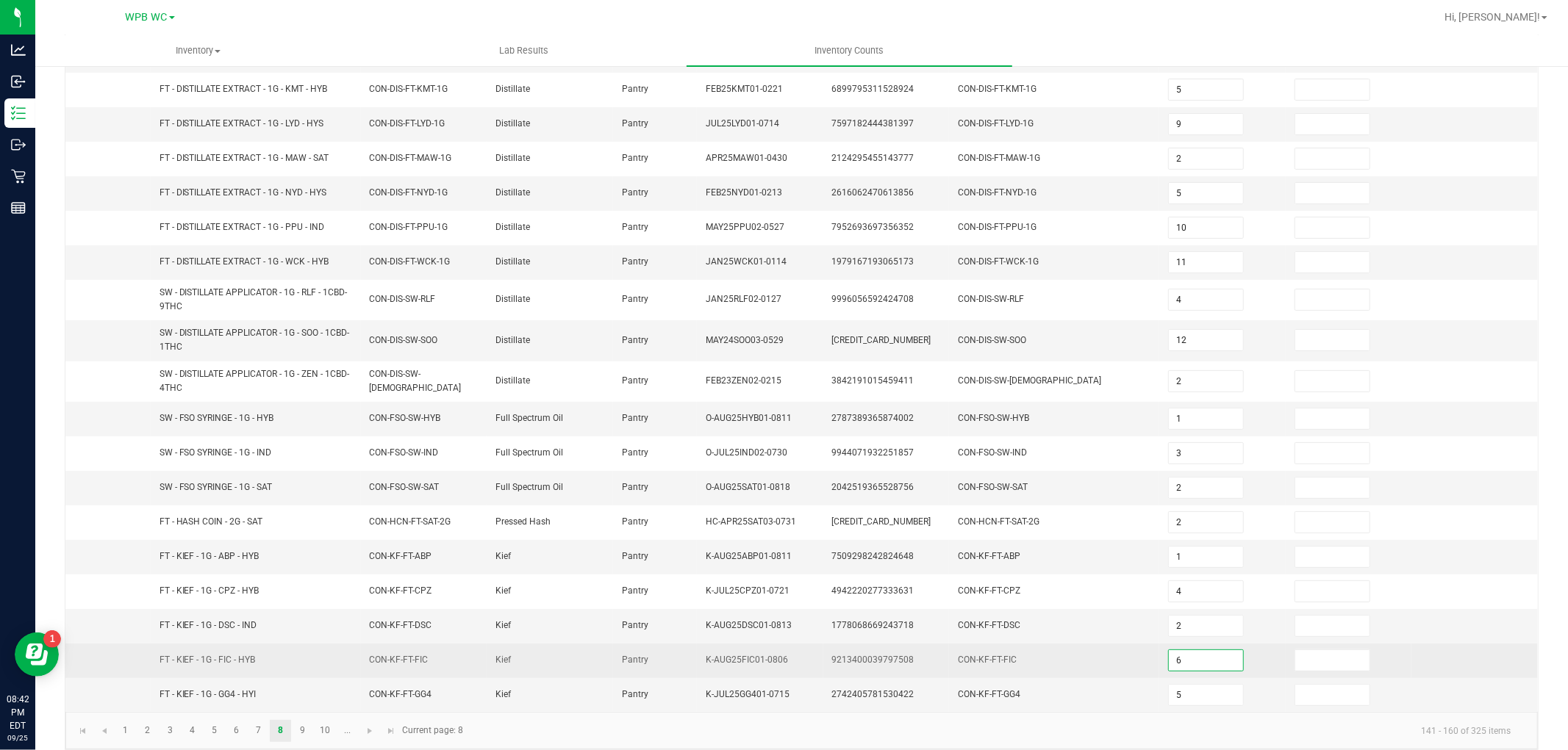
click at [1182, 660] on input "6" at bounding box center [1206, 661] width 75 height 20
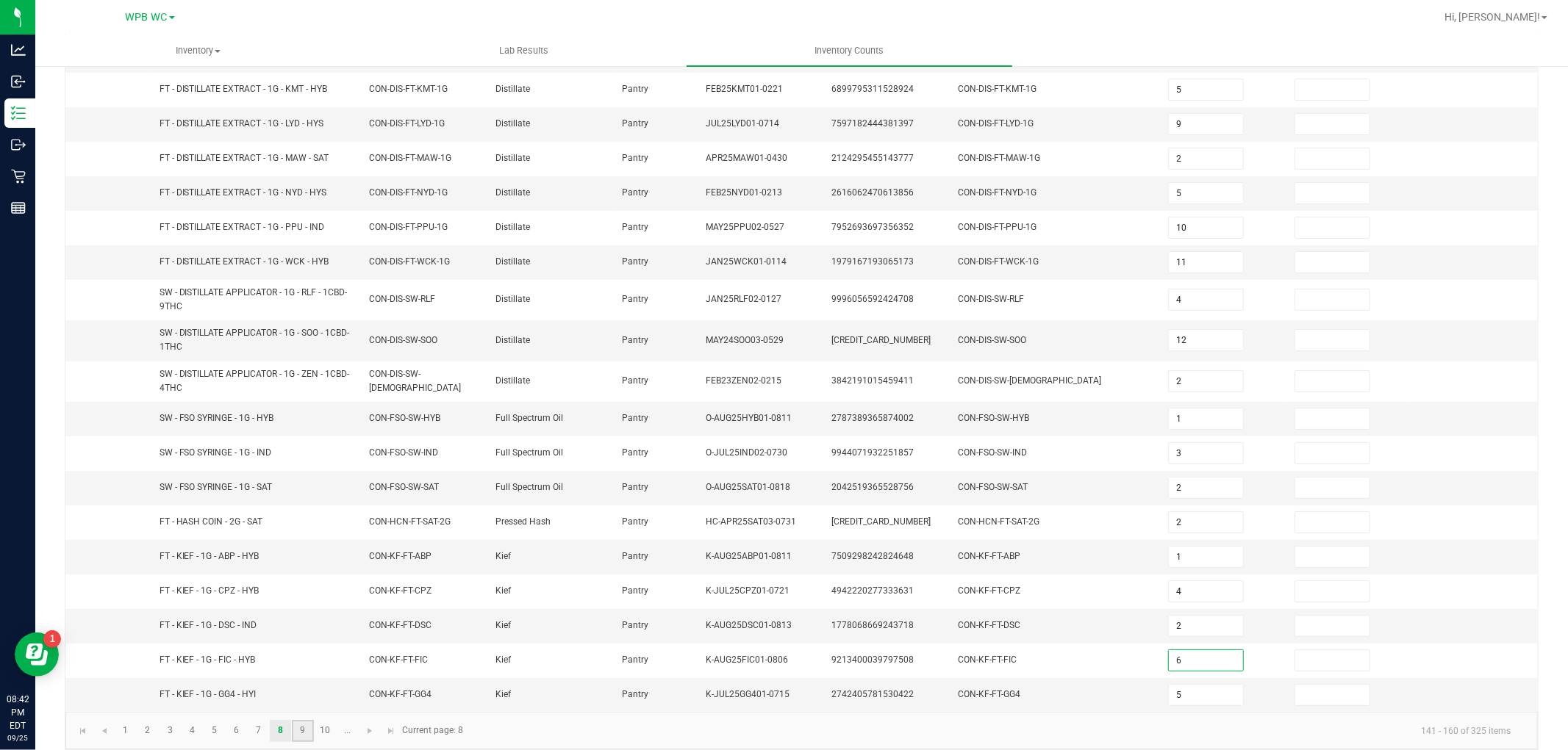
click at [311, 736] on link "9" at bounding box center [302, 731] width 21 height 22
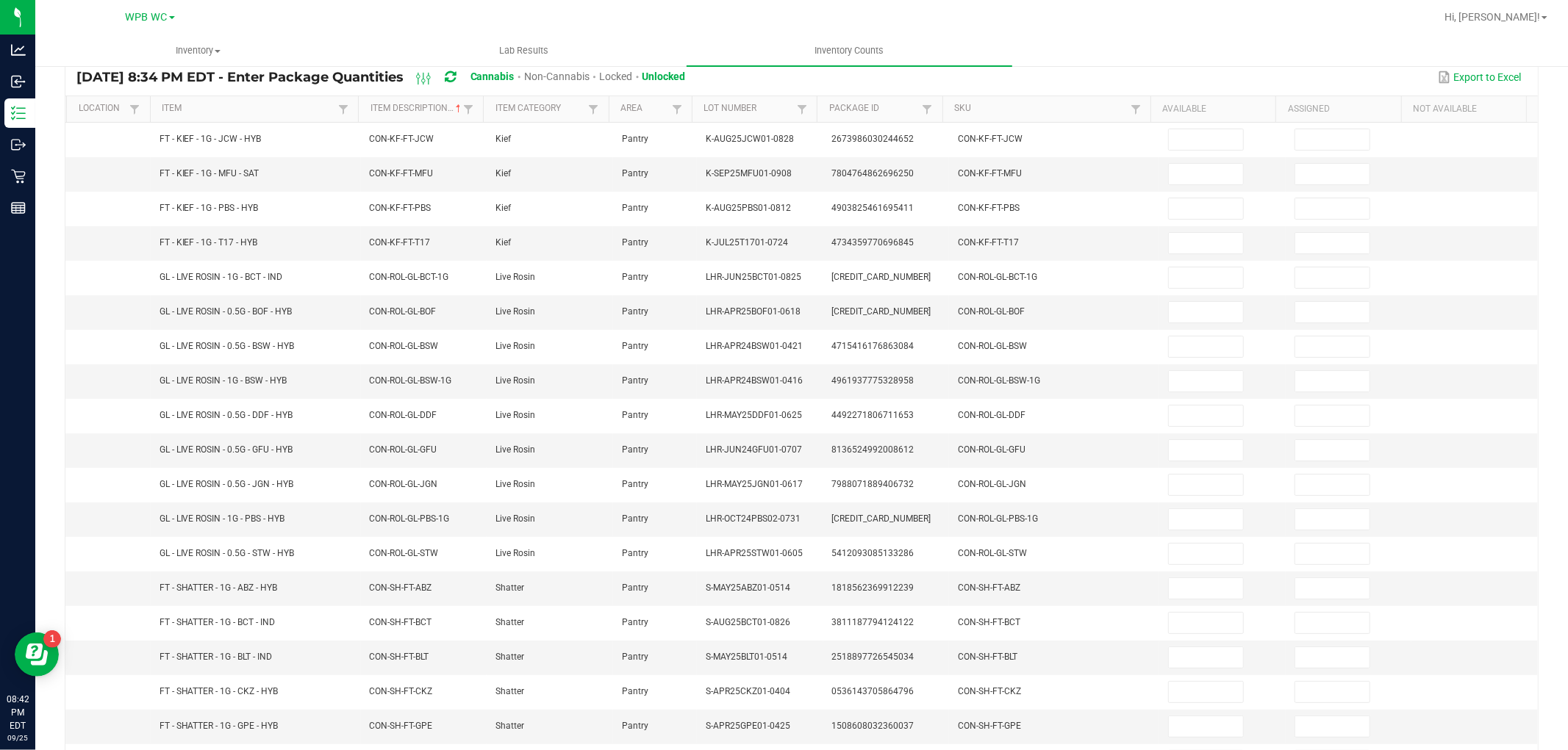
scroll to position [0, 0]
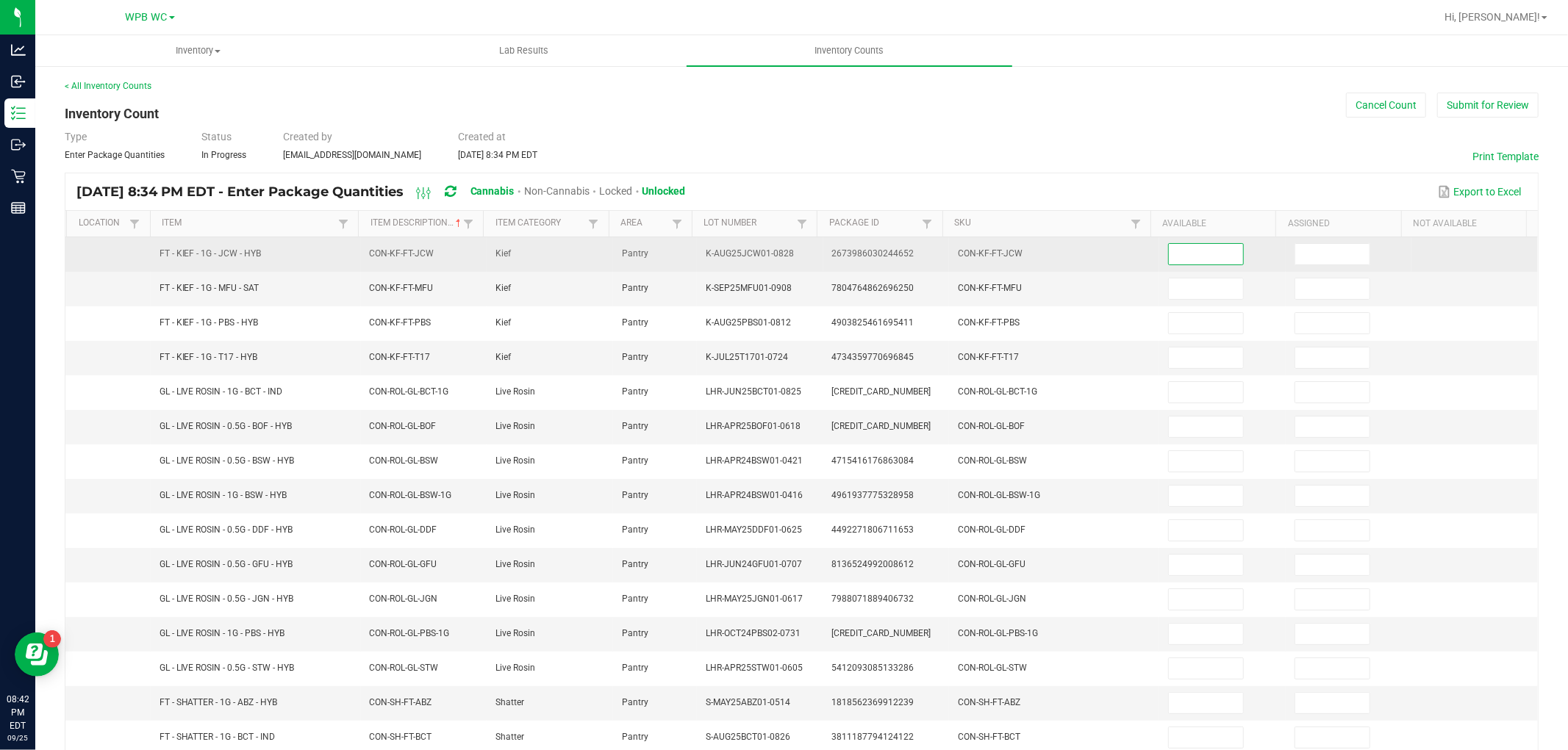
click at [1189, 257] on input at bounding box center [1206, 254] width 75 height 20
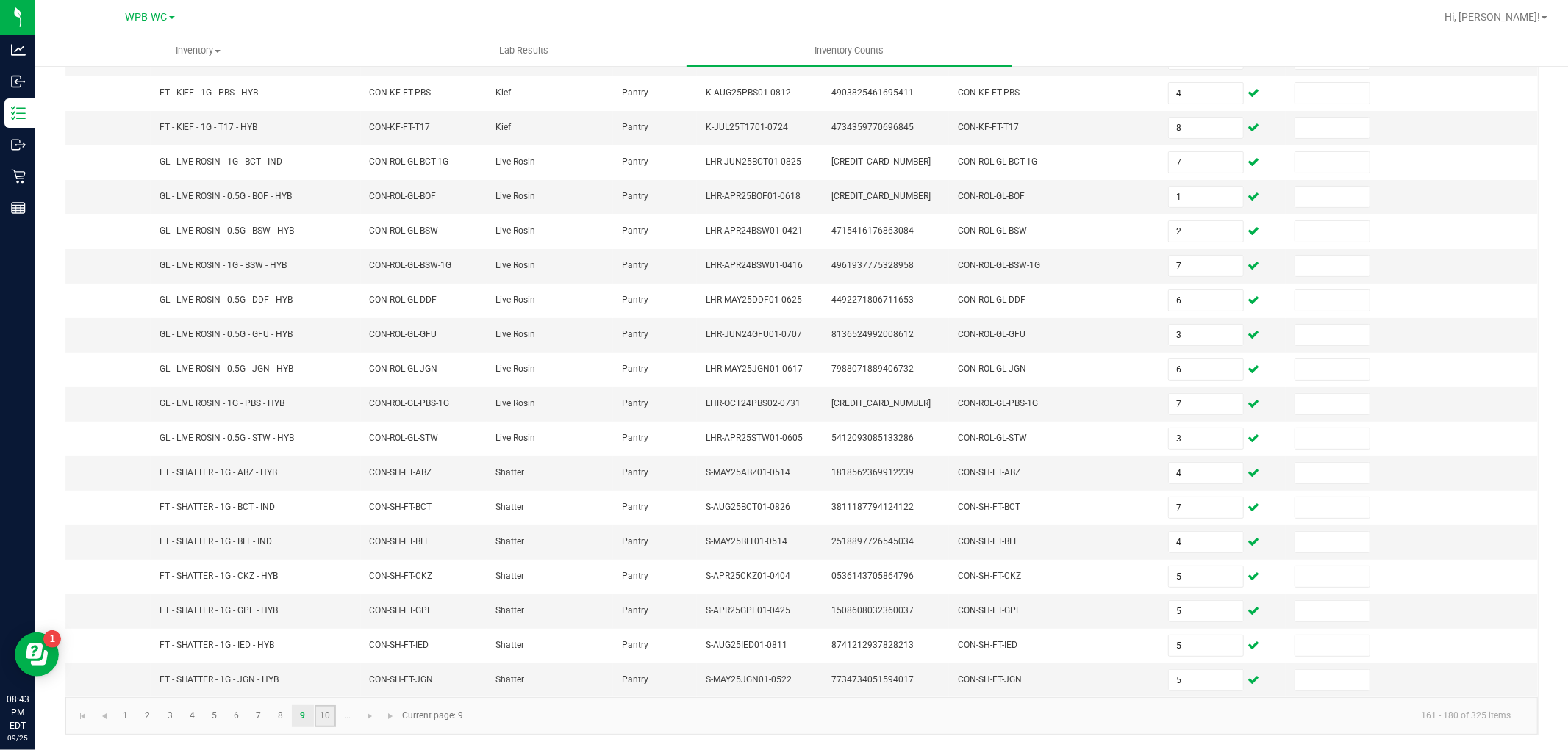
click at [334, 720] on link "10" at bounding box center [325, 716] width 21 height 22
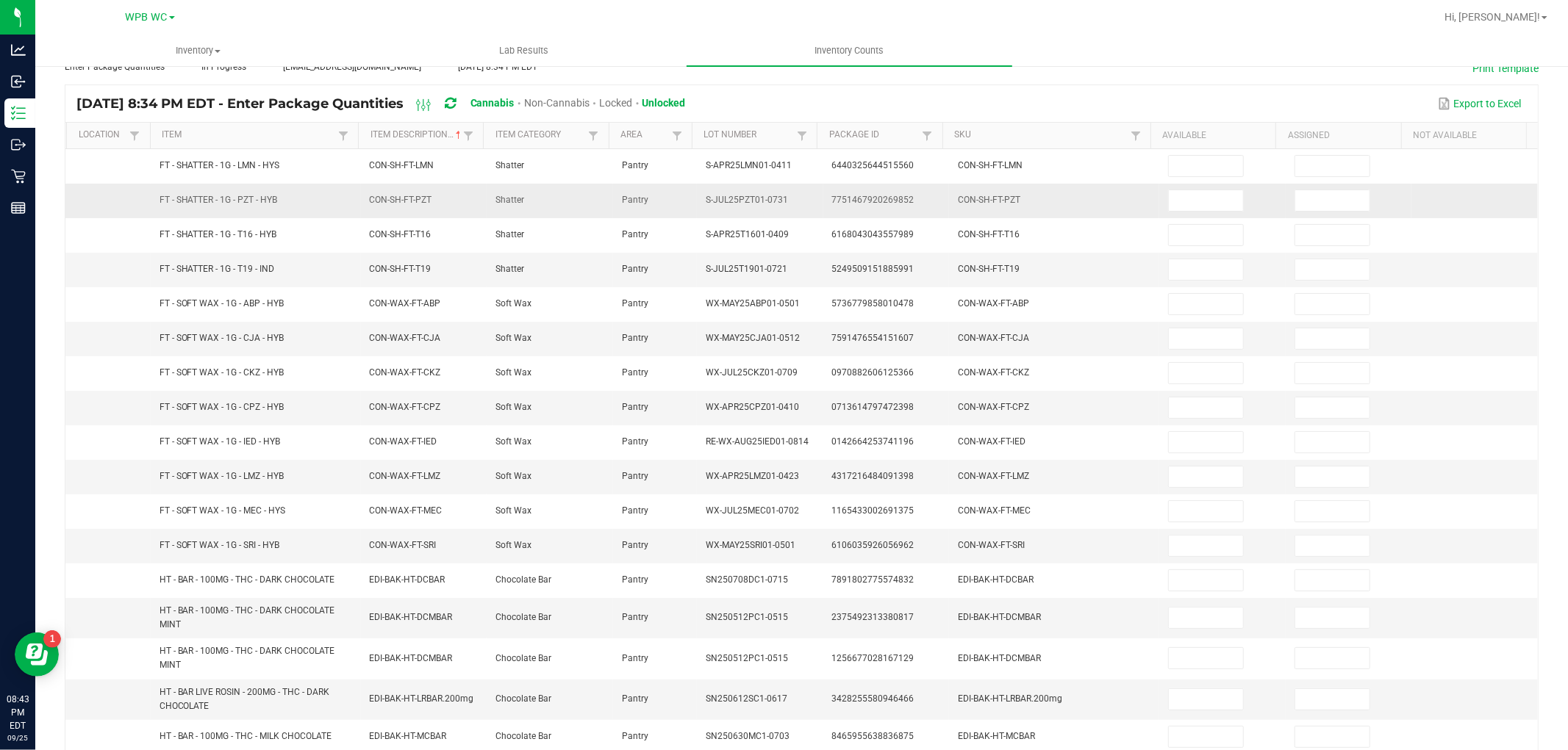
scroll to position [0, 0]
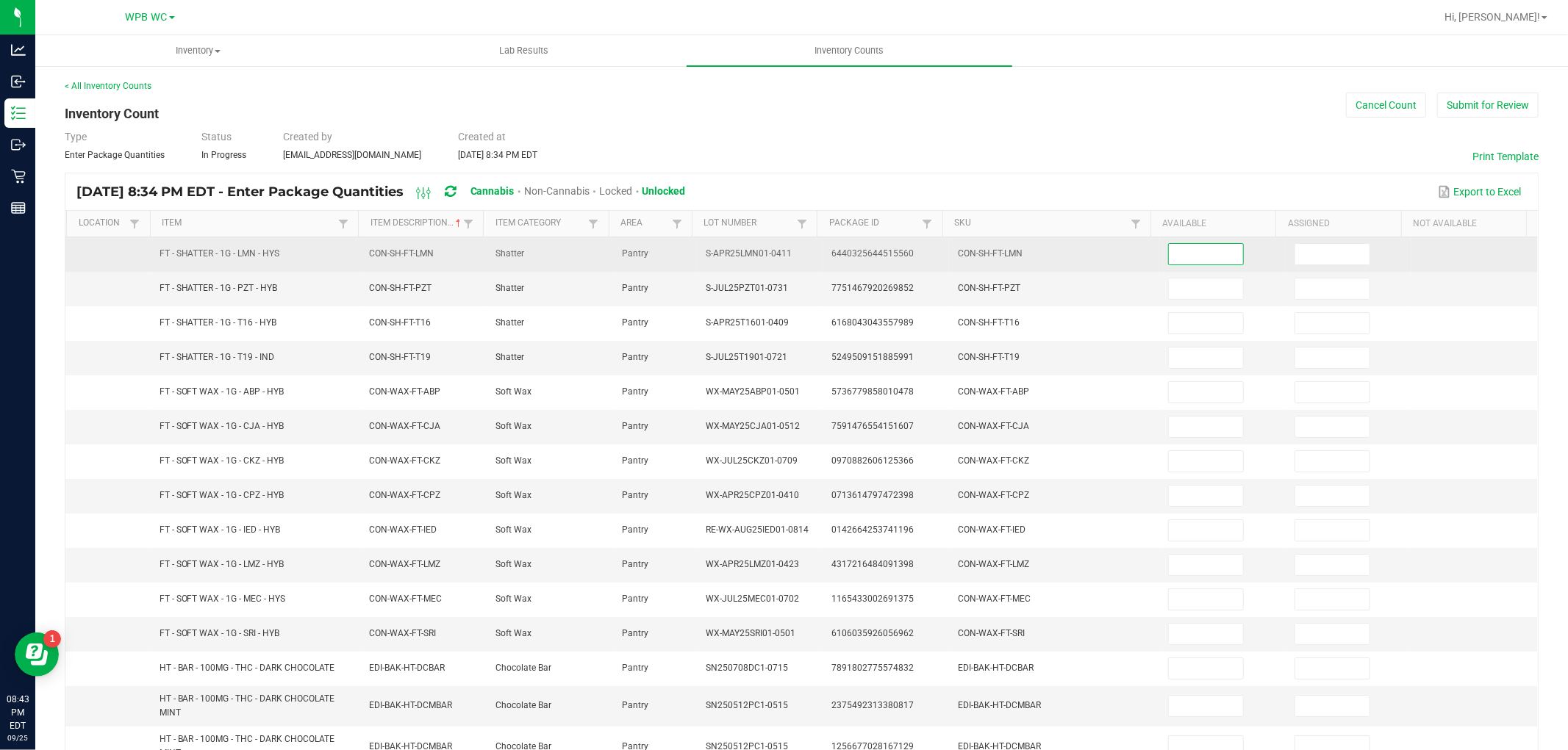
click at [1182, 261] on input at bounding box center [1206, 254] width 75 height 20
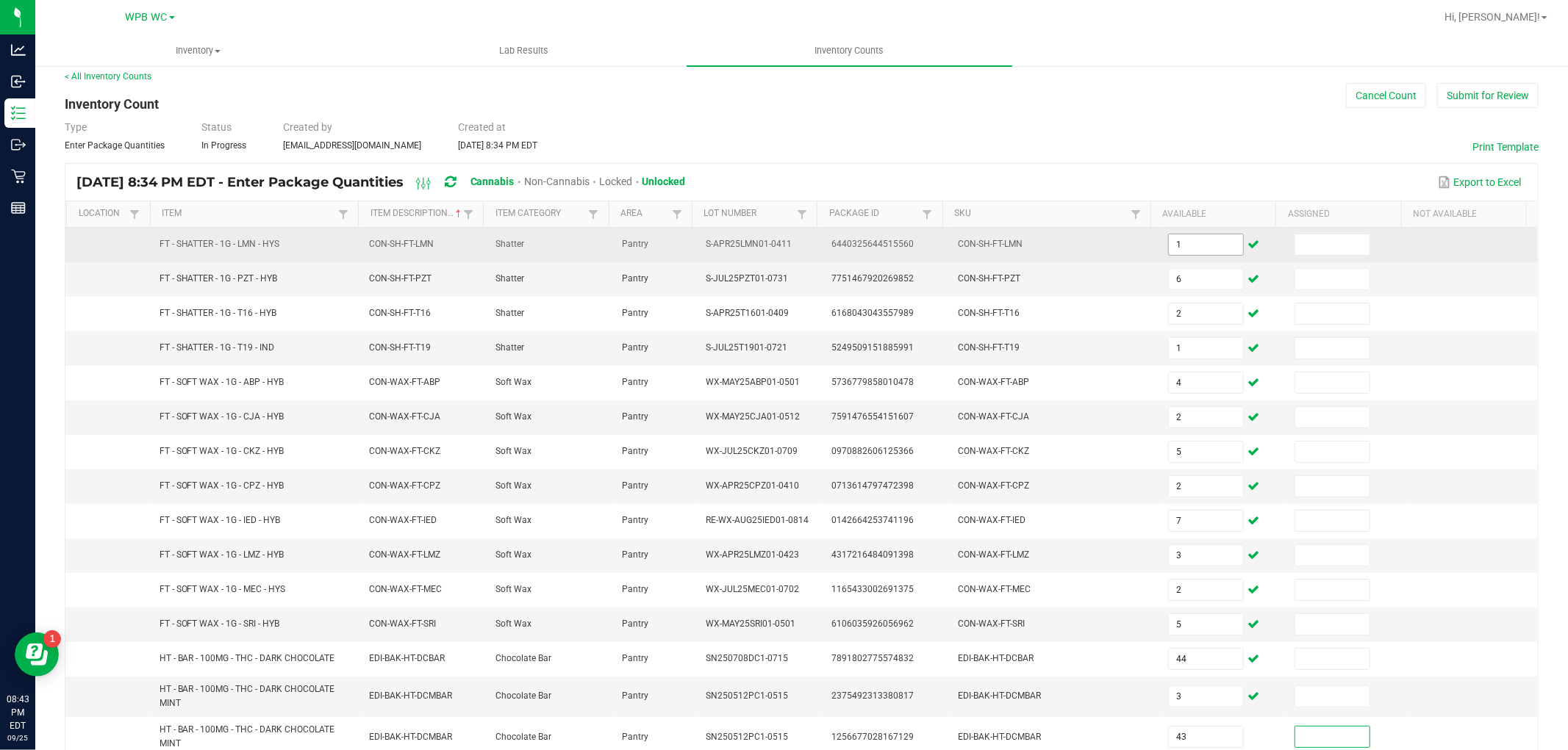
scroll to position [270, 0]
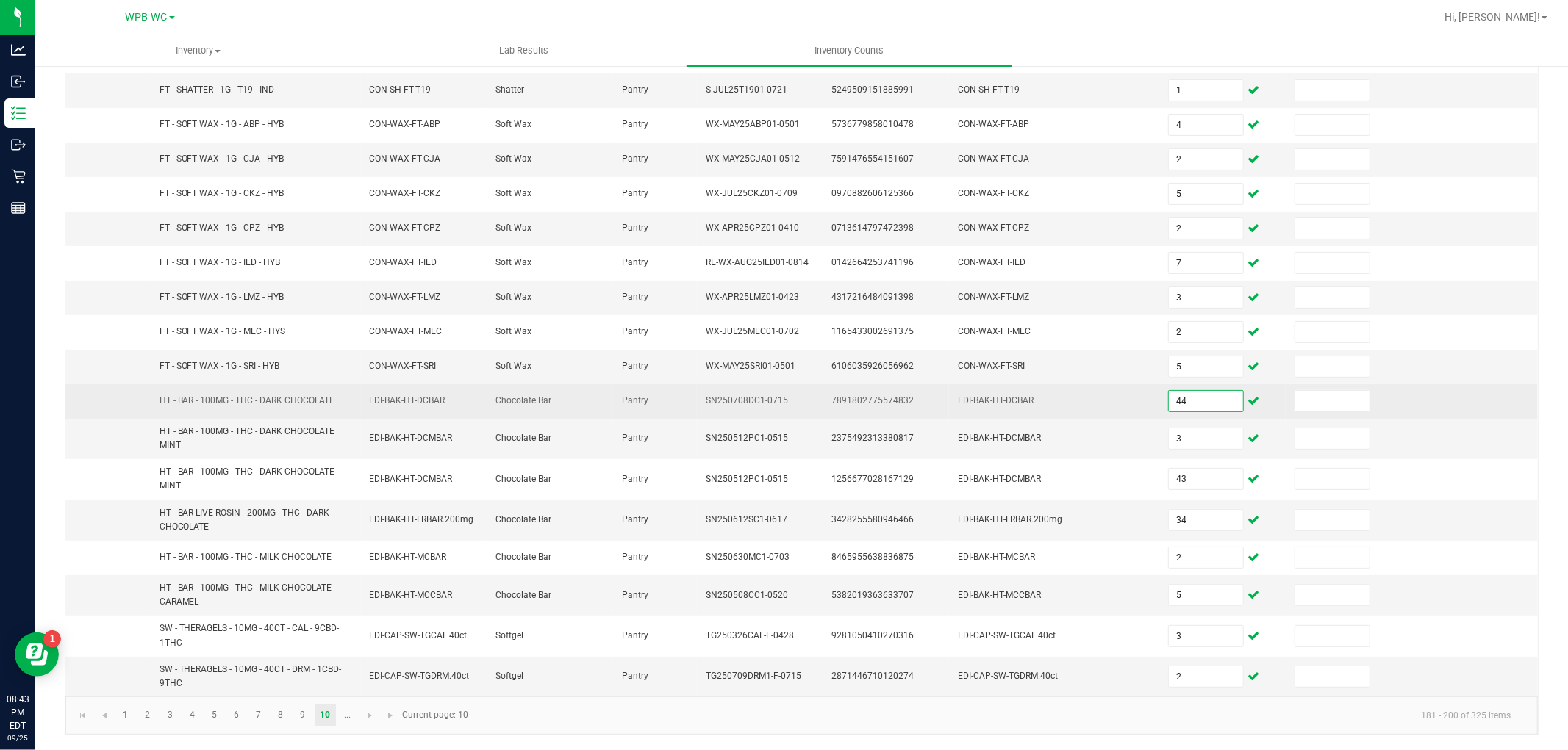
click at [1199, 402] on input "44" at bounding box center [1206, 402] width 75 height 20
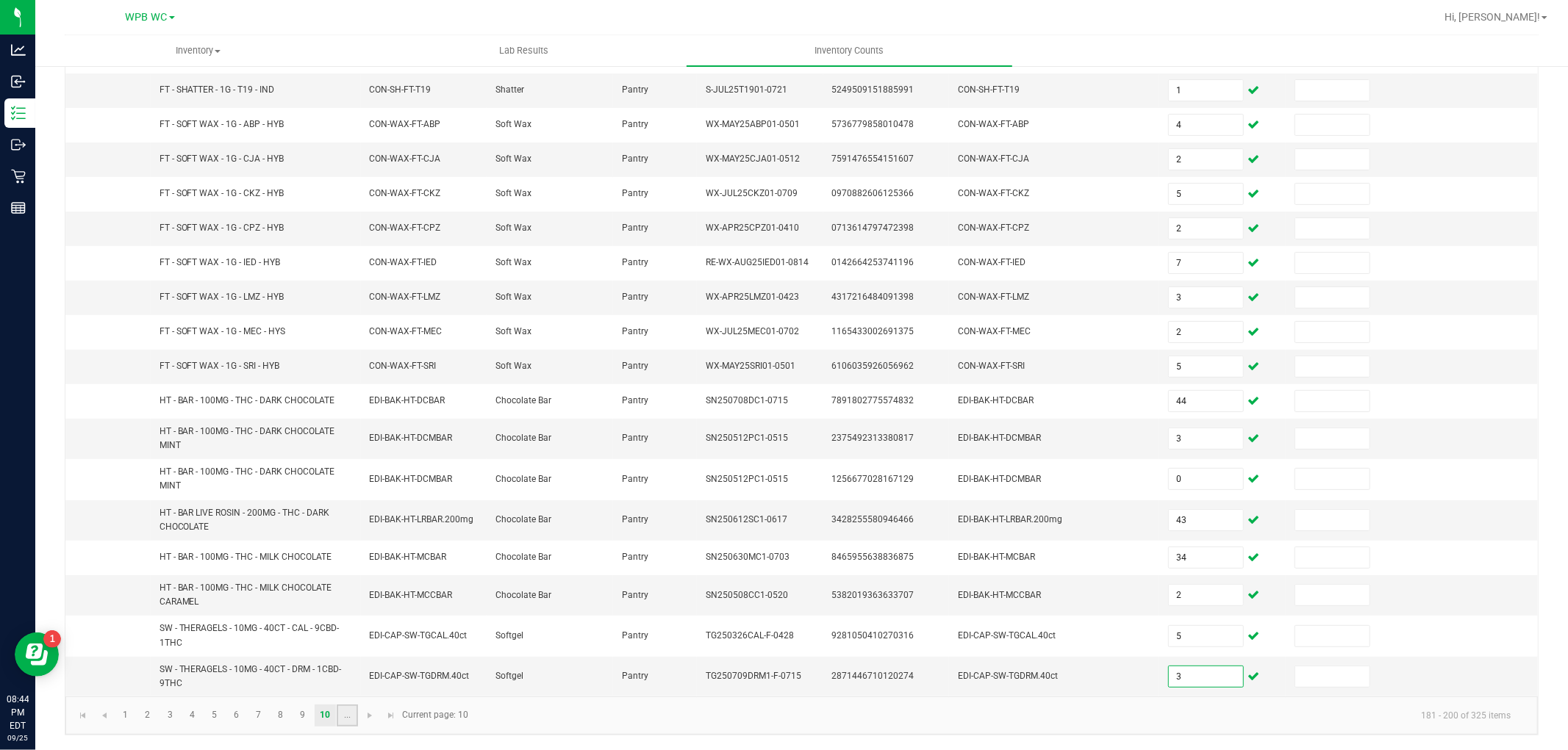
click at [350, 722] on link "..." at bounding box center [347, 716] width 21 height 22
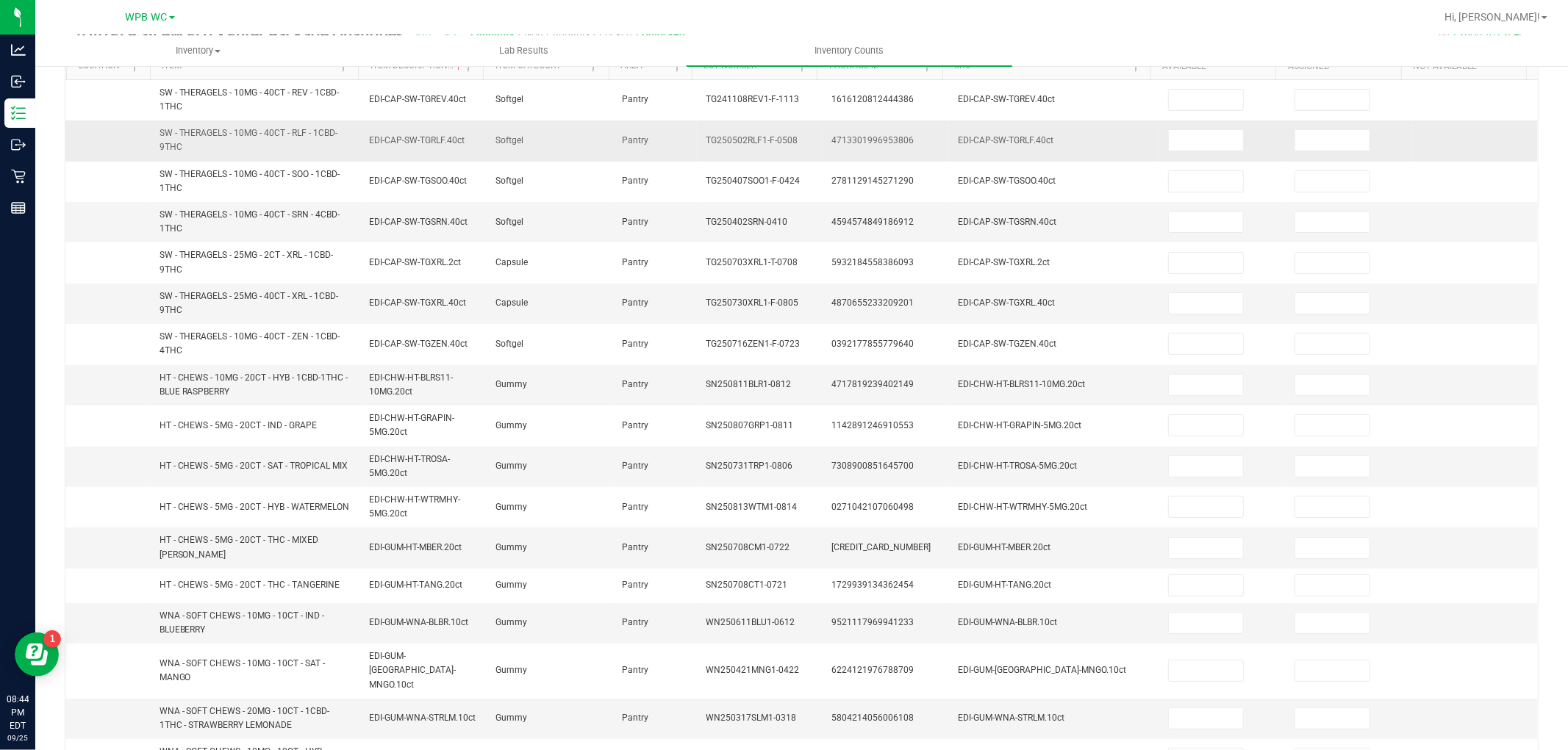
scroll to position [0, 0]
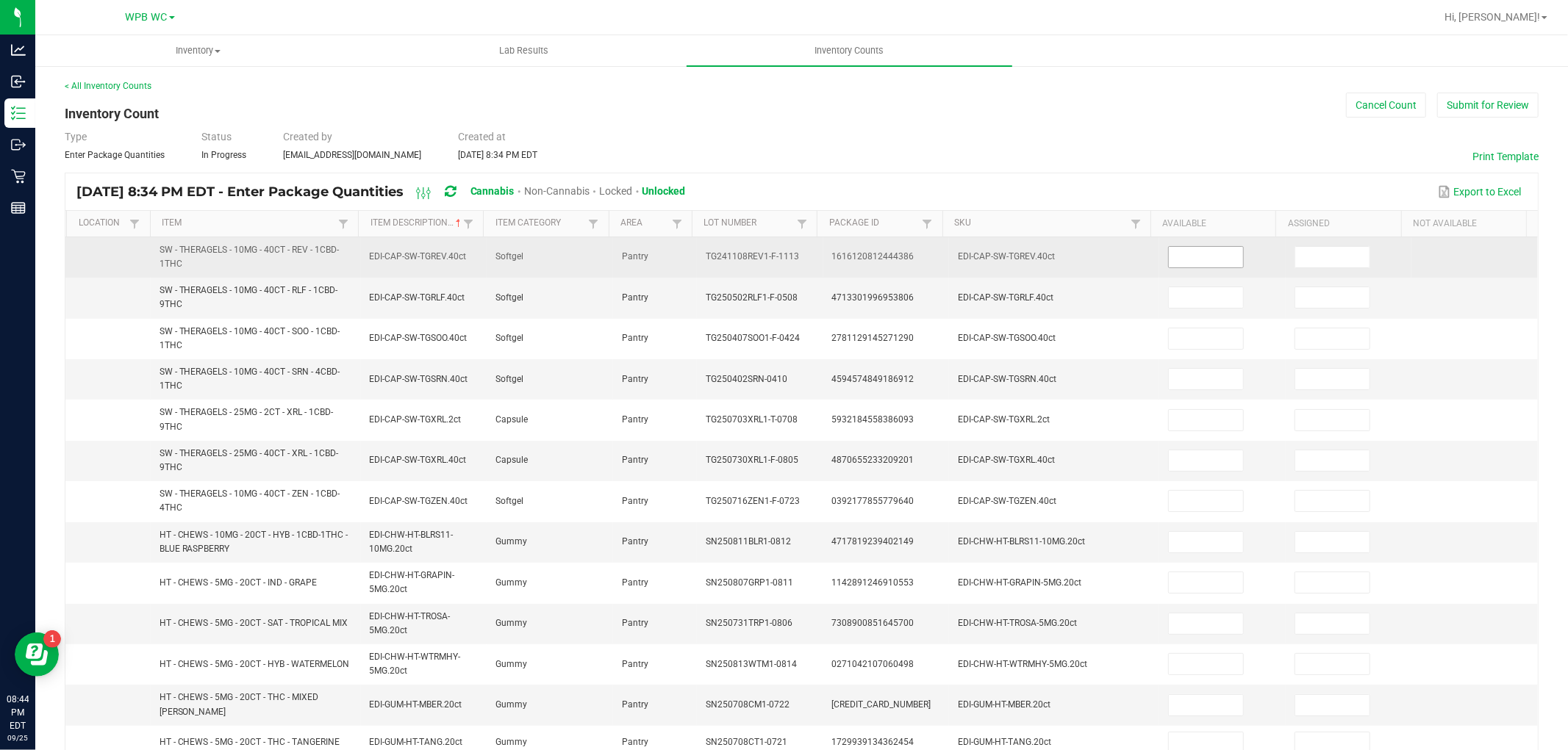
click at [1178, 259] on input at bounding box center [1206, 257] width 75 height 20
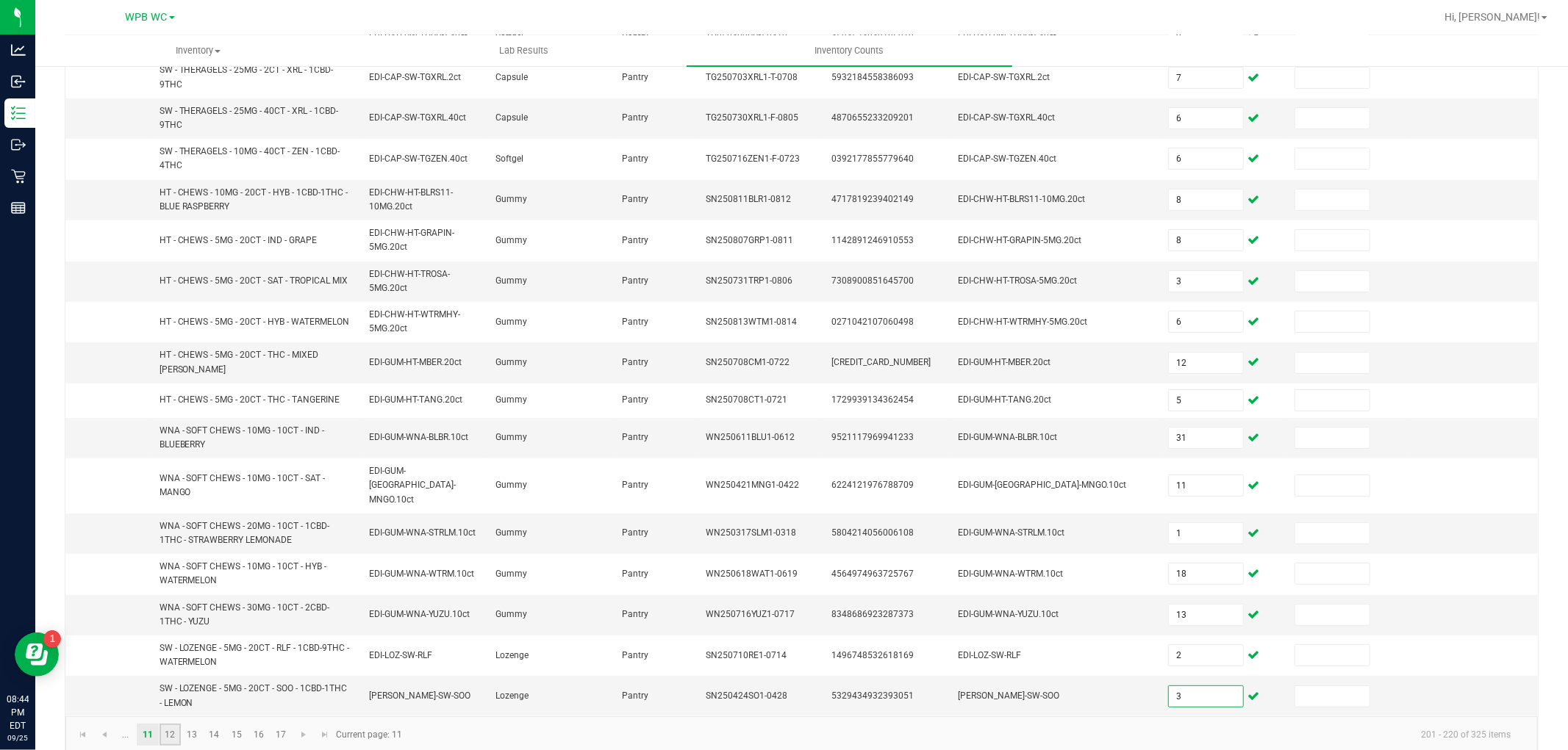
click at [165, 724] on link "12" at bounding box center [170, 735] width 21 height 22
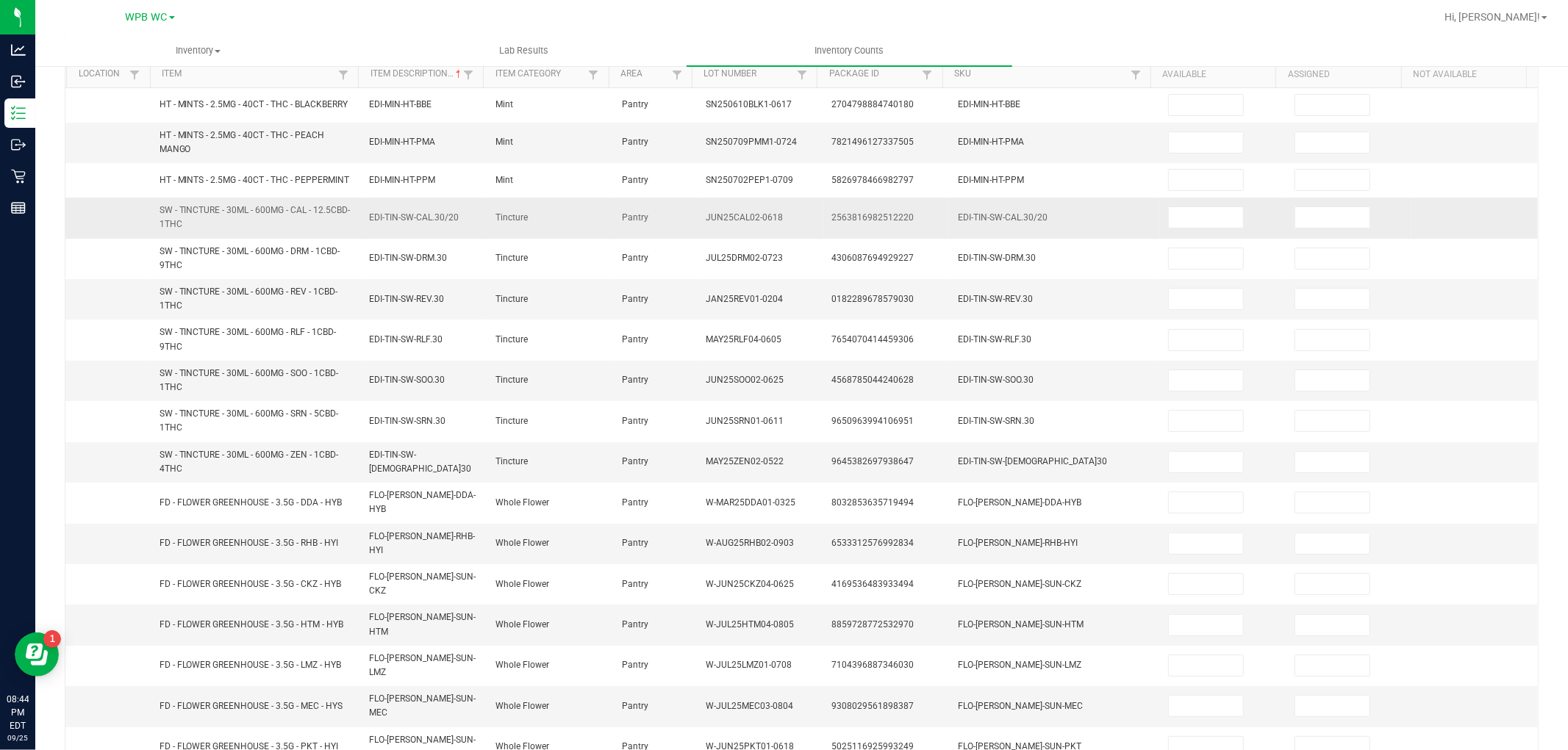
scroll to position [0, 0]
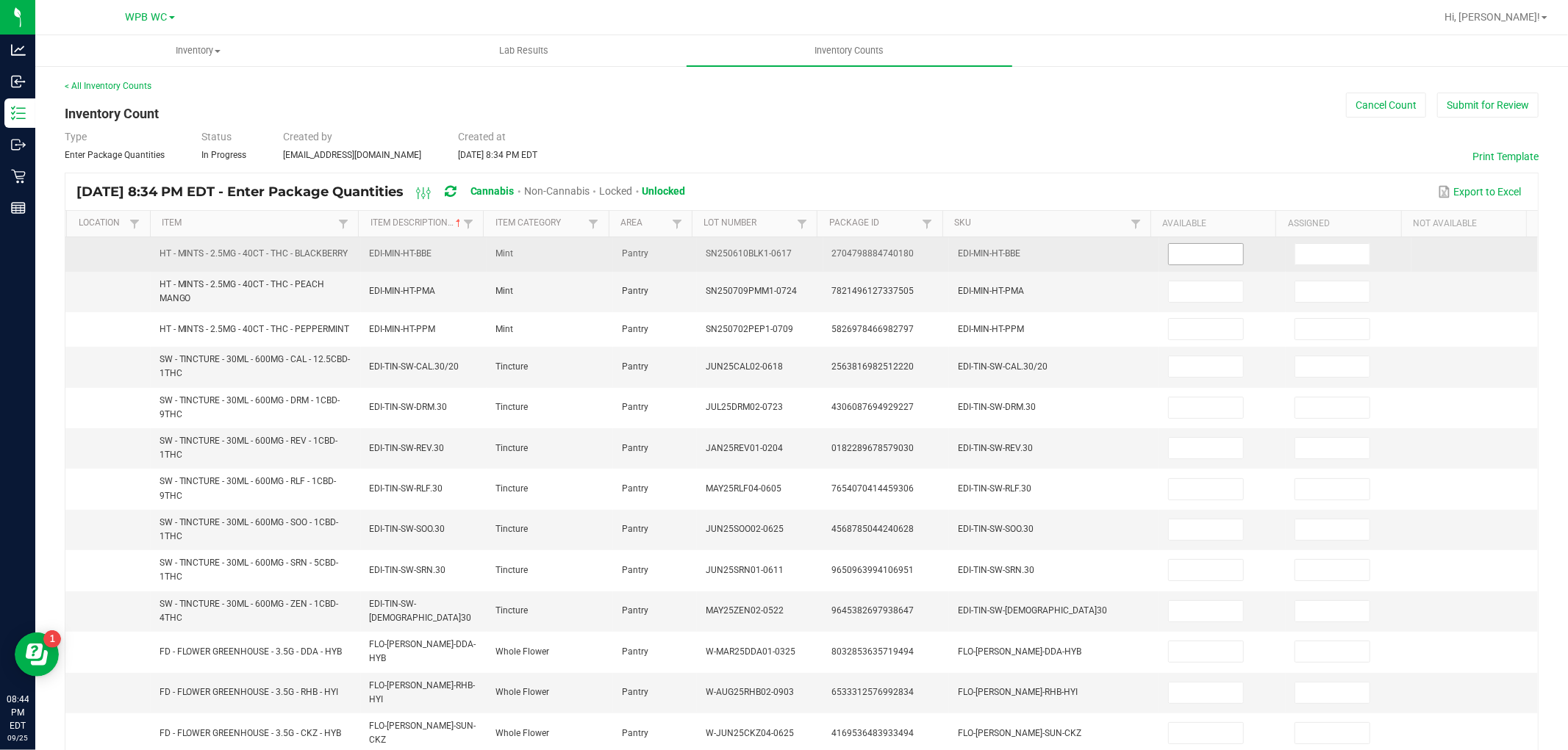
click at [1178, 260] on input at bounding box center [1206, 254] width 75 height 20
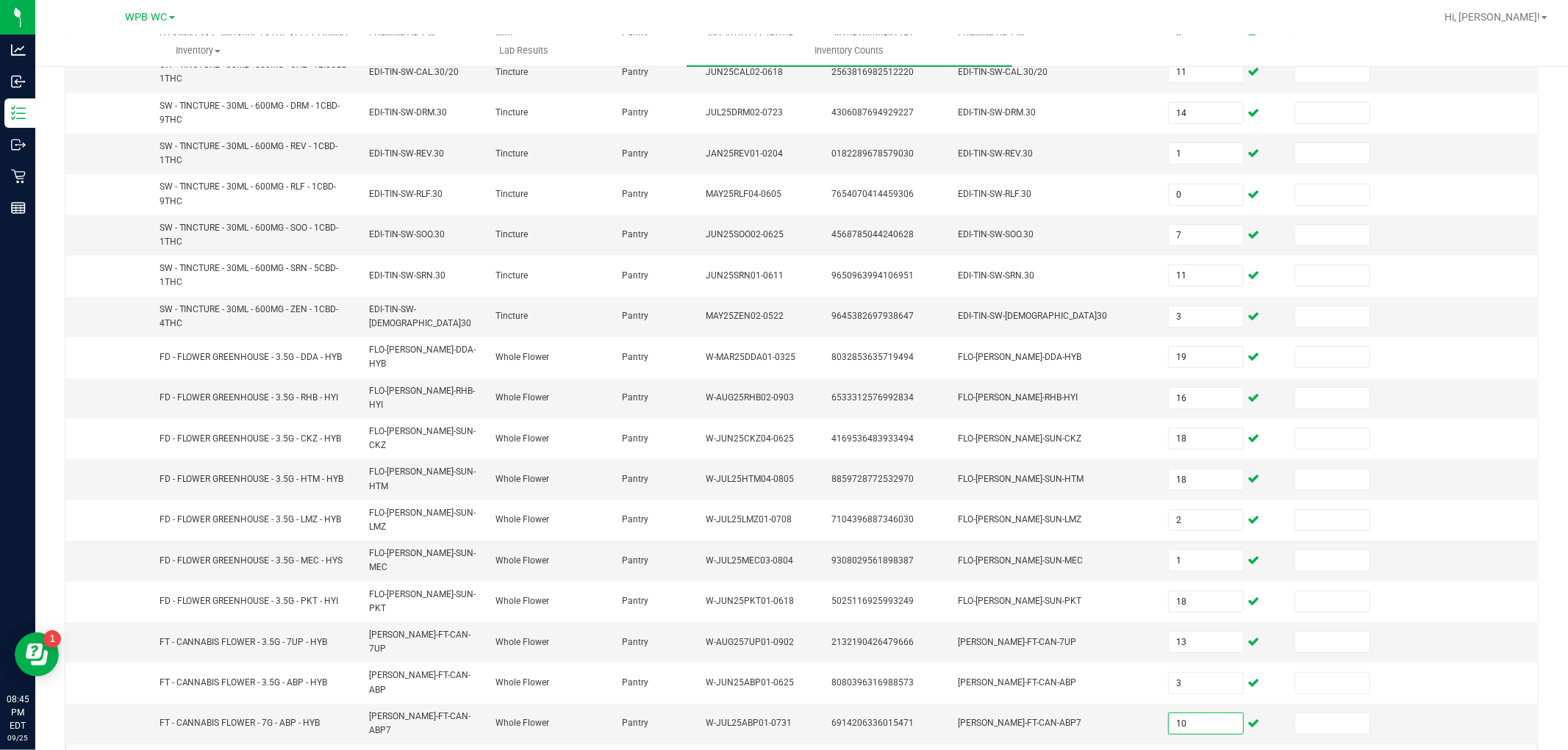
click at [193, 750] on link "13" at bounding box center [192, 763] width 21 height 22
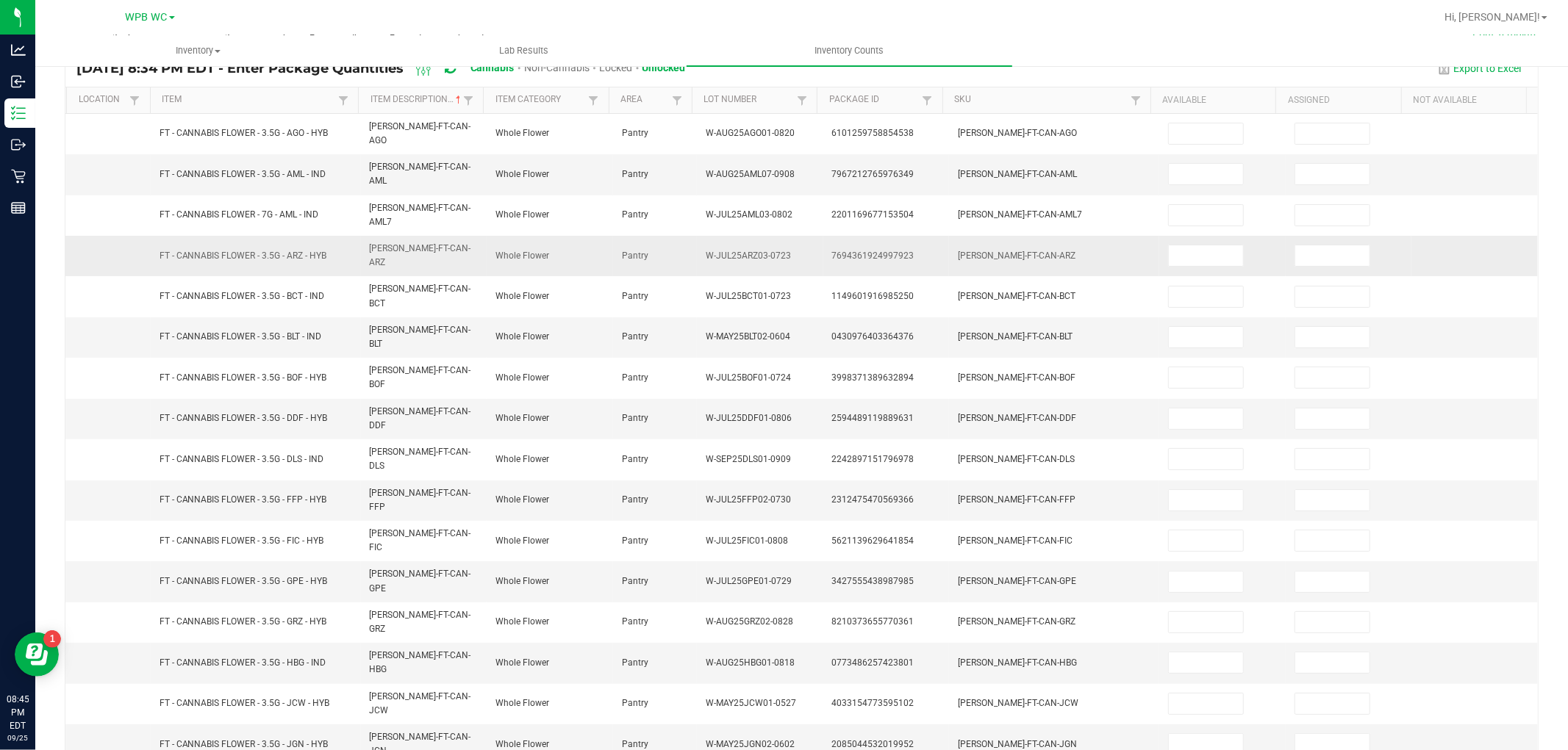
scroll to position [0, 0]
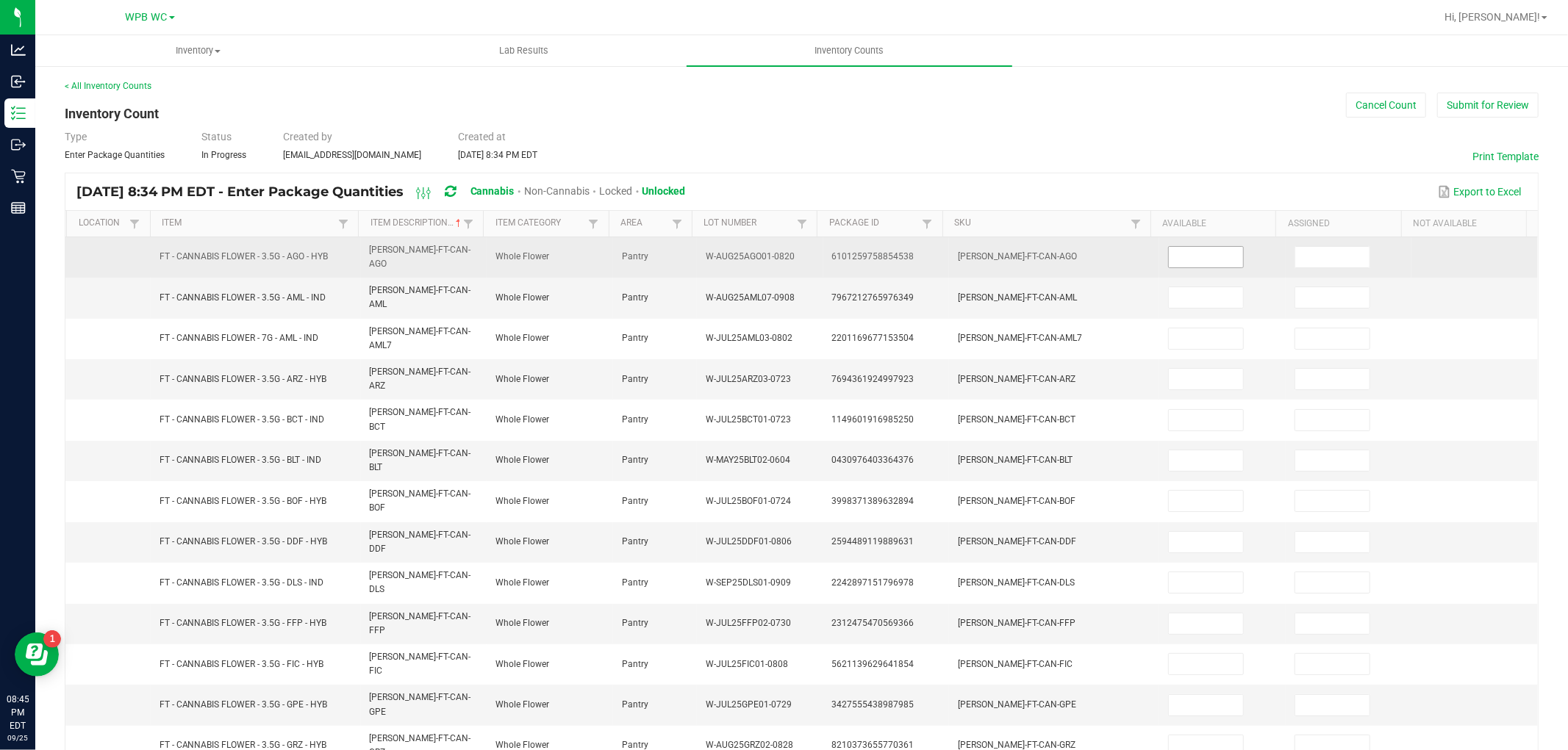
click at [1169, 250] on input at bounding box center [1206, 257] width 75 height 20
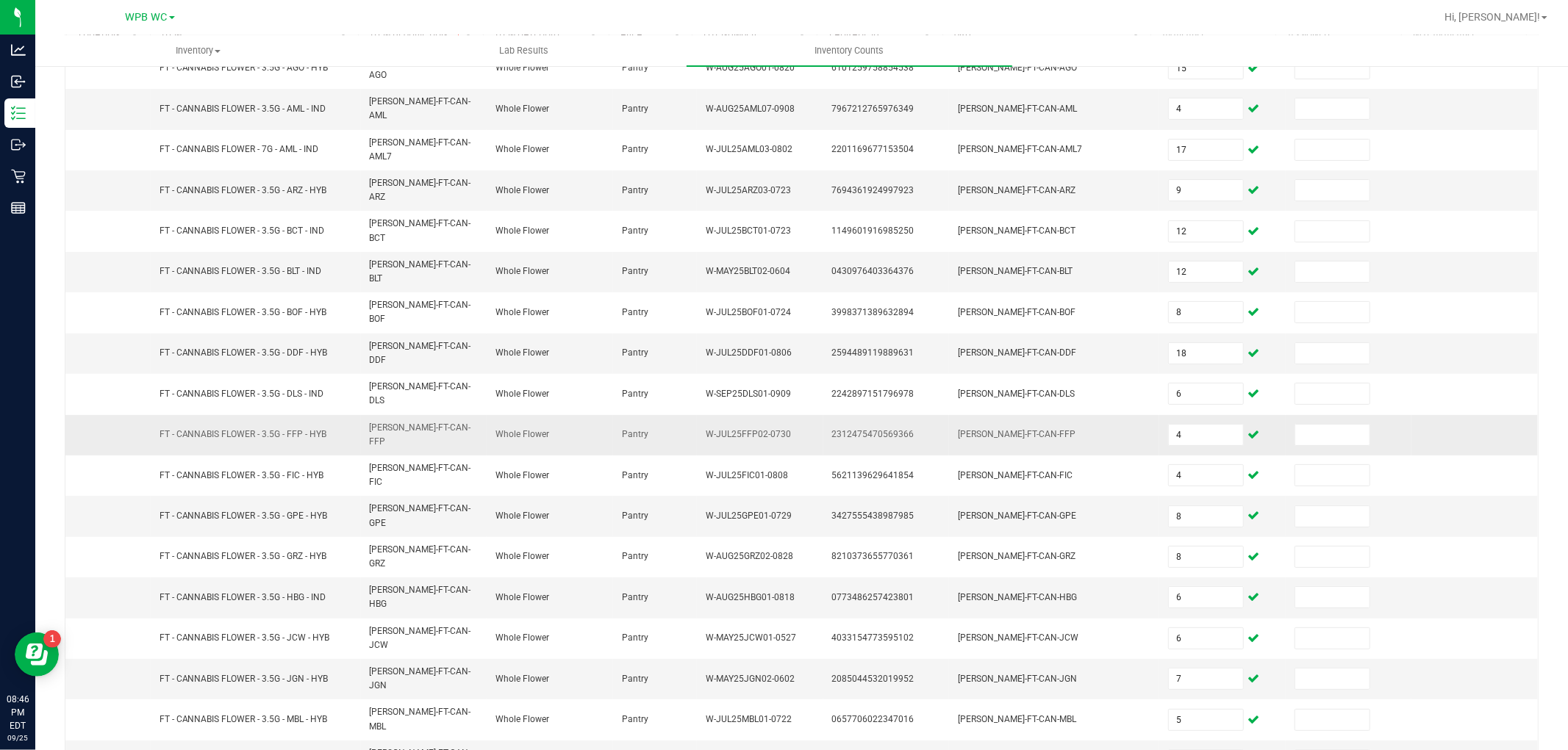
scroll to position [152, 0]
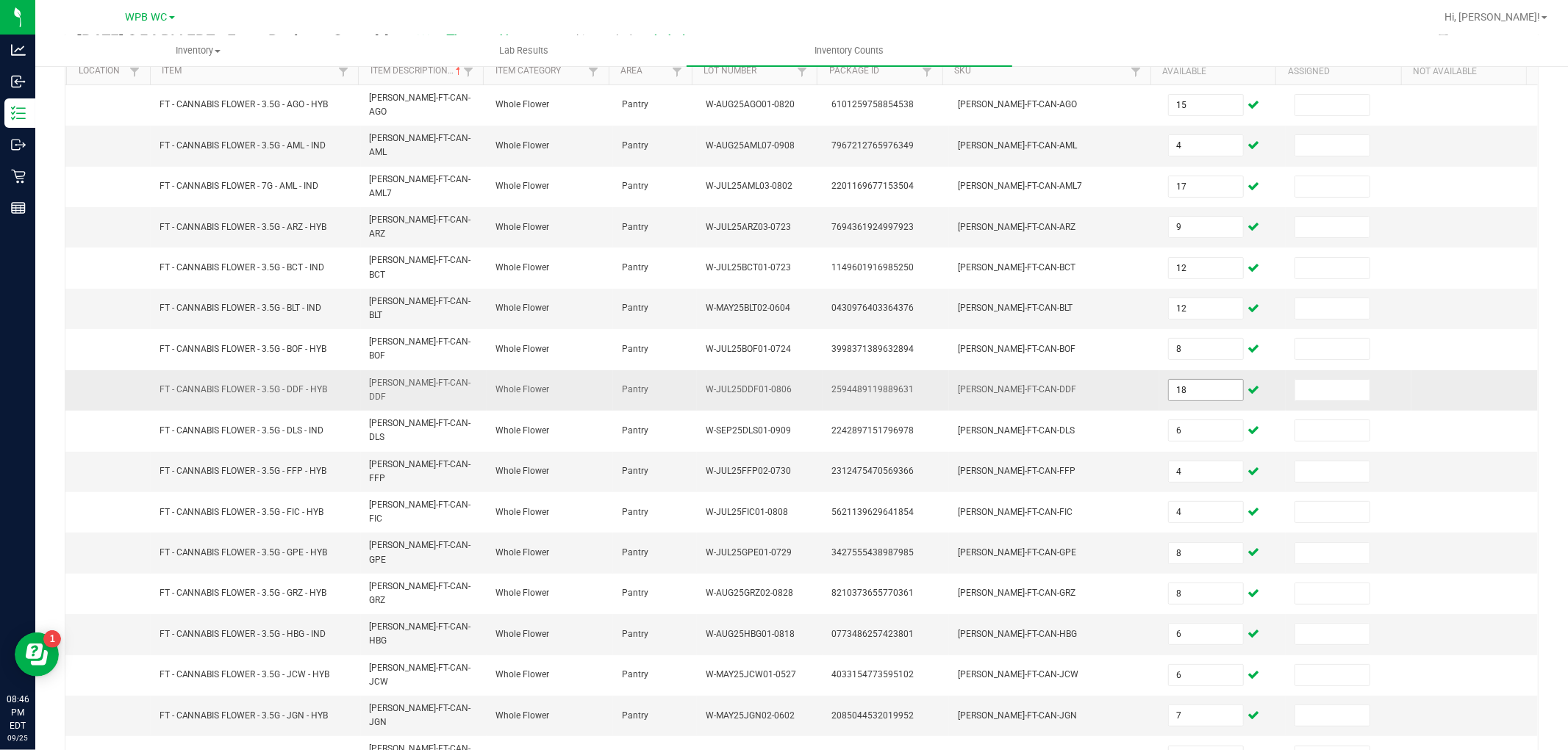
click at [1178, 380] on input "18" at bounding box center [1206, 390] width 75 height 20
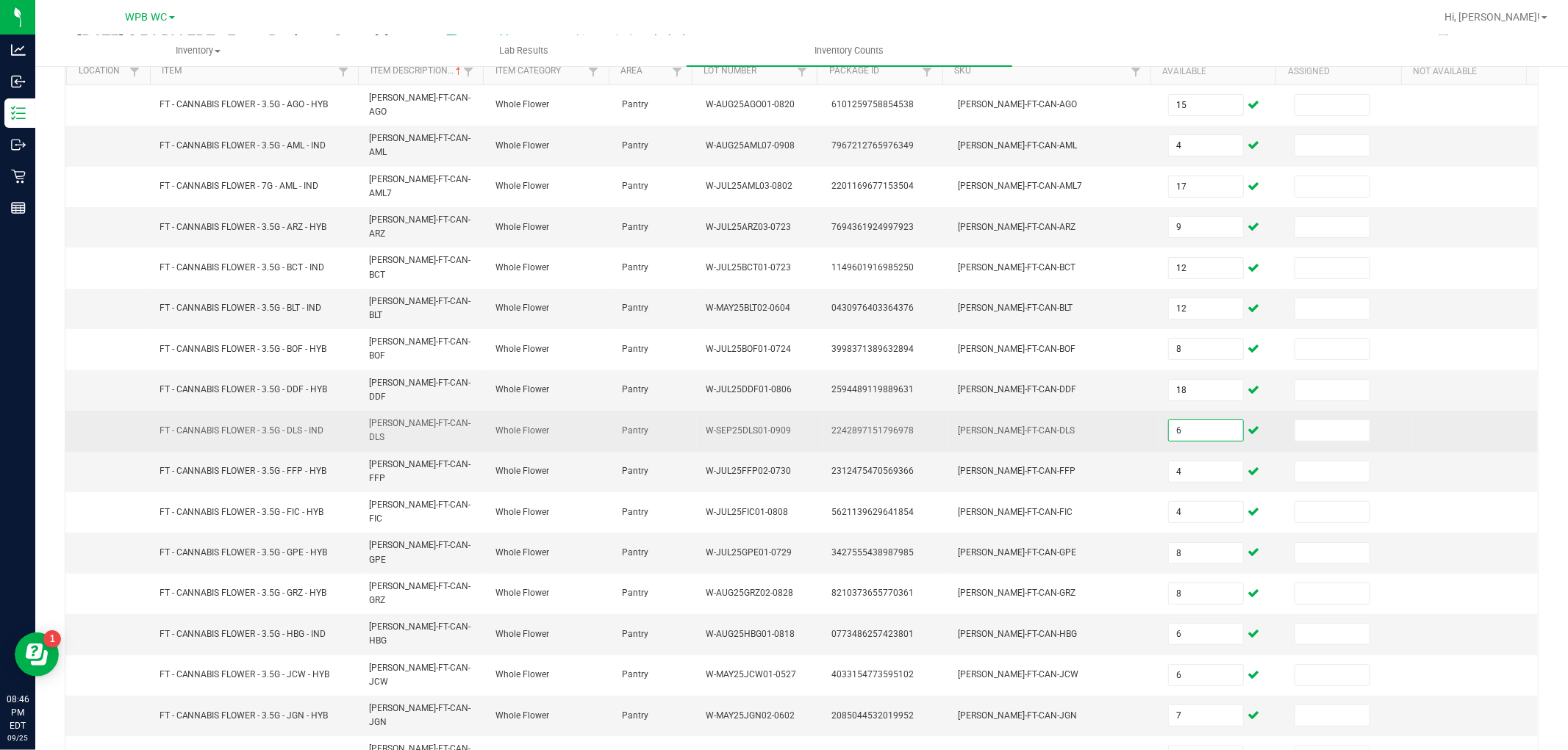
click at [1172, 420] on input "6" at bounding box center [1206, 430] width 75 height 20
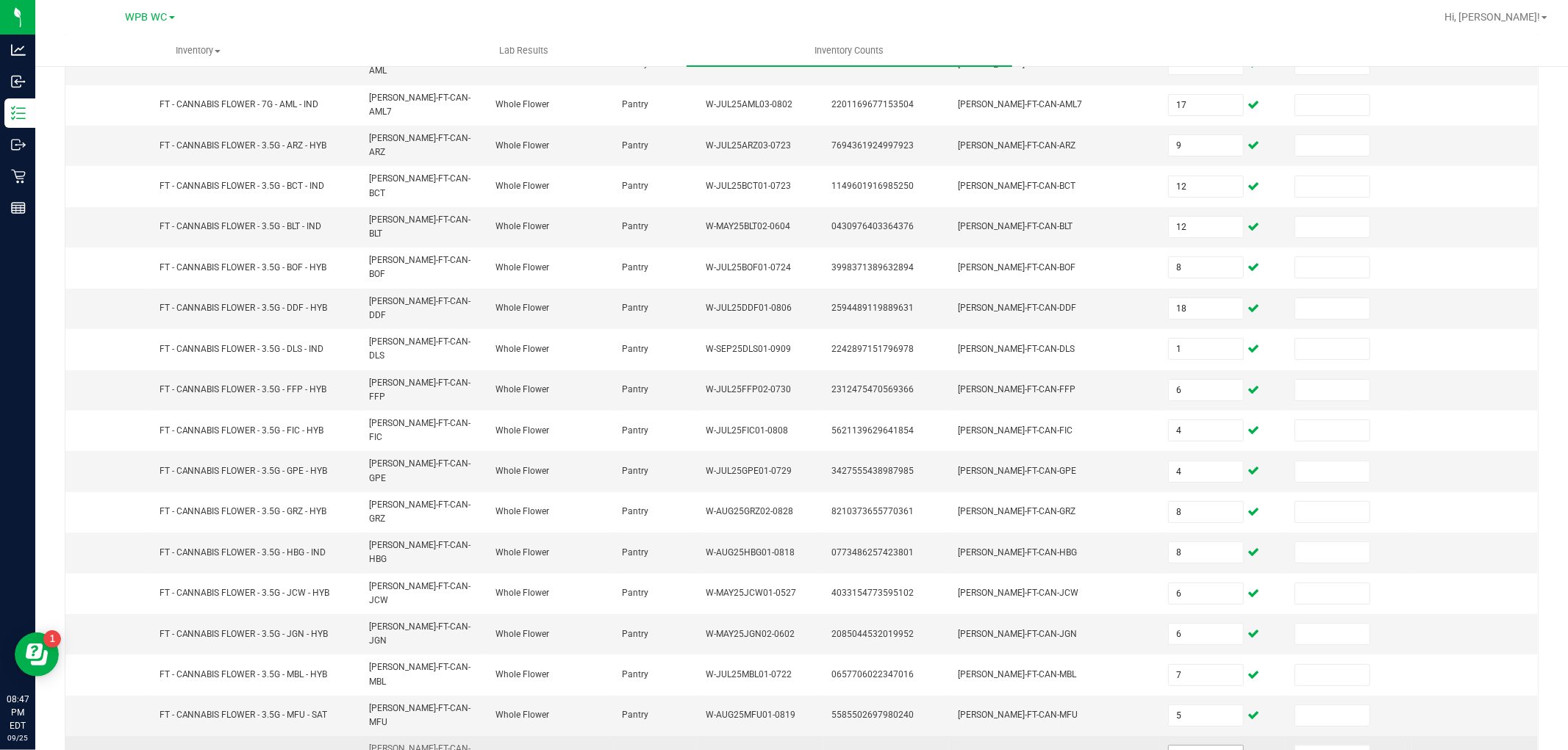
click at [1182, 746] on input "10" at bounding box center [1206, 757] width 75 height 20
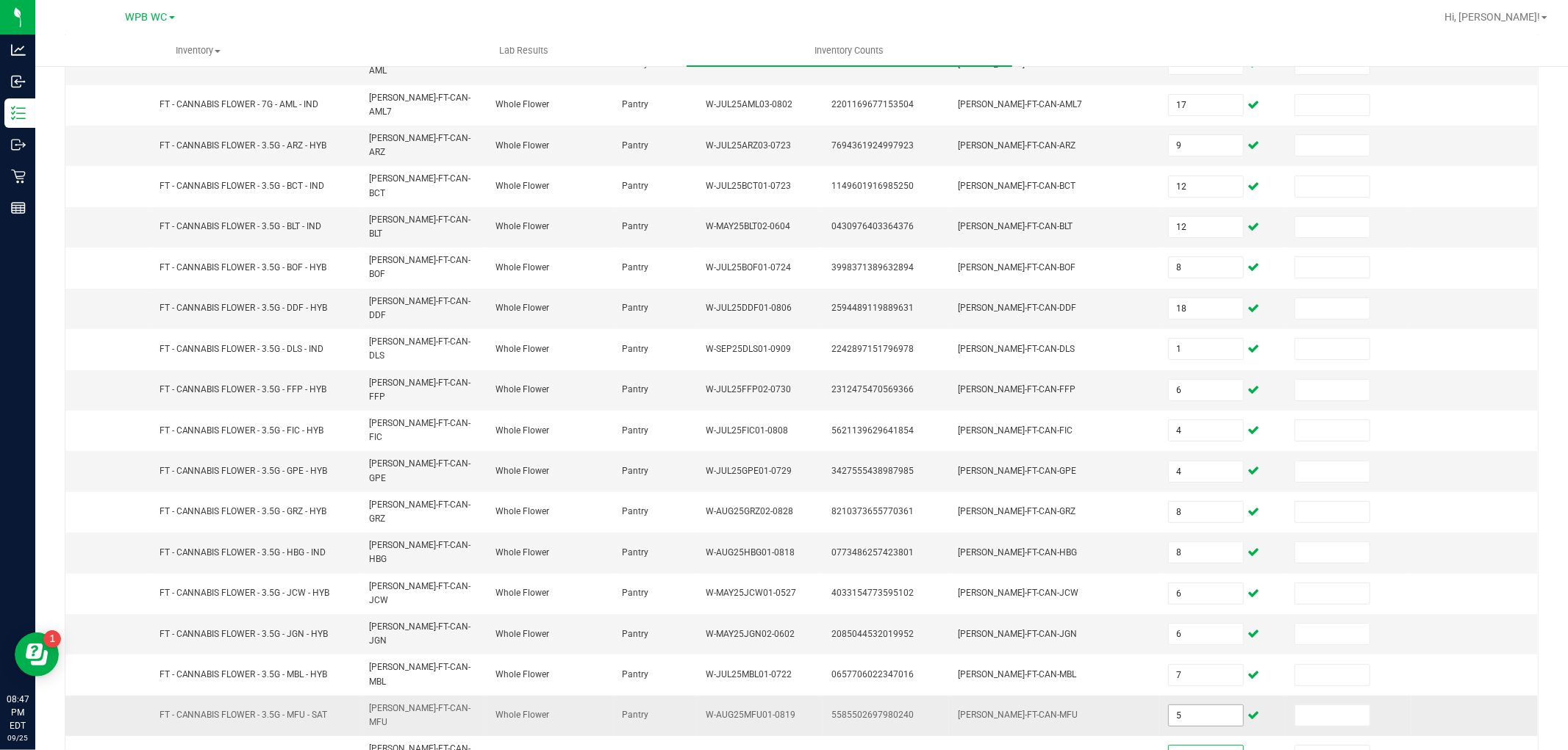
click at [1192, 705] on input "5" at bounding box center [1206, 716] width 75 height 20
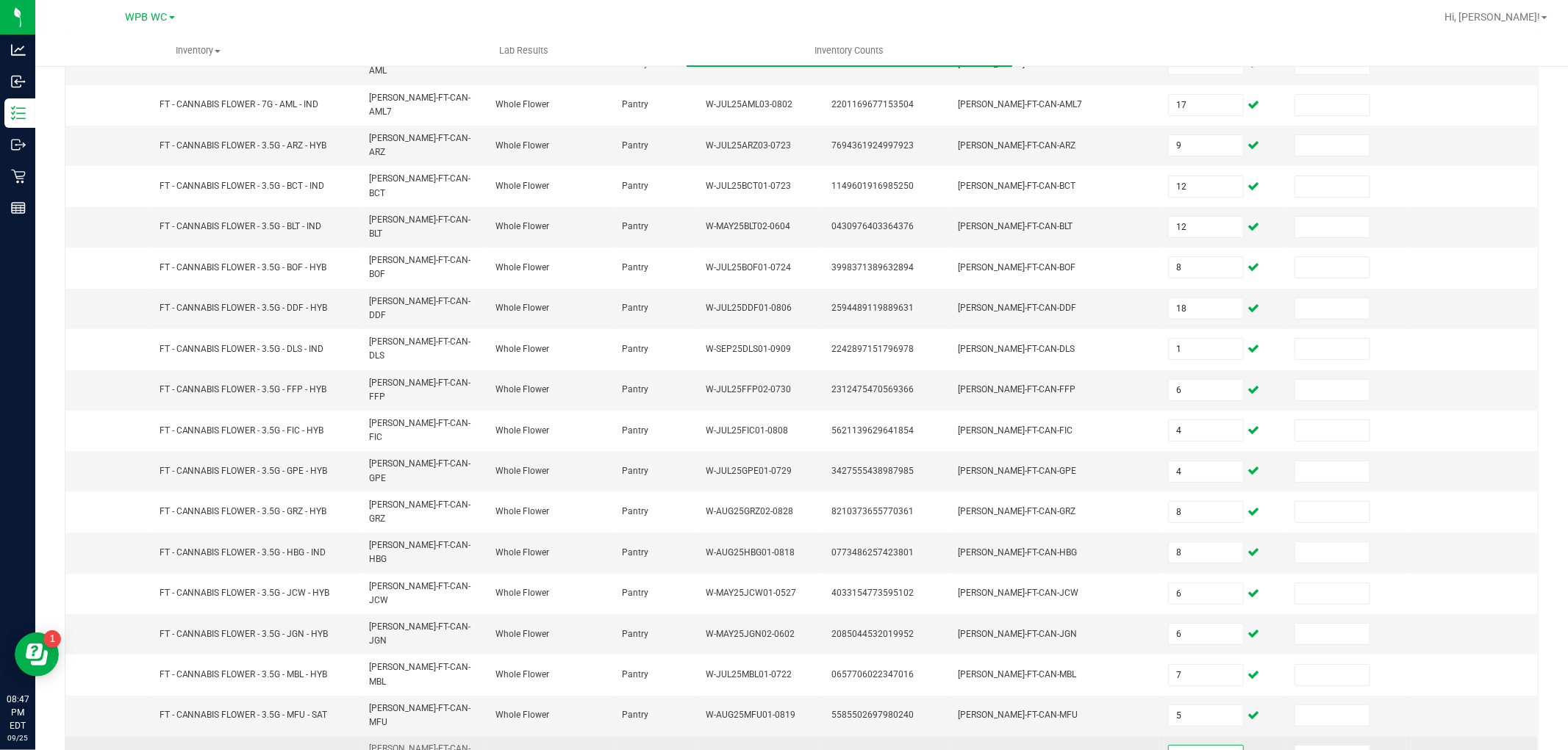
click at [1199, 746] on input "10" at bounding box center [1206, 757] width 75 height 20
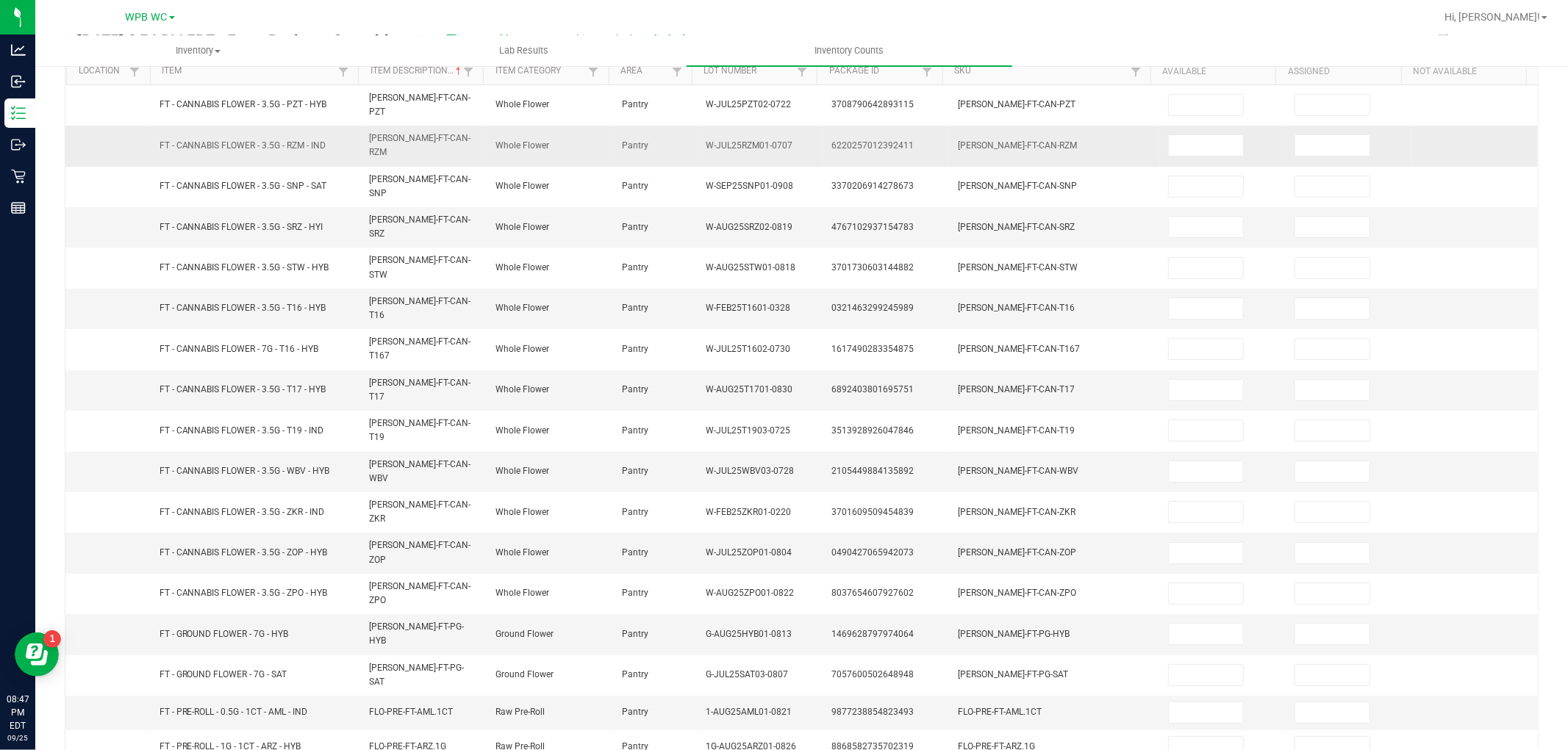
scroll to position [0, 0]
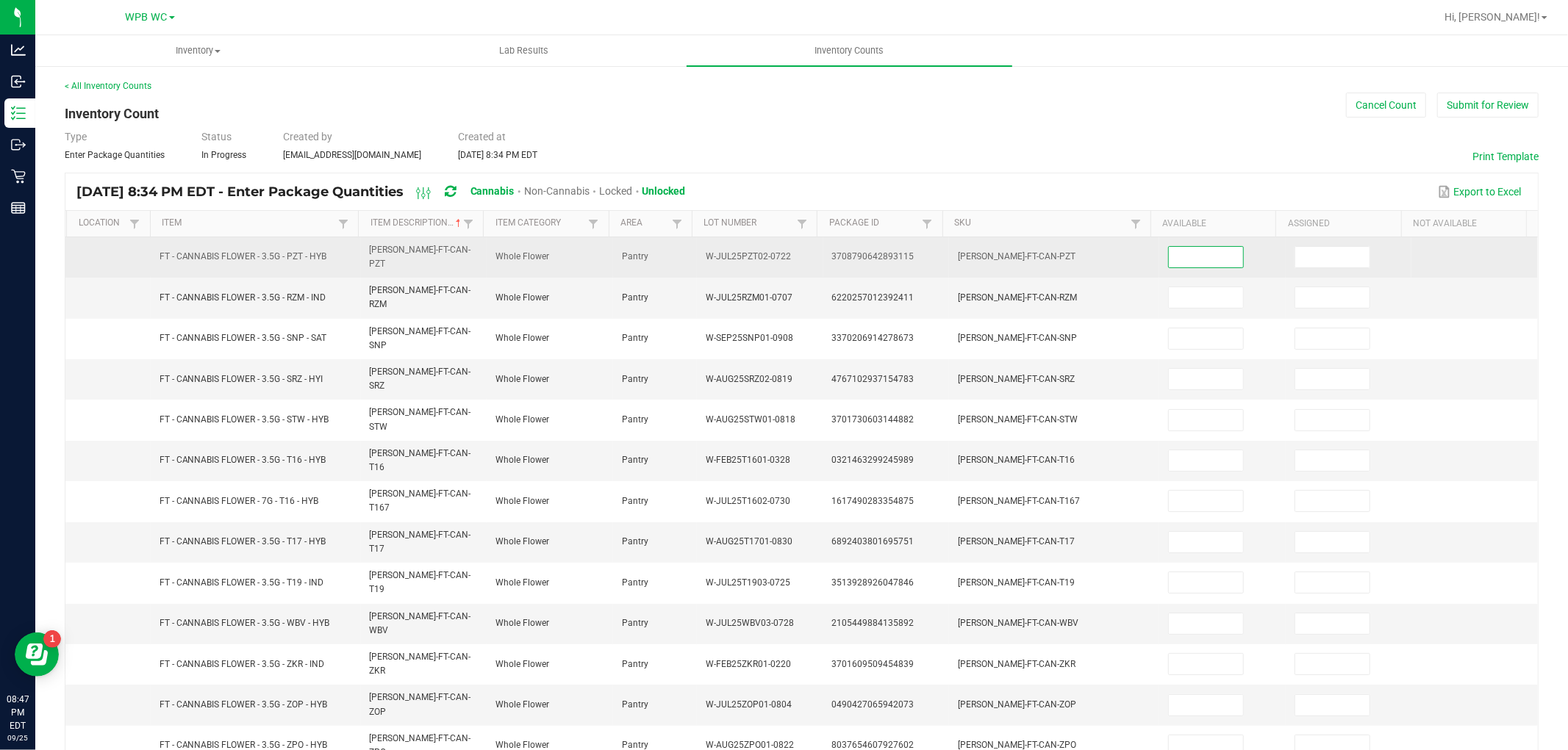
click at [1176, 249] on input at bounding box center [1206, 257] width 75 height 20
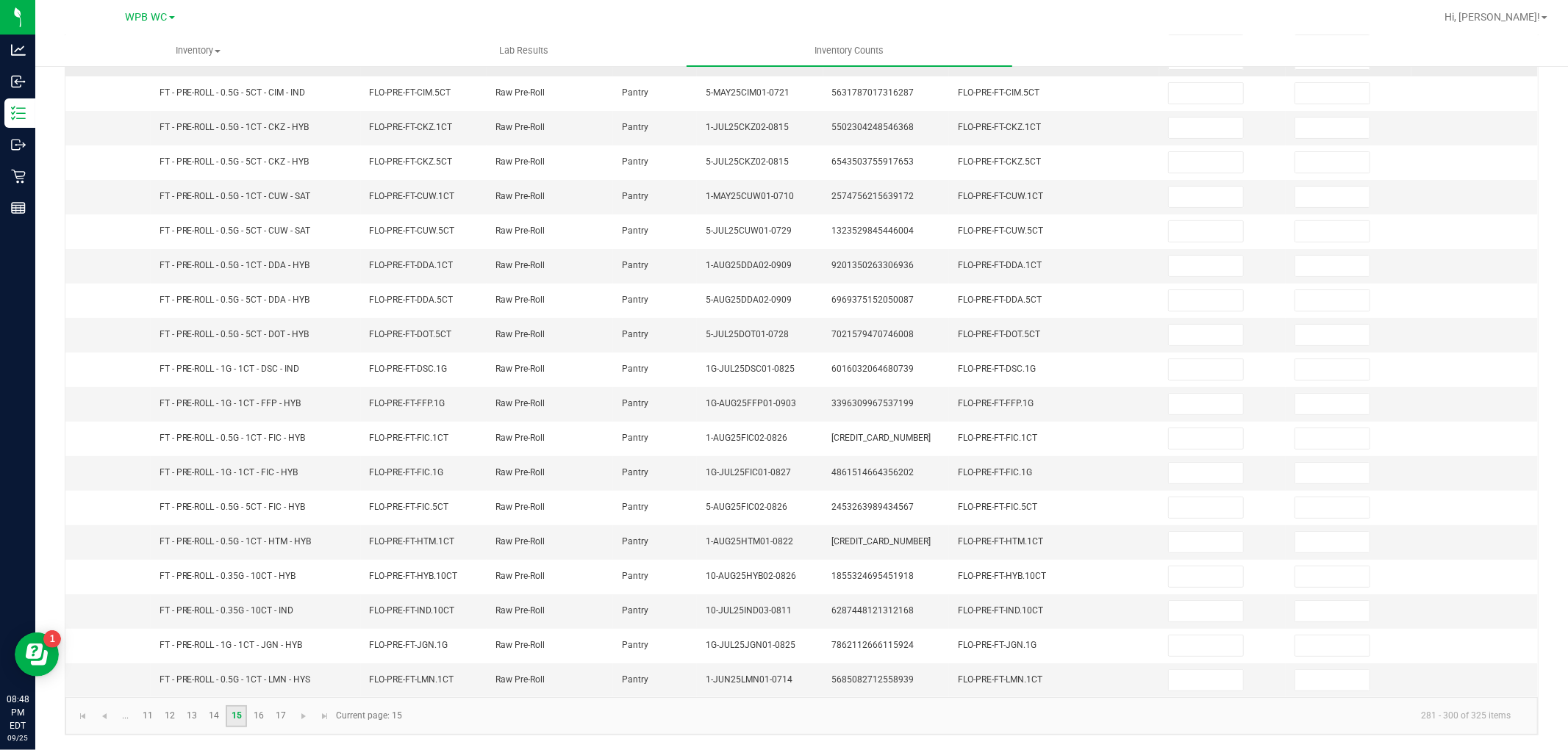
scroll to position [0, 0]
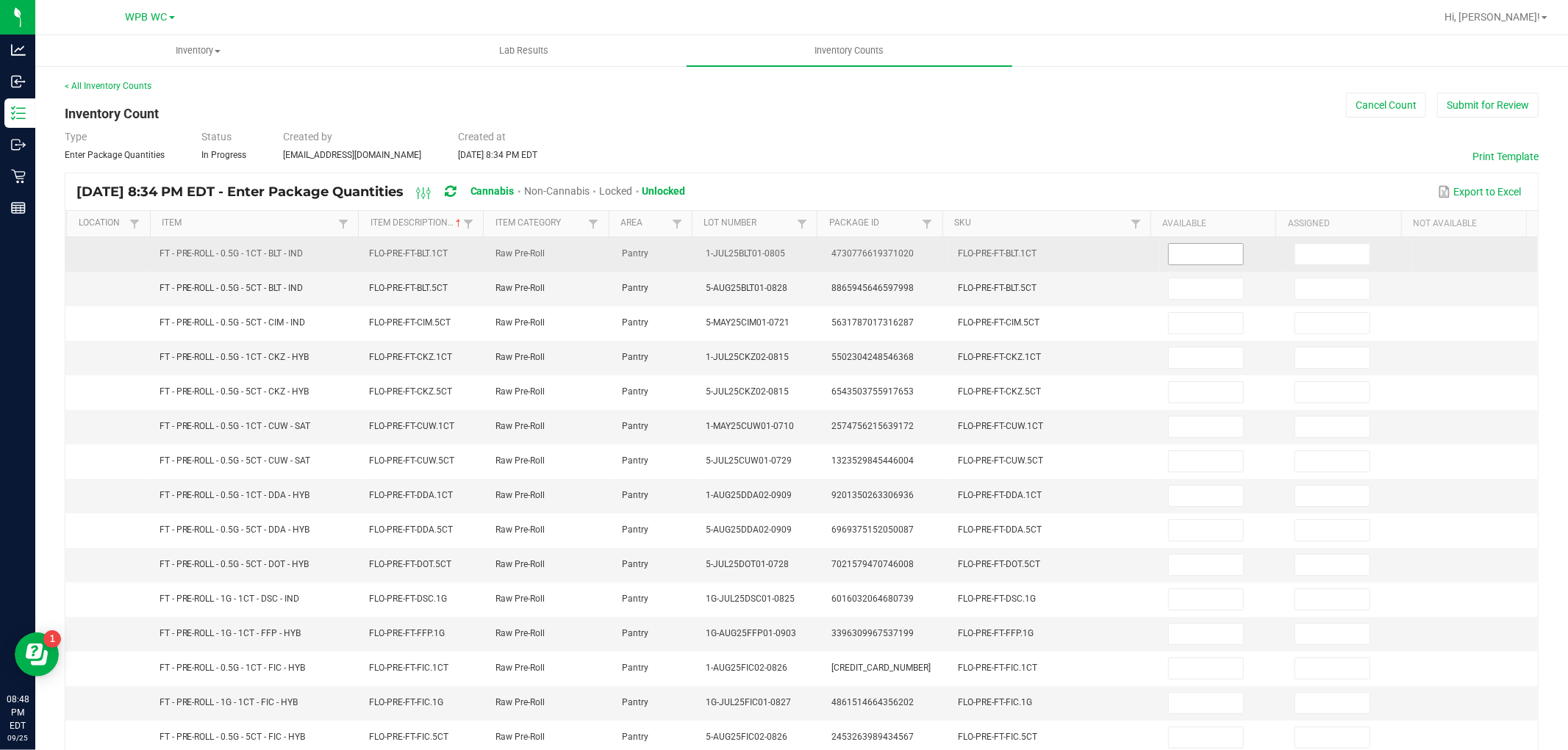
click at [1189, 252] on input at bounding box center [1206, 254] width 75 height 20
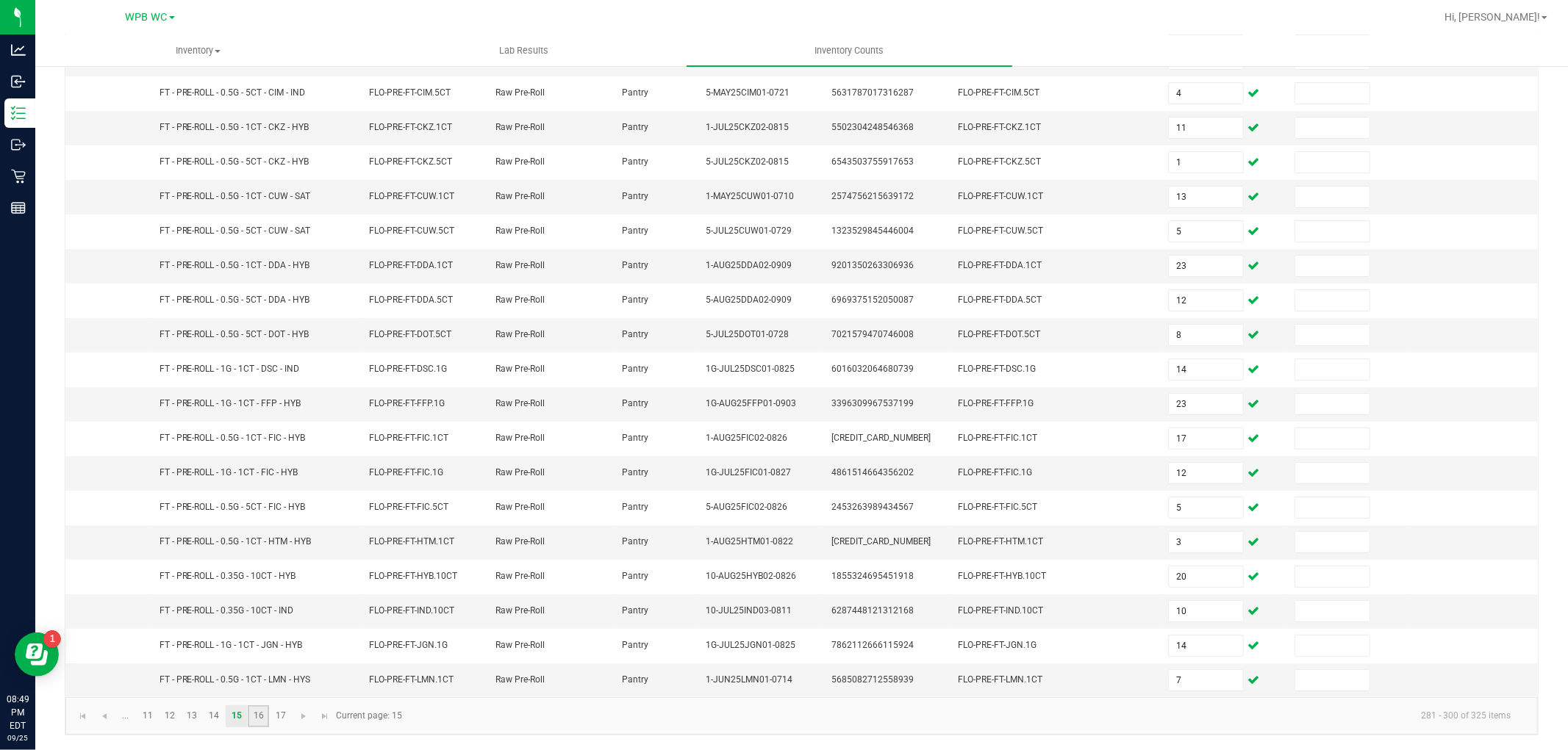
click at [262, 711] on link "16" at bounding box center [258, 716] width 21 height 22
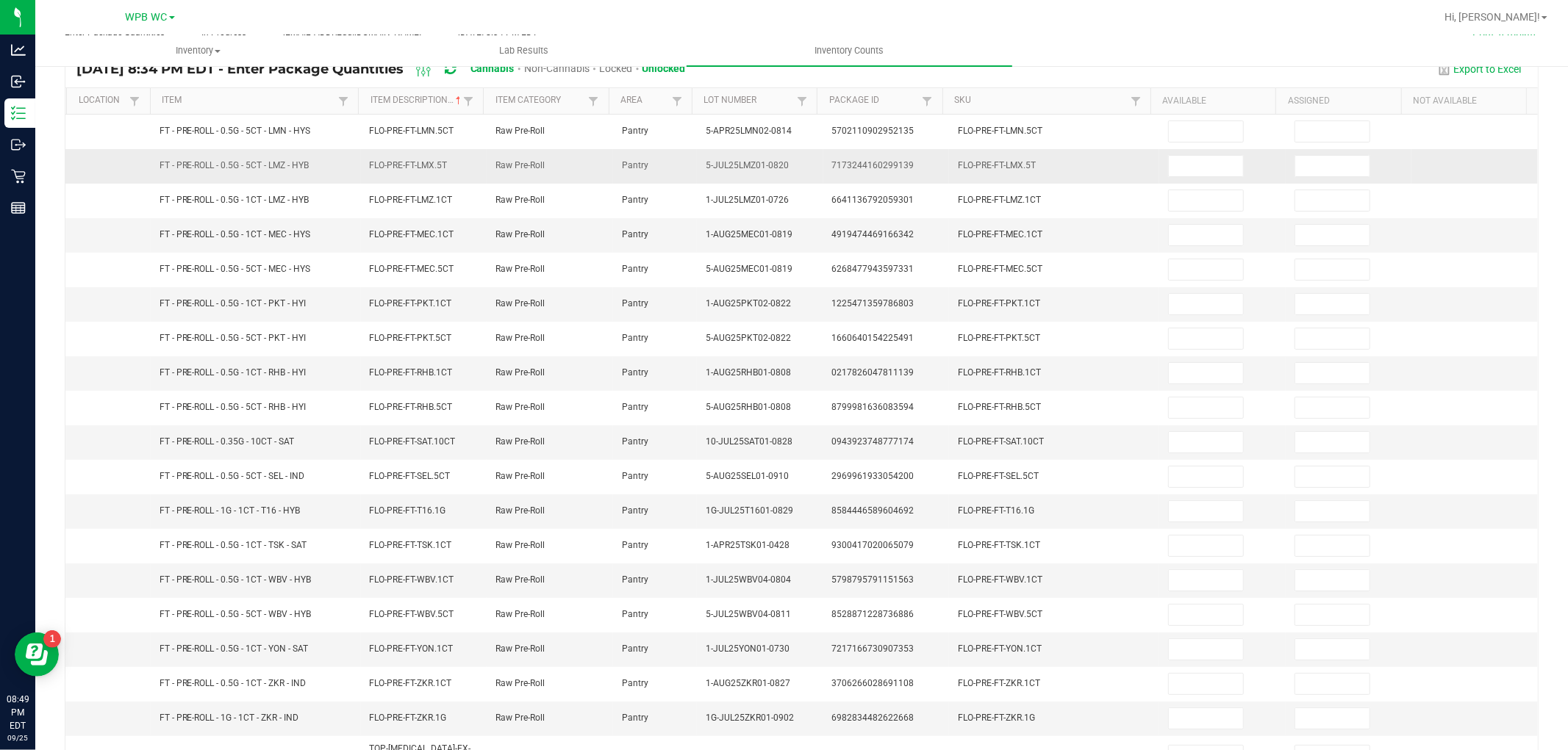
scroll to position [0, 0]
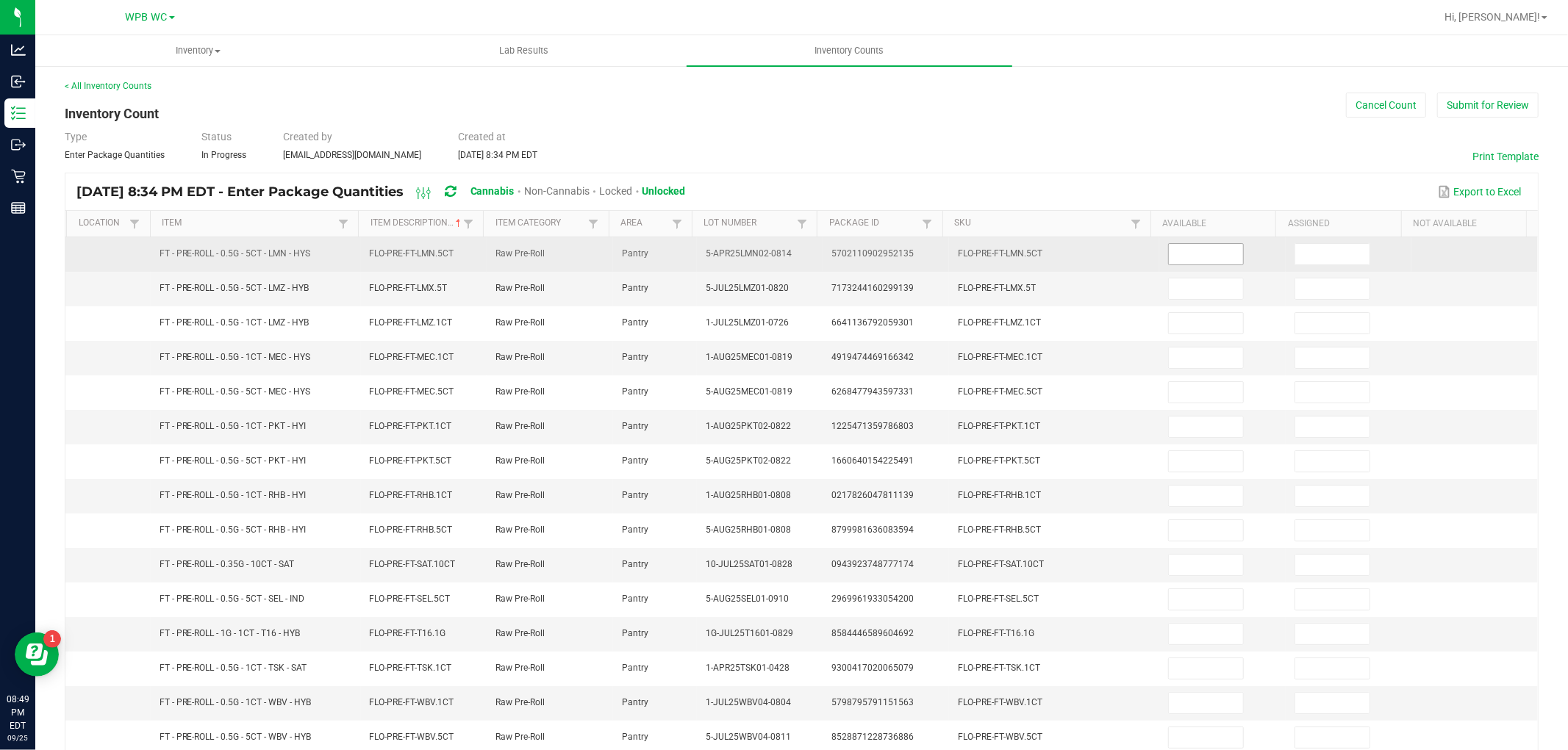
click at [1178, 261] on input at bounding box center [1206, 254] width 75 height 20
click at [1178, 261] on input "5" at bounding box center [1206, 254] width 75 height 20
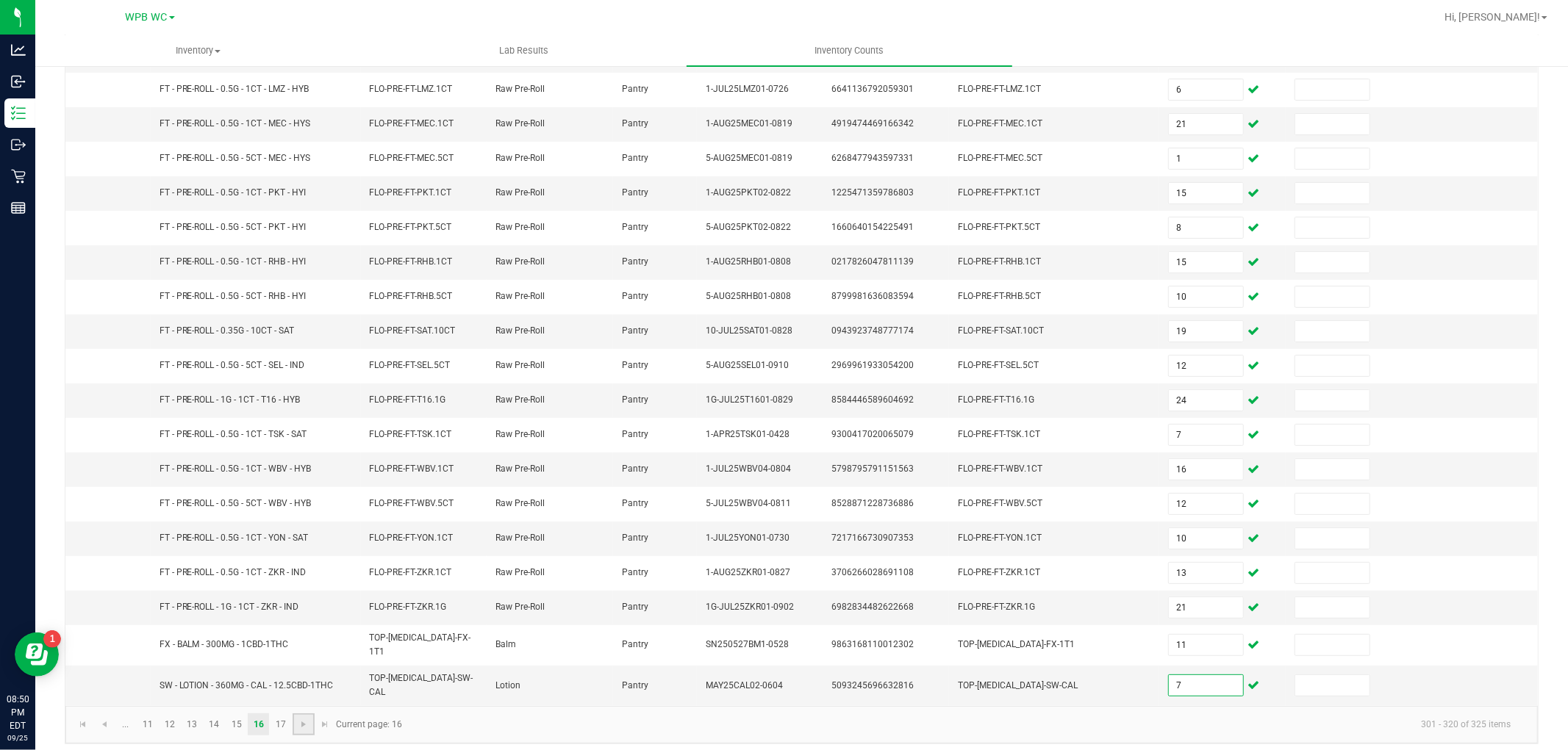
click at [293, 714] on link at bounding box center [303, 725] width 21 height 22
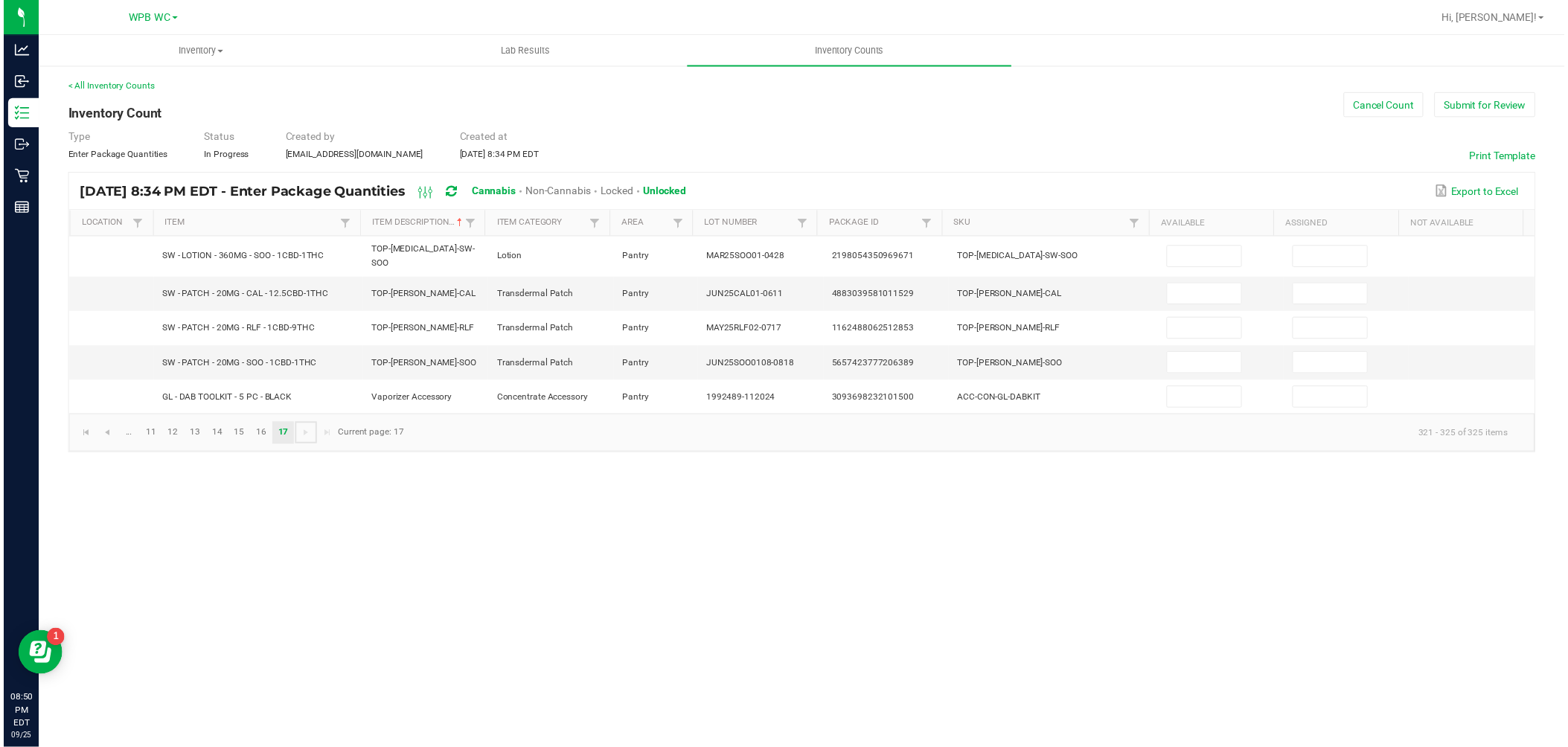
scroll to position [0, 0]
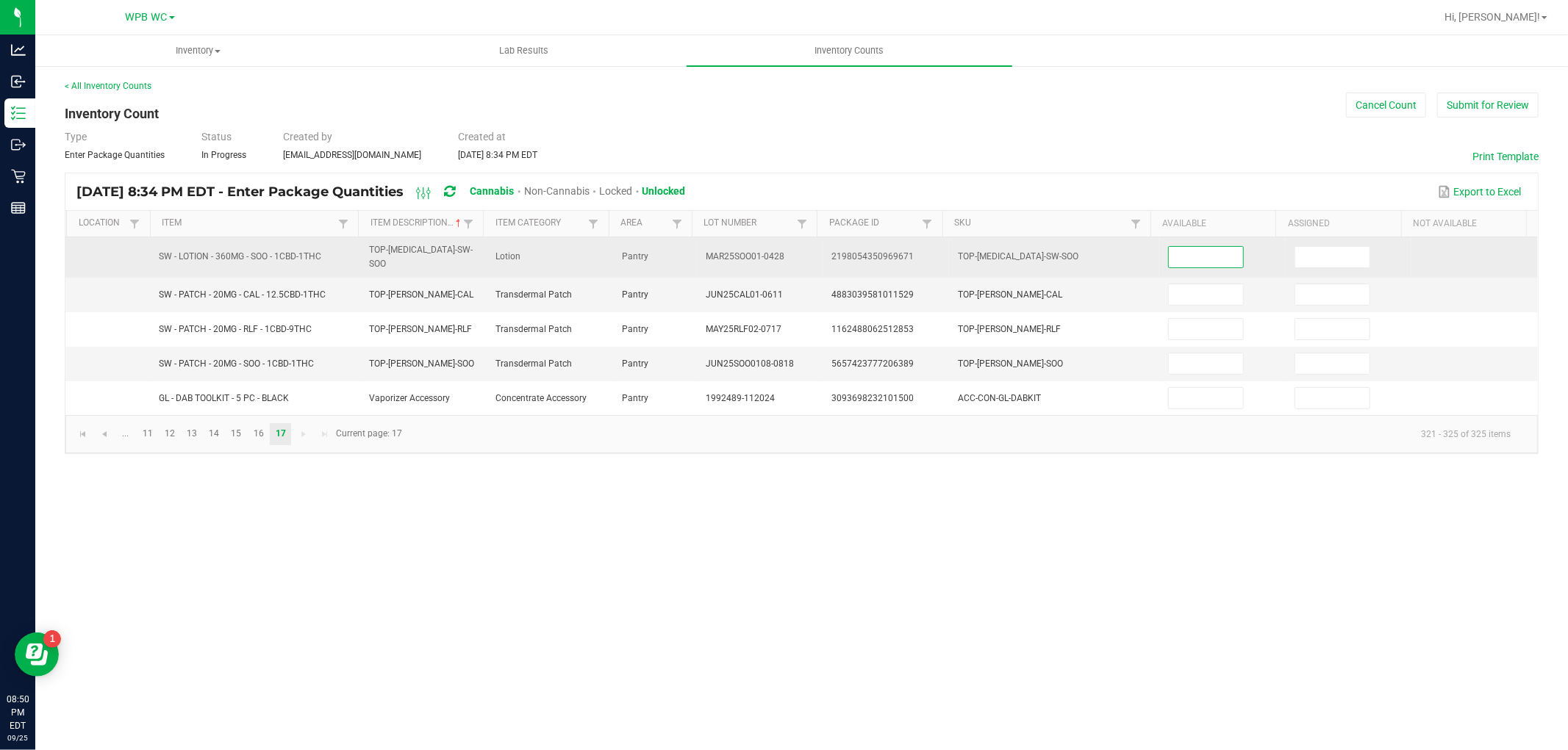
click at [1199, 247] on input at bounding box center [1206, 257] width 75 height 20
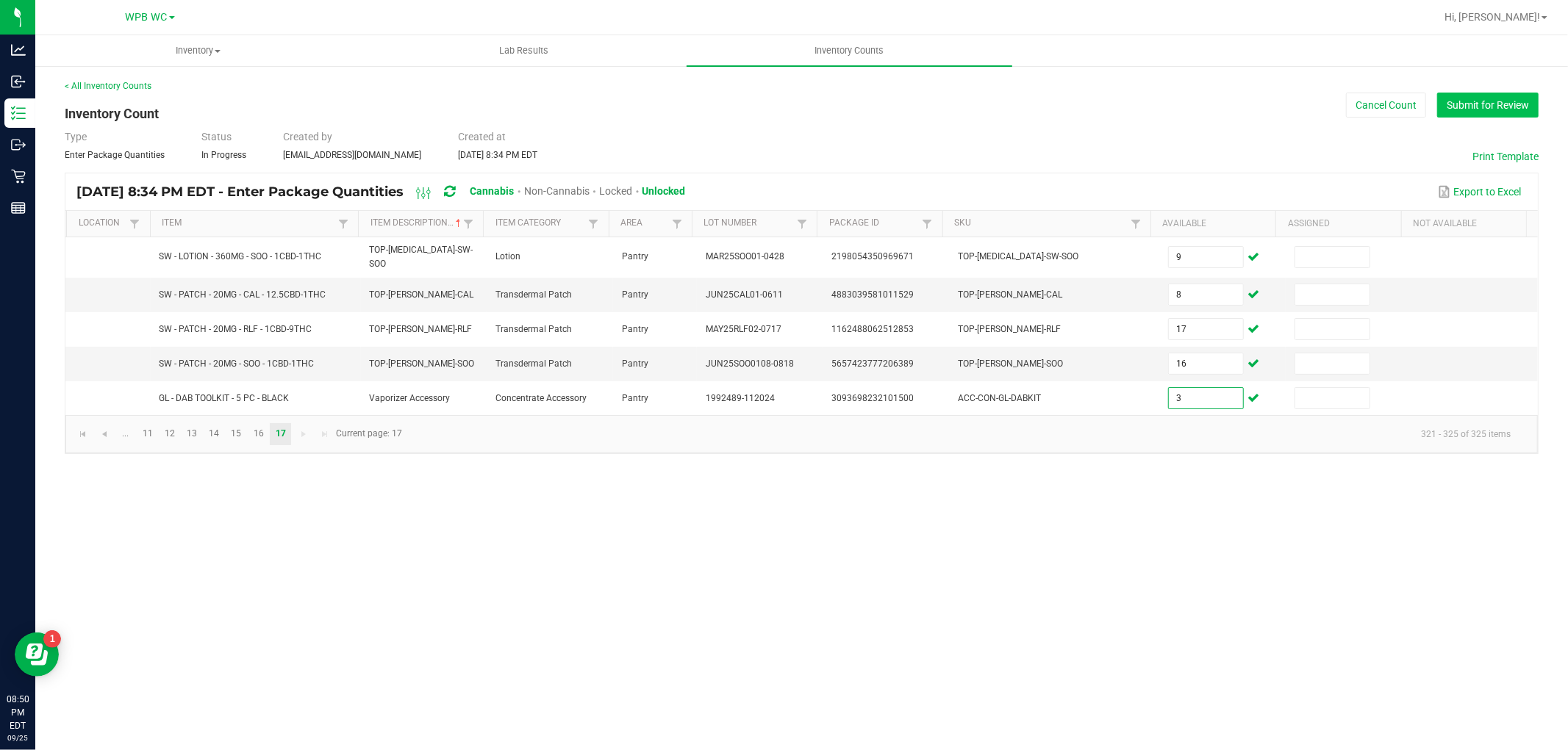
click at [1488, 114] on button "Submit for Review" at bounding box center [1488, 104] width 102 height 25
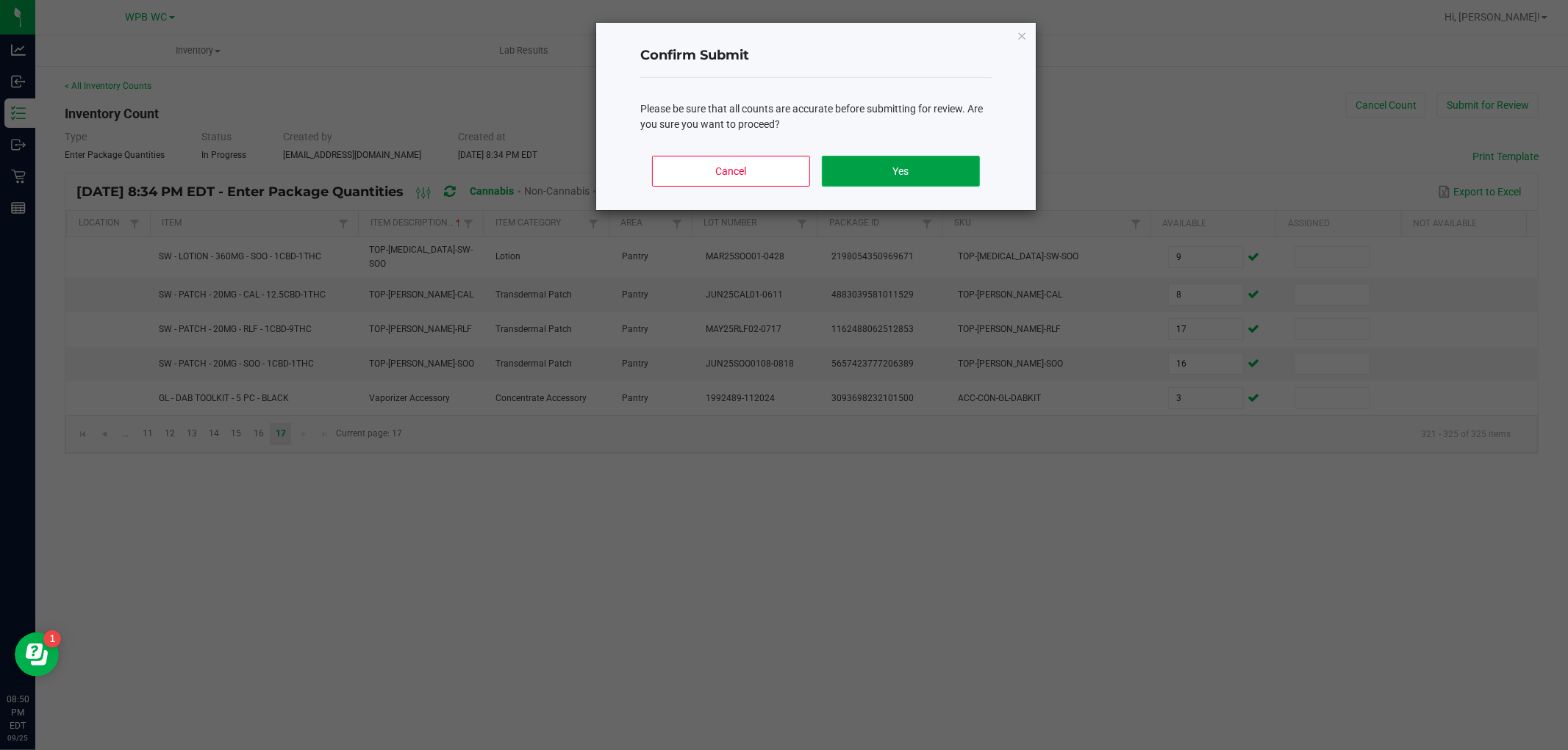
click at [879, 174] on button "Yes" at bounding box center [901, 170] width 158 height 31
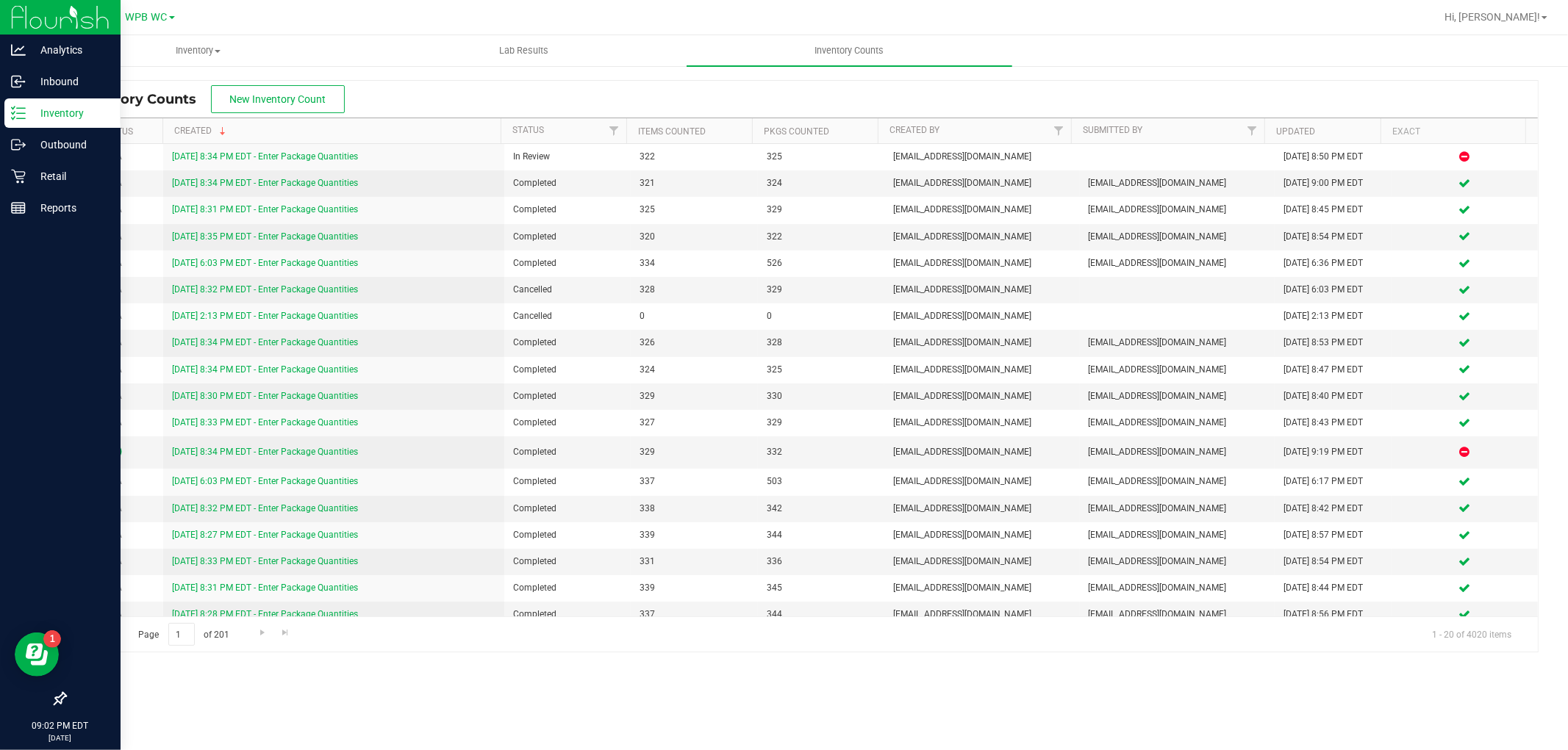
click at [54, 119] on p "Inventory" at bounding box center [70, 113] width 89 height 18
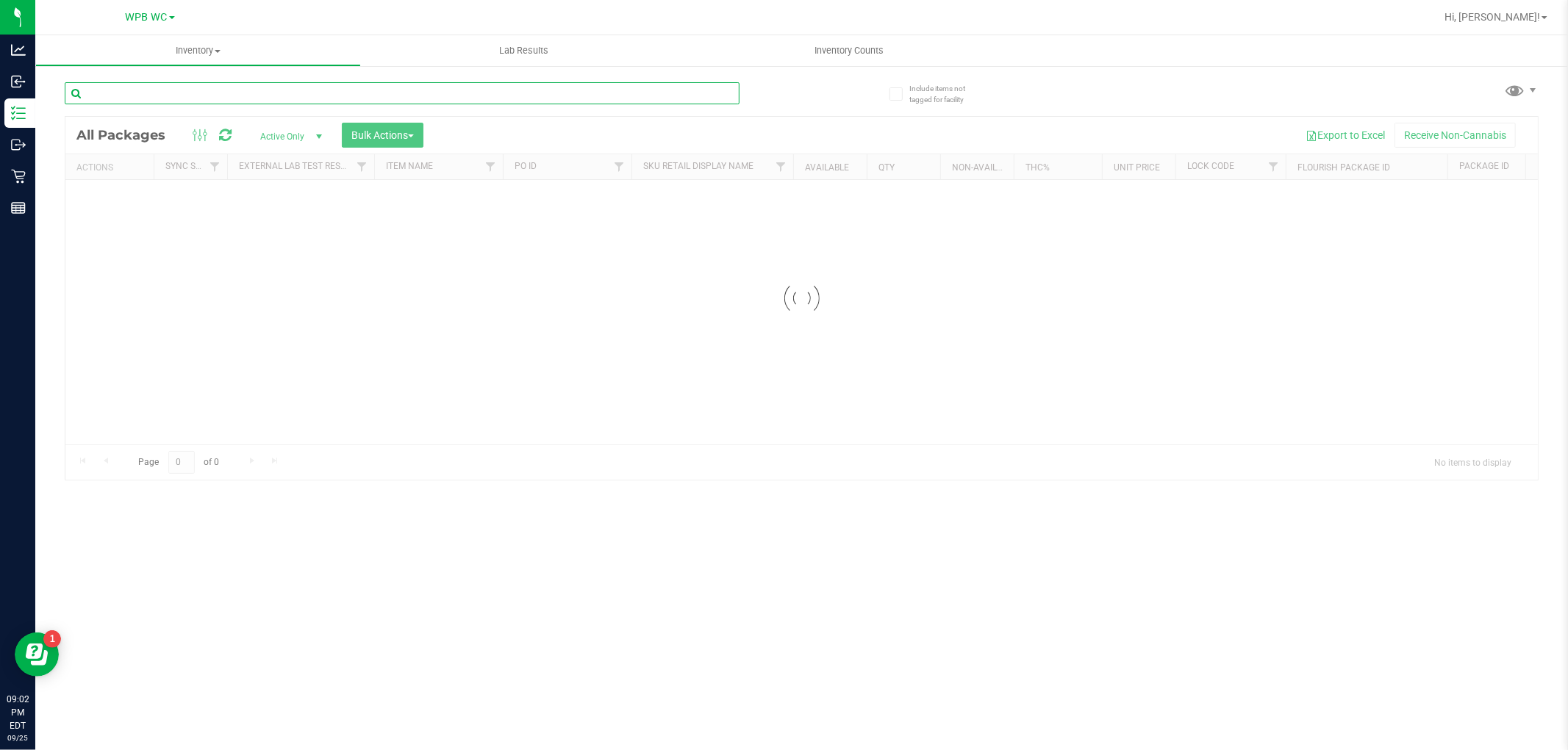
click at [262, 102] on input "text" at bounding box center [402, 93] width 675 height 22
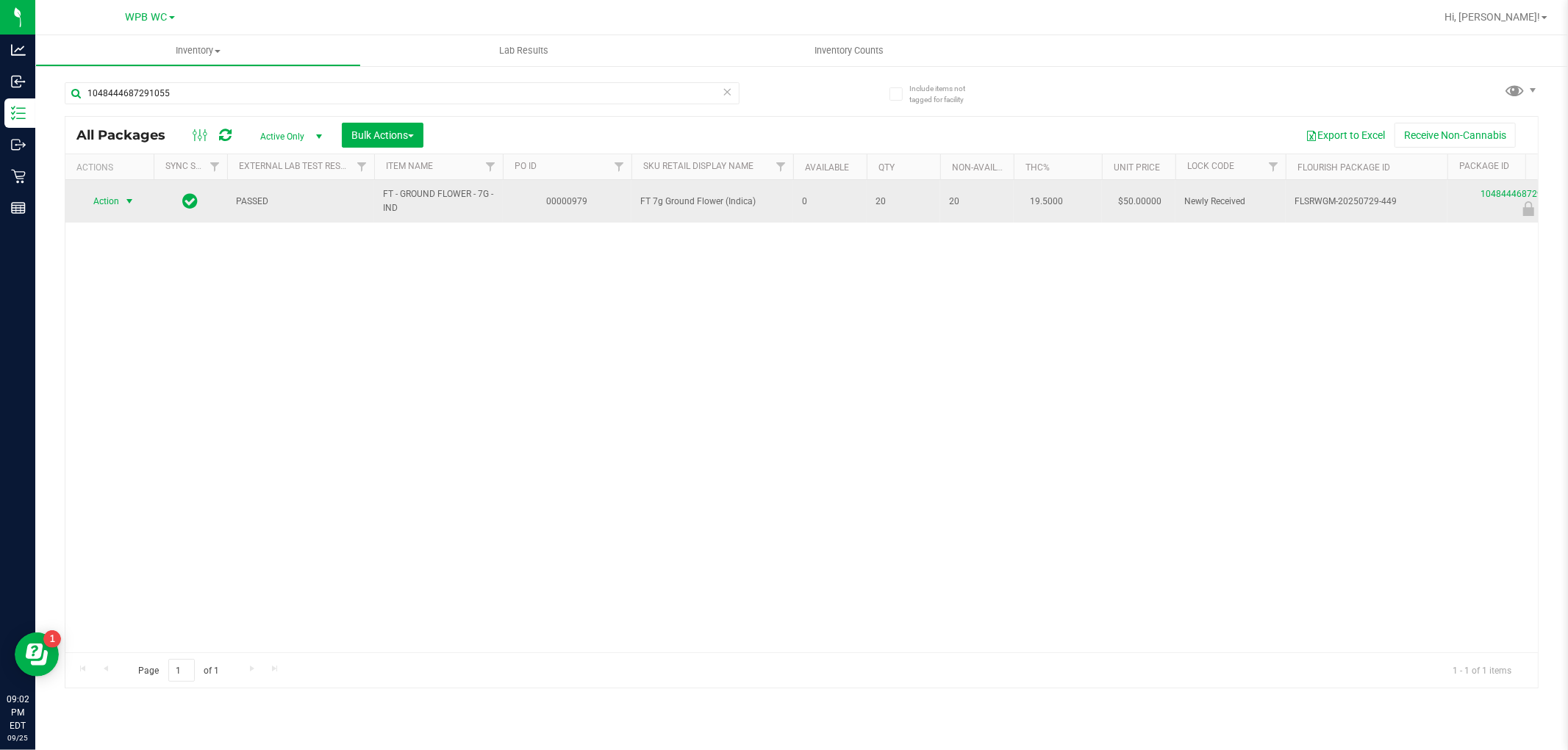
click at [106, 208] on span "Action" at bounding box center [100, 201] width 40 height 20
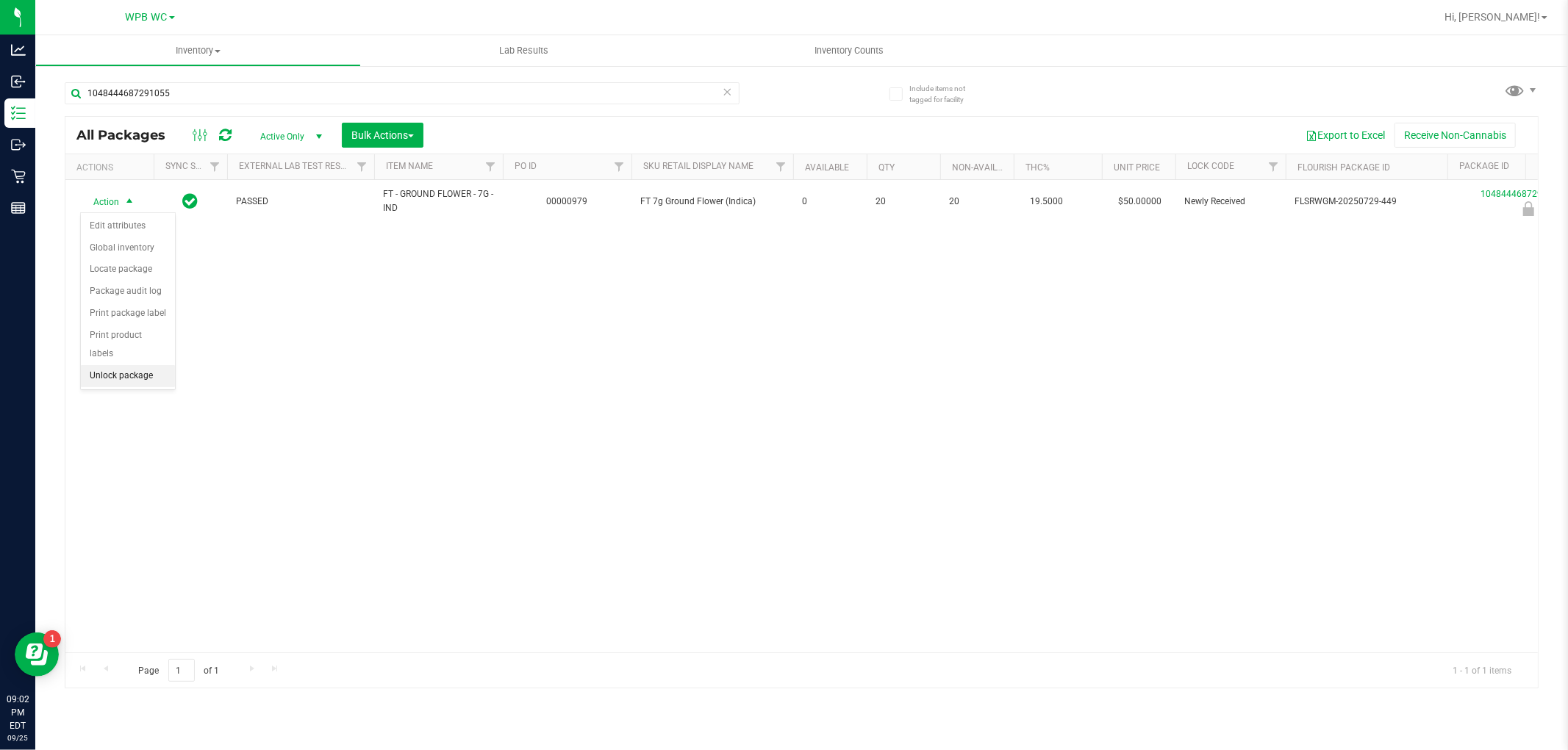
click at [99, 371] on li "Unlock package" at bounding box center [128, 376] width 94 height 22
drag, startPoint x: 172, startPoint y: 579, endPoint x: 259, endPoint y: 782, distance: 220.9
